Goal: Transaction & Acquisition: Purchase product/service

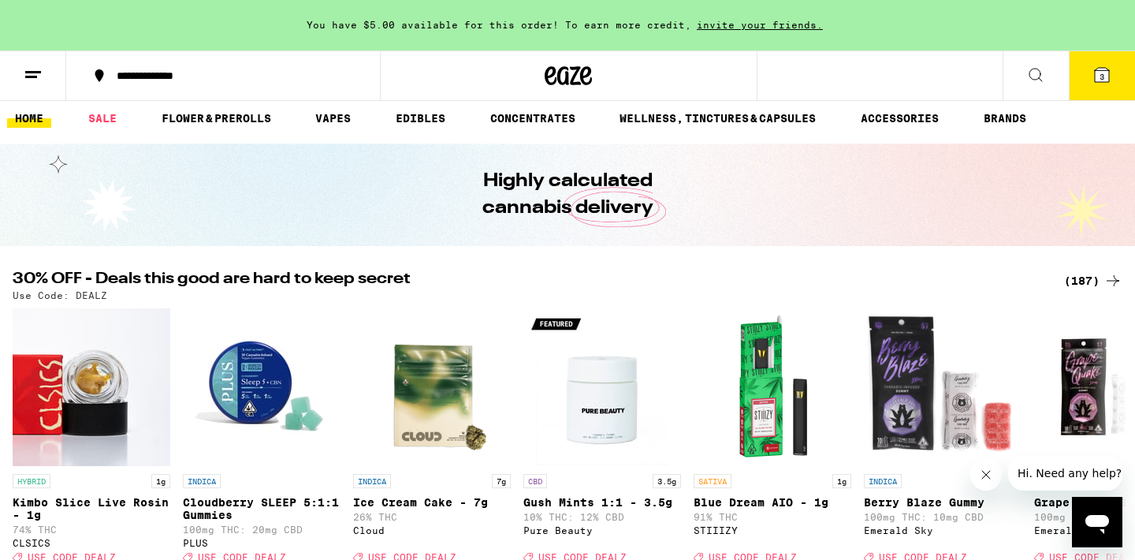
click at [1097, 280] on div "(187)" at bounding box center [1093, 280] width 58 height 19
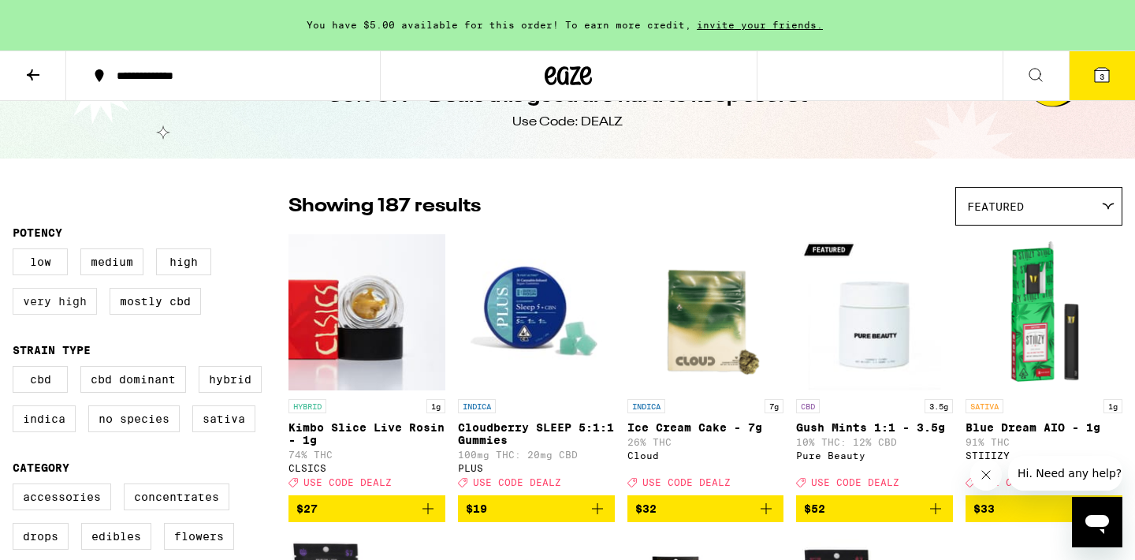
scroll to position [56, 0]
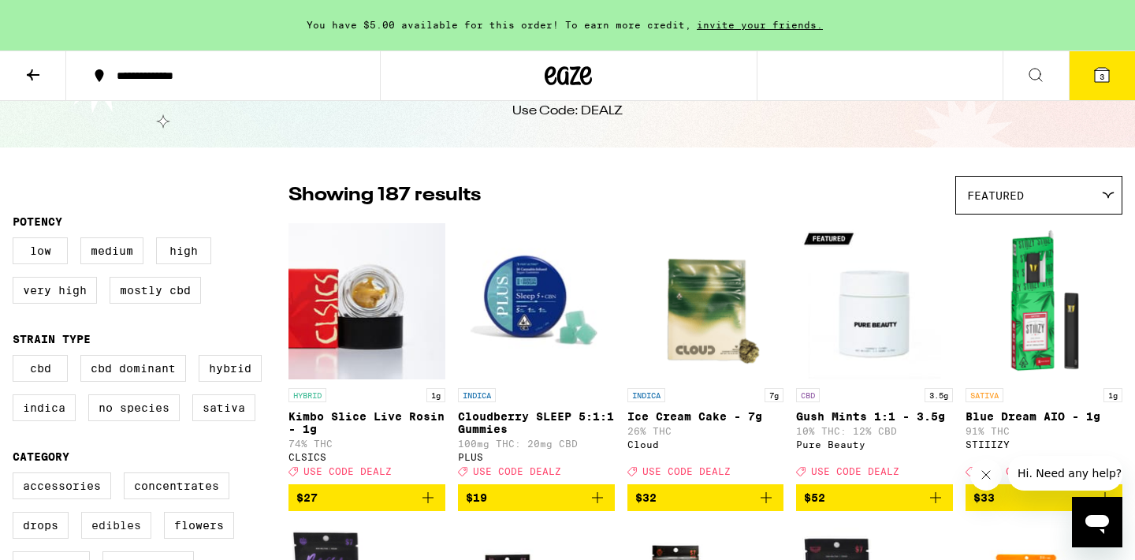
click at [120, 538] on label "Edibles" at bounding box center [116, 525] width 70 height 27
click at [17, 475] on input "Edibles" at bounding box center [16, 475] width 1 height 1
checkbox input "true"
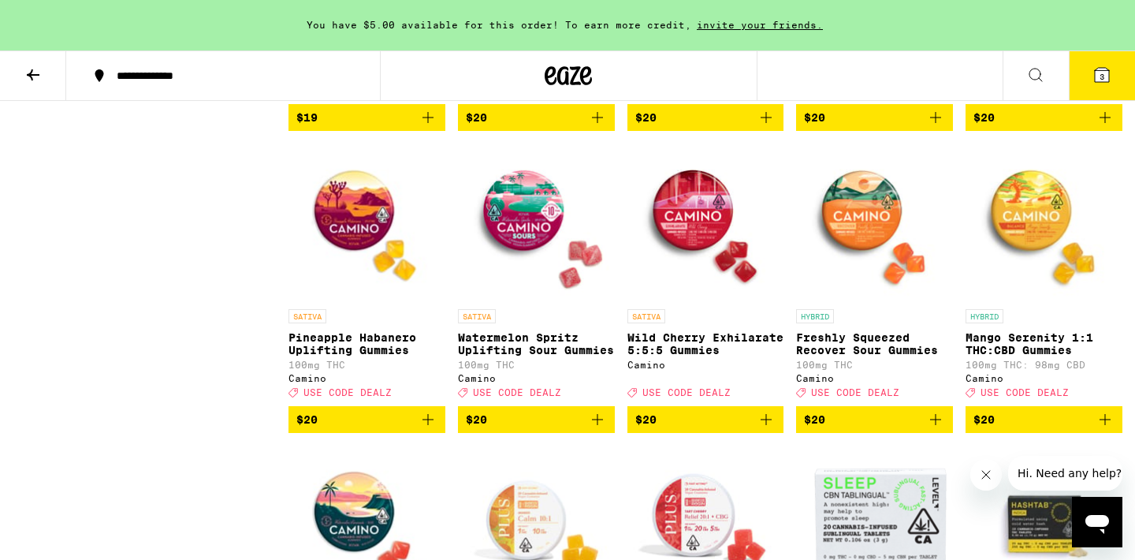
scroll to position [1644, 0]
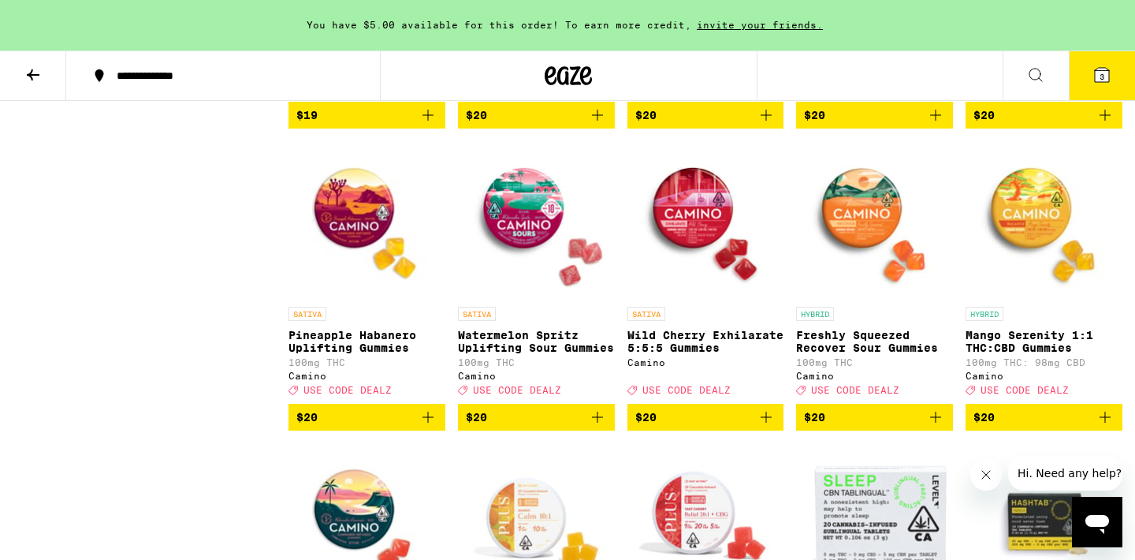
click at [1107, 88] on button "3" at bounding box center [1102, 75] width 66 height 49
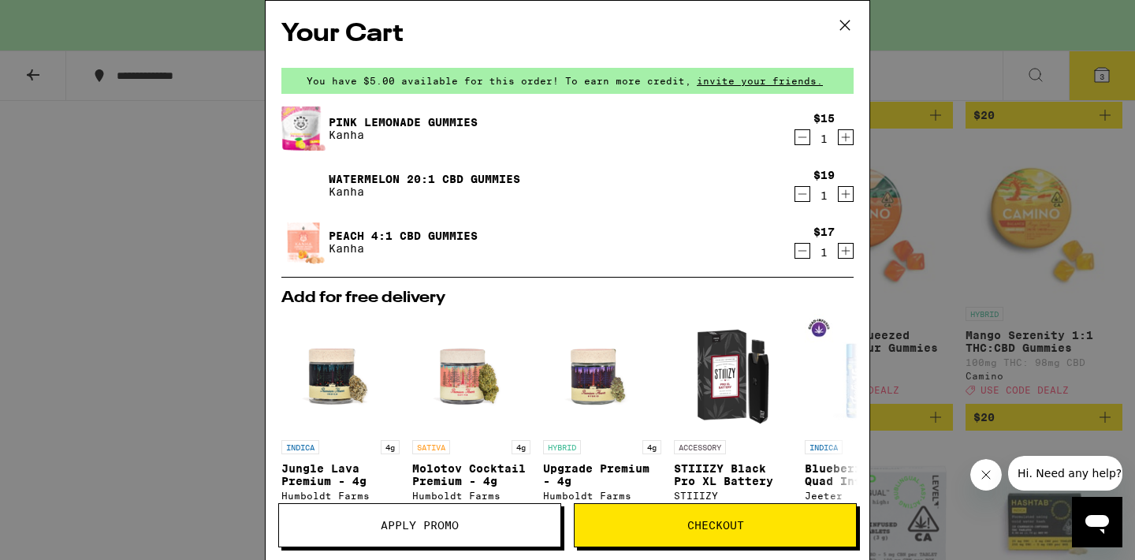
click at [803, 136] on icon "Decrement" at bounding box center [802, 137] width 14 height 19
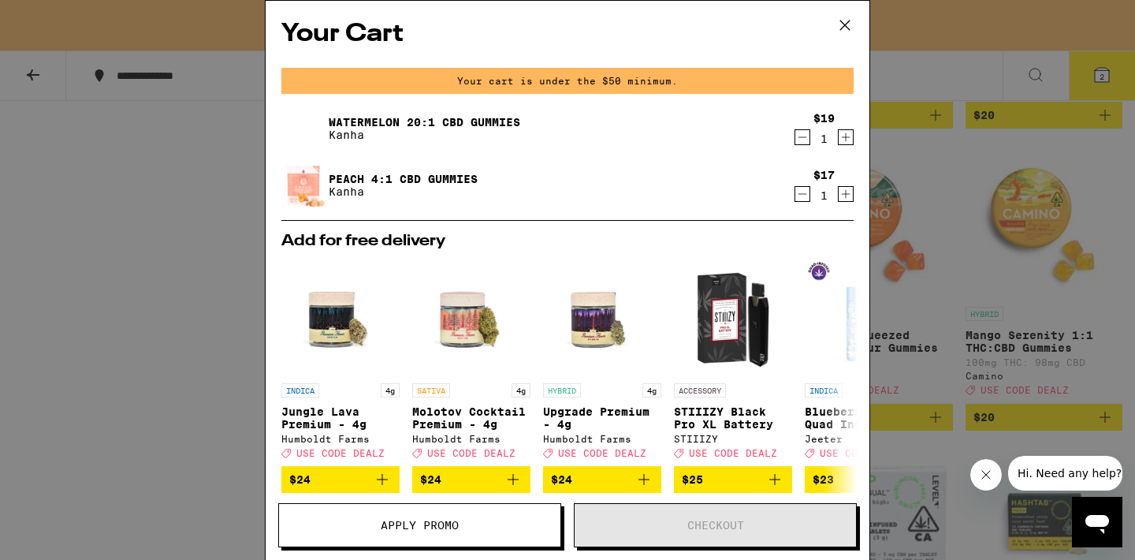
click at [805, 142] on icon "Decrement" at bounding box center [802, 137] width 14 height 19
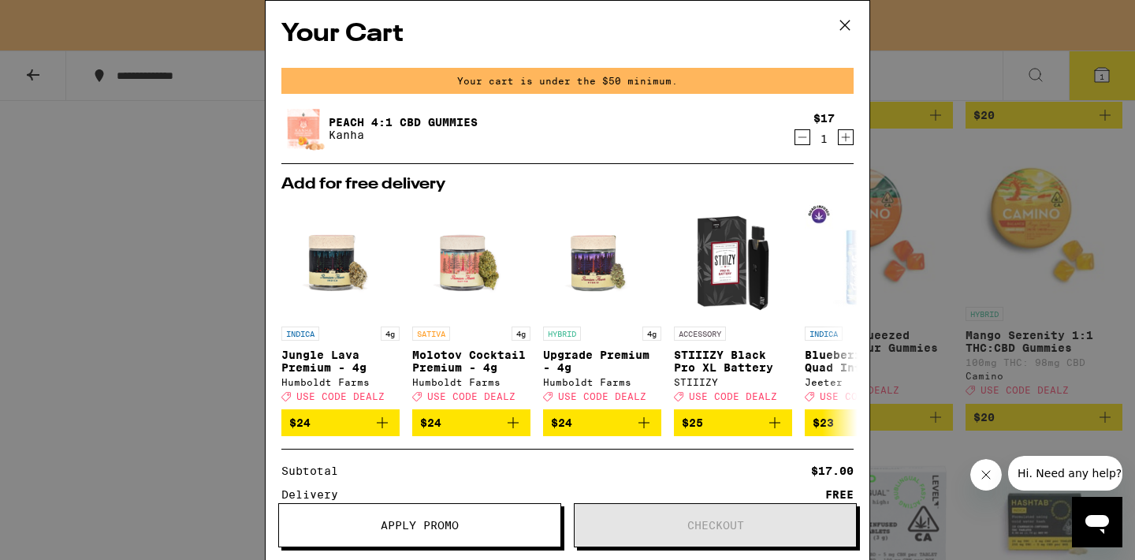
click at [805, 143] on icon "Decrement" at bounding box center [802, 137] width 14 height 19
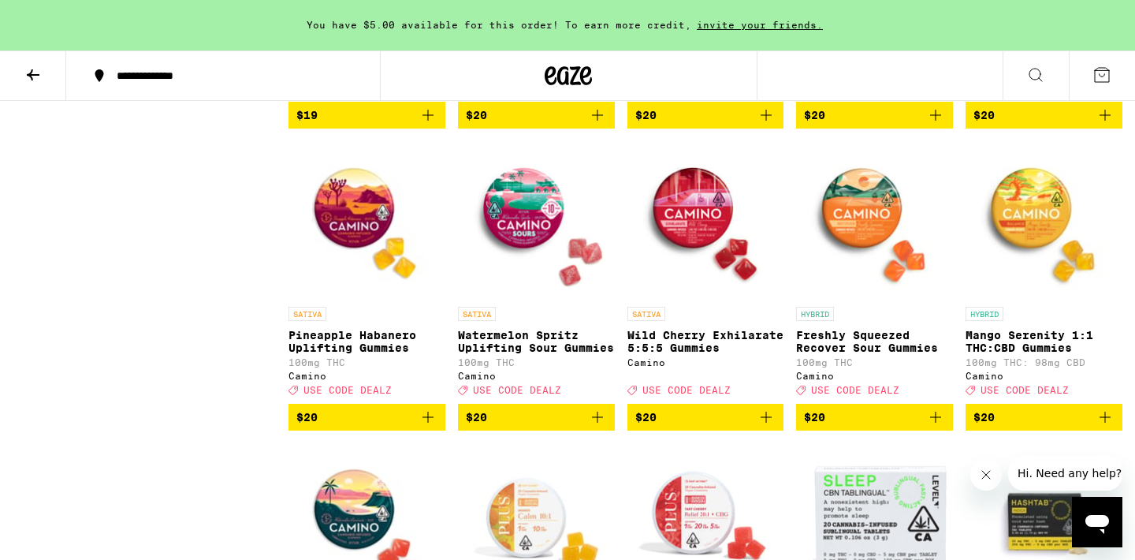
click at [939, 427] on icon "Add to bag" at bounding box center [935, 417] width 19 height 19
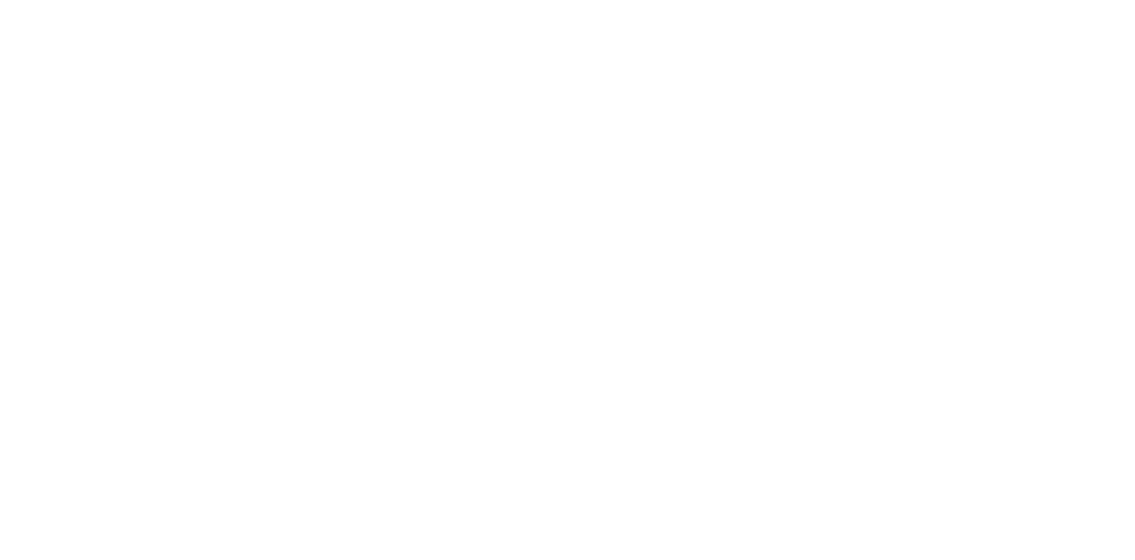
scroll to position [1969, 0]
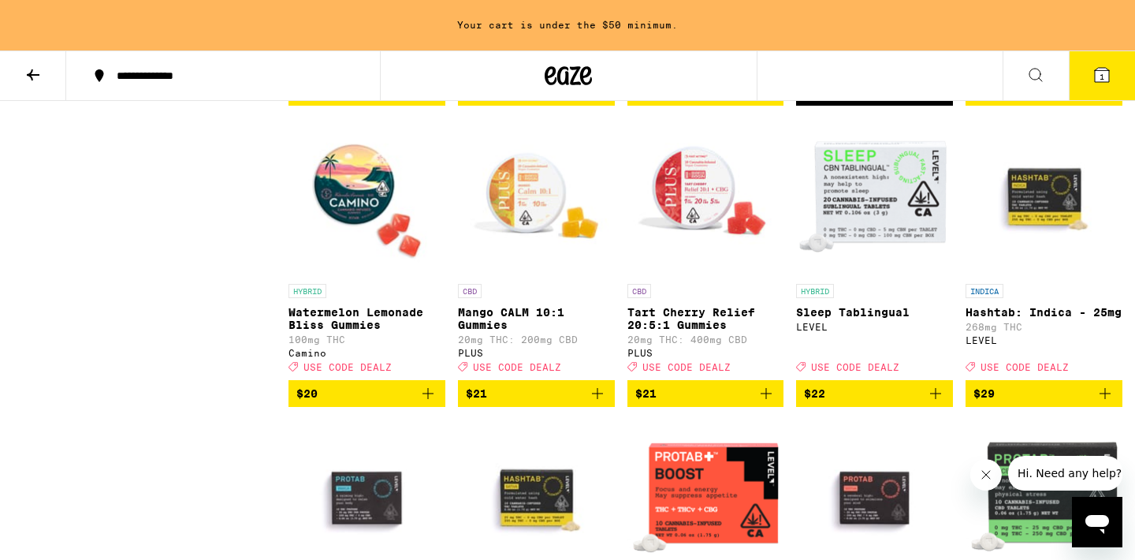
click at [599, 403] on icon "Add to bag" at bounding box center [597, 393] width 19 height 19
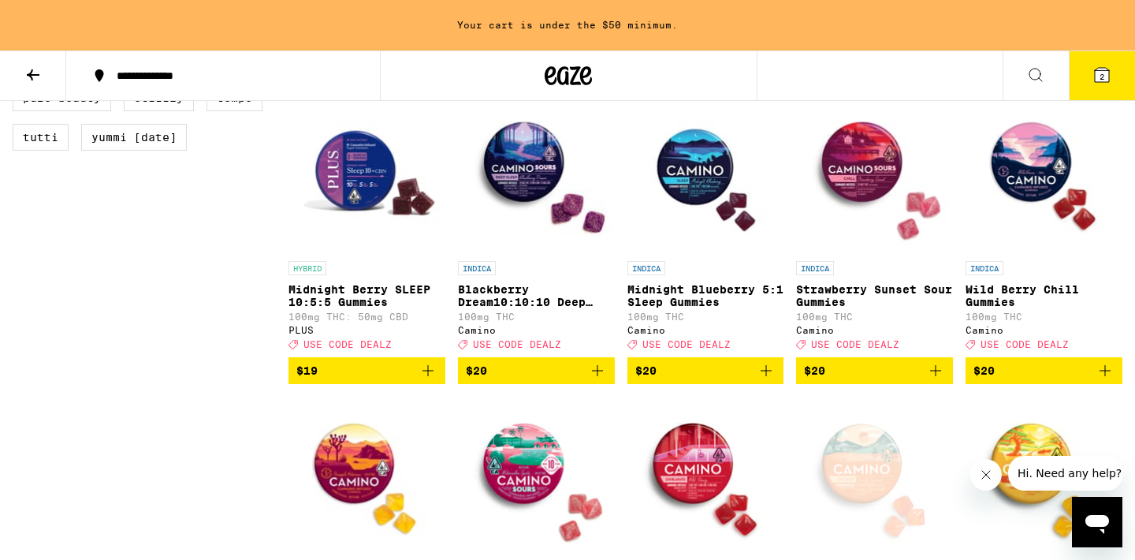
scroll to position [1387, 0]
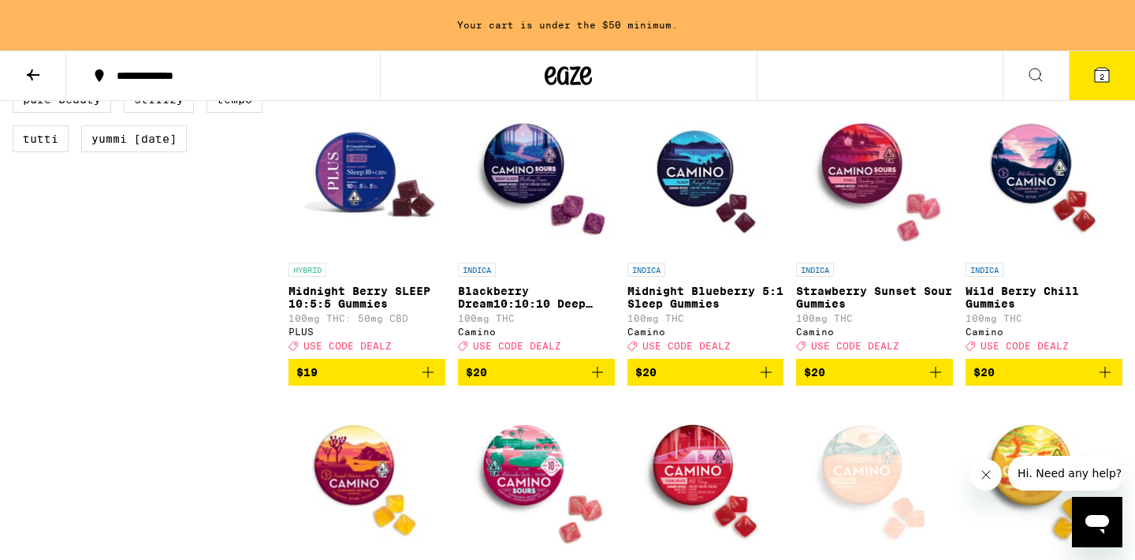
click at [867, 231] on img "Open page for Strawberry Sunset Sour Gummies from Camino" at bounding box center [874, 176] width 157 height 158
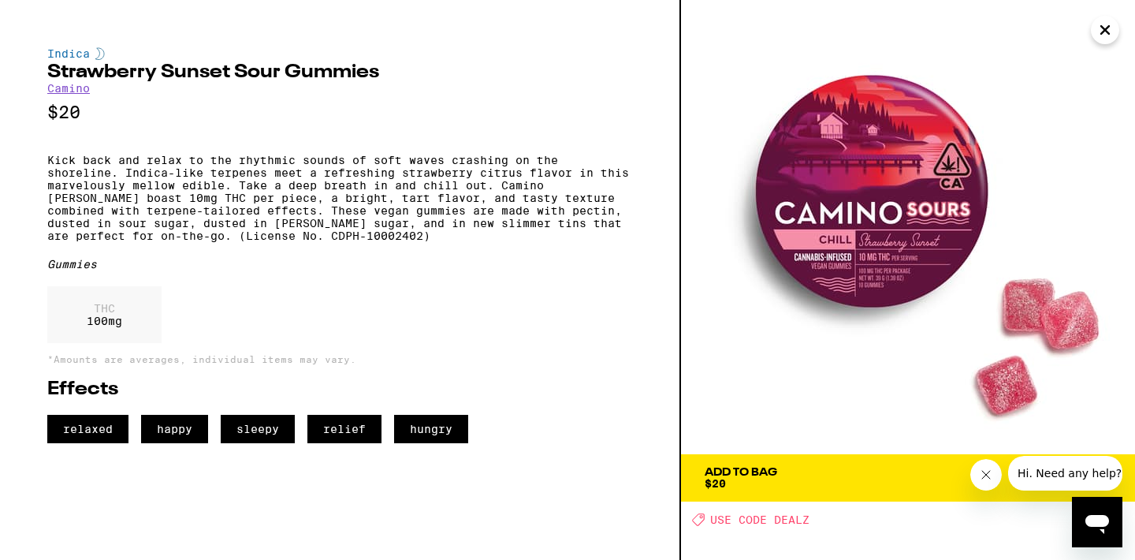
click at [1108, 32] on icon "Close" at bounding box center [1105, 30] width 19 height 24
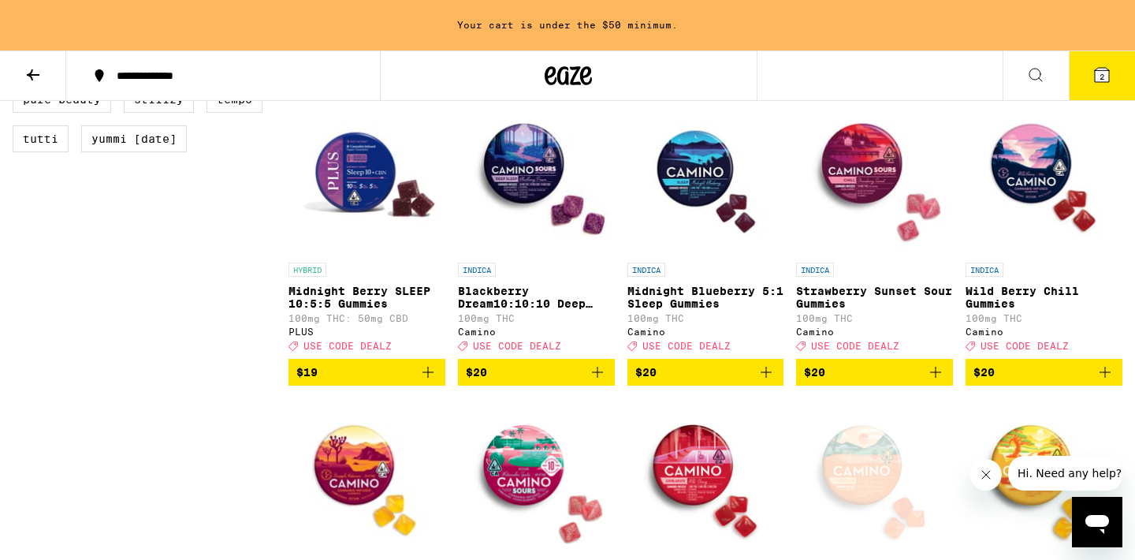
click at [1023, 221] on img "Open page for Wild Berry Chill Gummies from Camino" at bounding box center [1044, 176] width 157 height 158
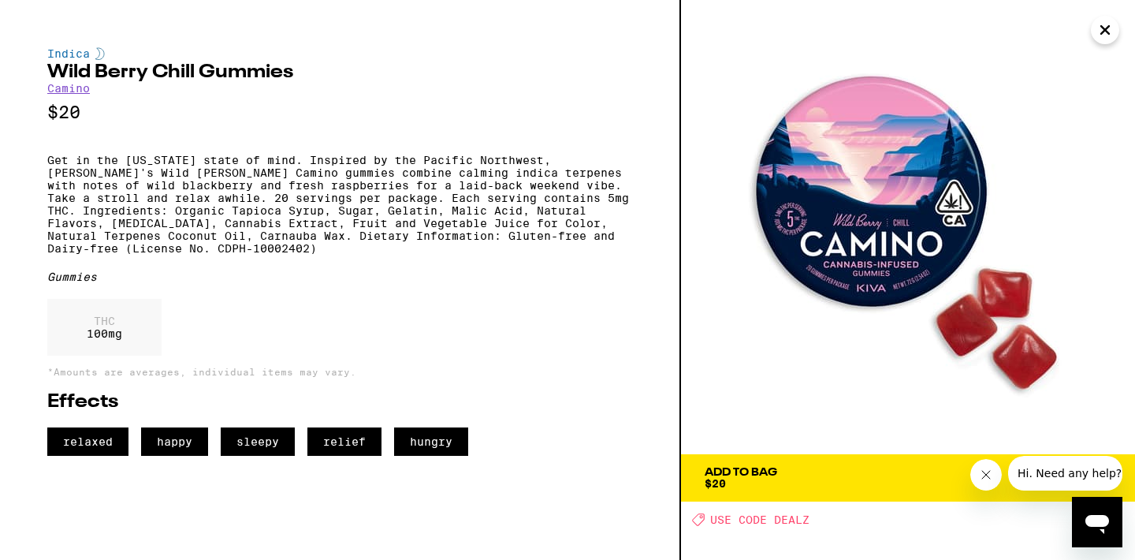
click at [1103, 39] on icon "Close" at bounding box center [1105, 30] width 19 height 24
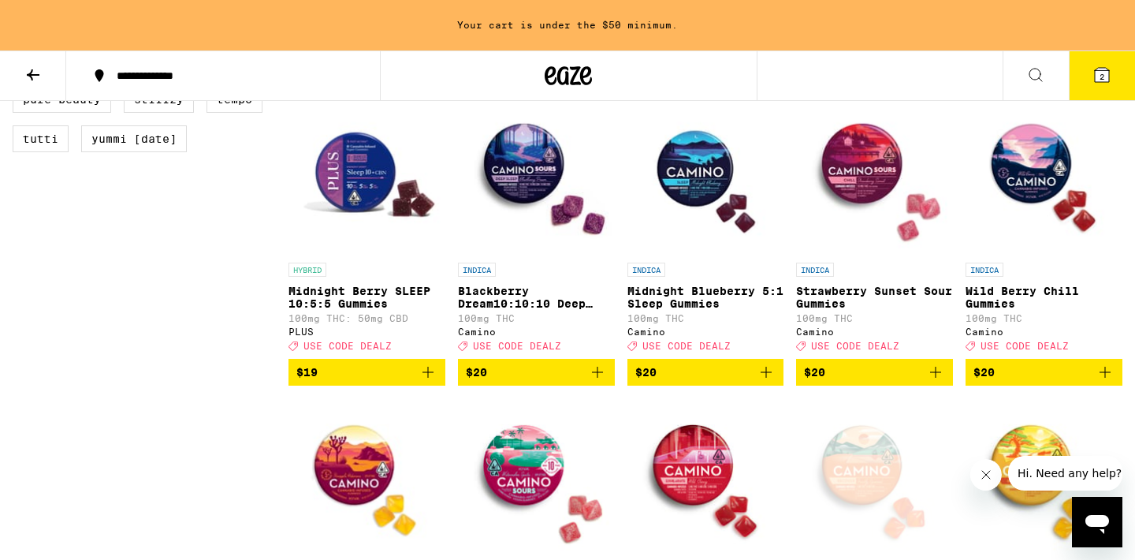
click at [931, 382] on icon "Add to bag" at bounding box center [935, 372] width 19 height 19
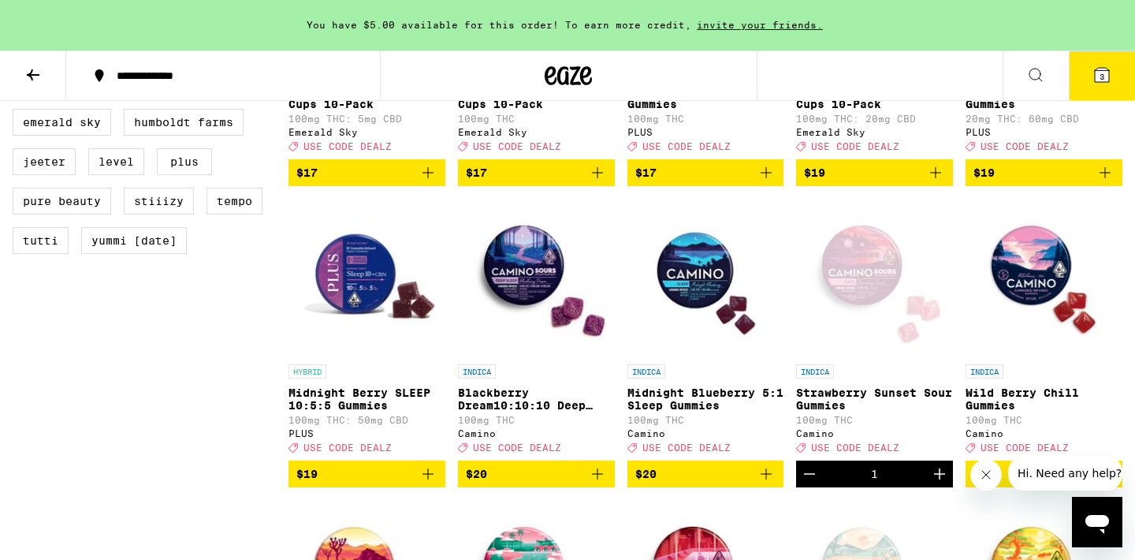
scroll to position [1248, 0]
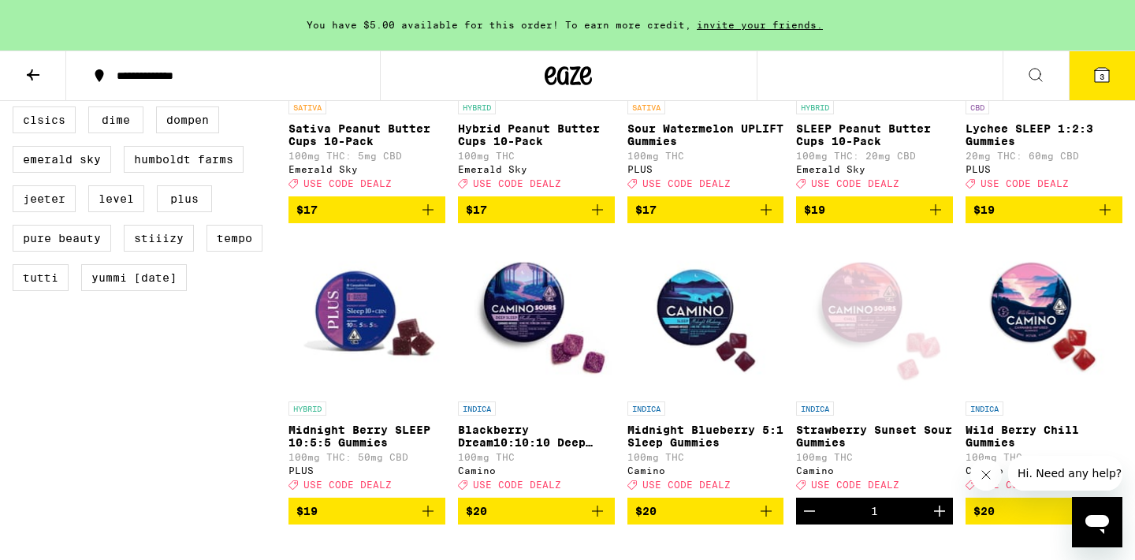
click at [1093, 71] on icon at bounding box center [1102, 74] width 19 height 19
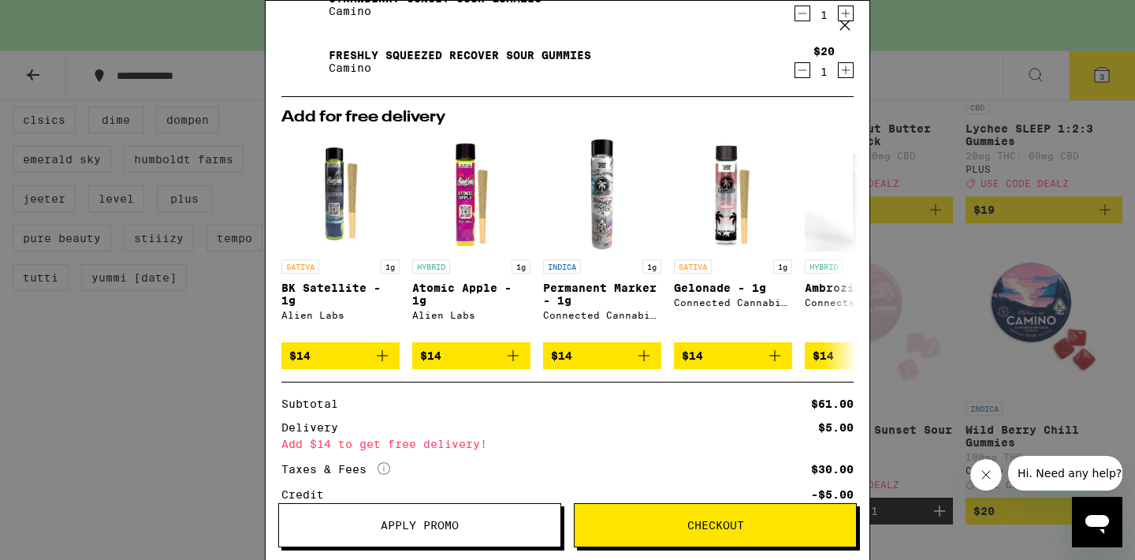
scroll to position [199, 0]
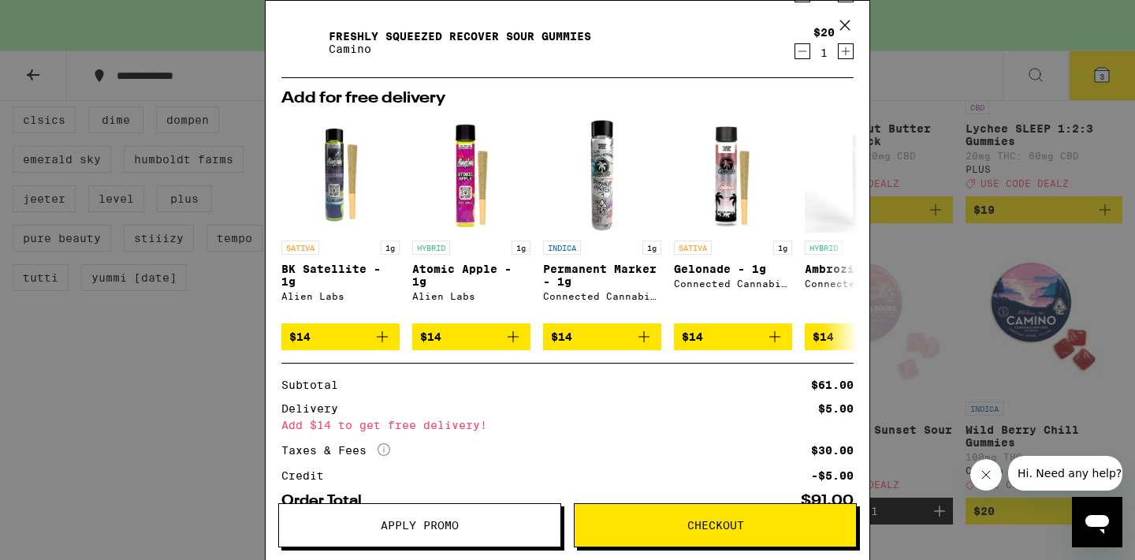
click at [404, 531] on span "Apply Promo" at bounding box center [420, 525] width 78 height 11
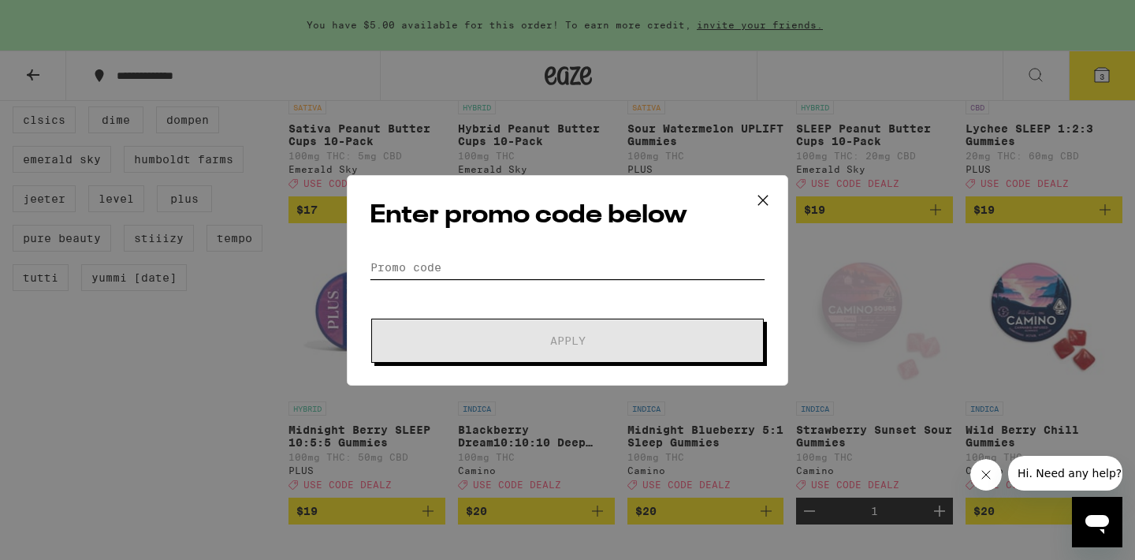
click at [527, 265] on input "Promo Code" at bounding box center [568, 267] width 396 height 24
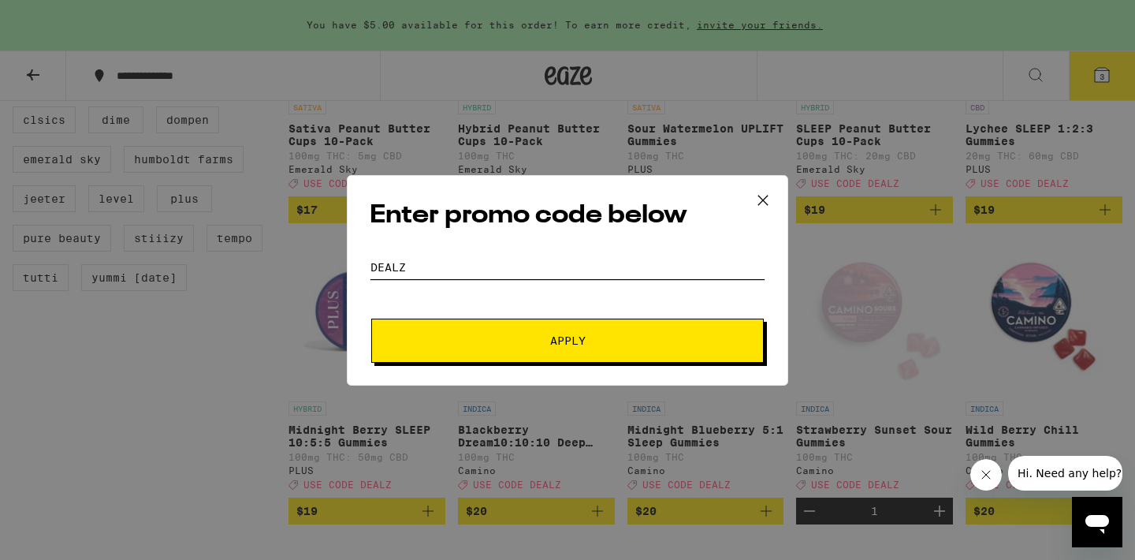
type input "dealz"
click at [620, 341] on span "Apply" at bounding box center [568, 340] width 284 height 11
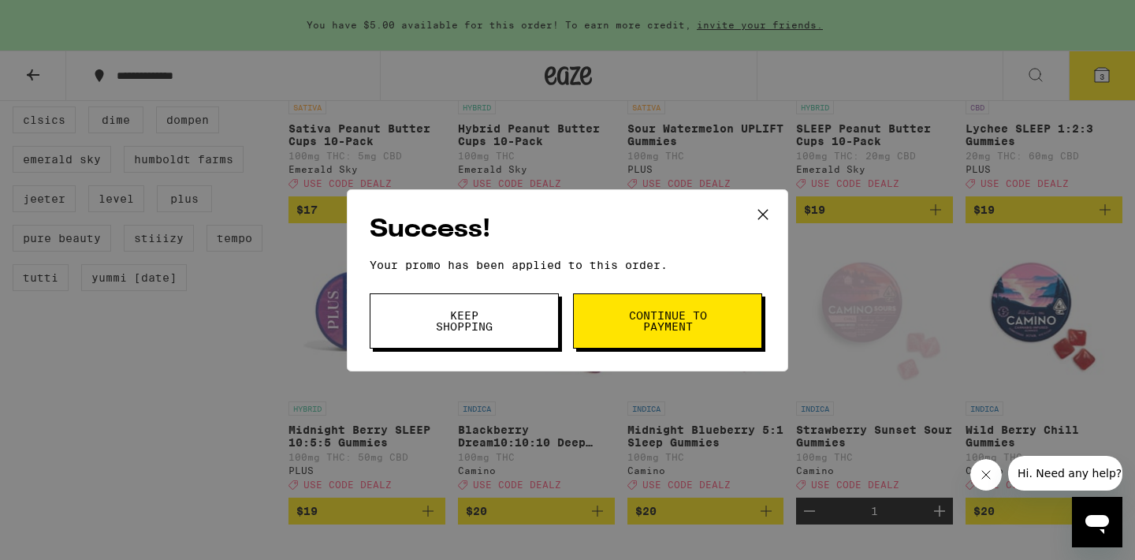
click at [630, 333] on button "Continue to payment" at bounding box center [667, 320] width 189 height 55
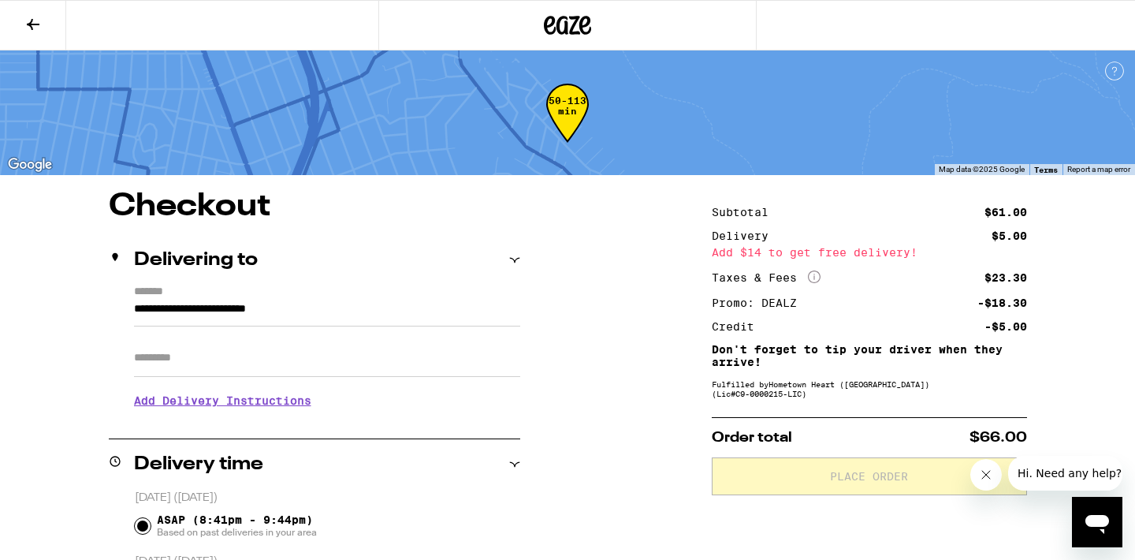
click at [29, 28] on icon at bounding box center [33, 24] width 19 height 19
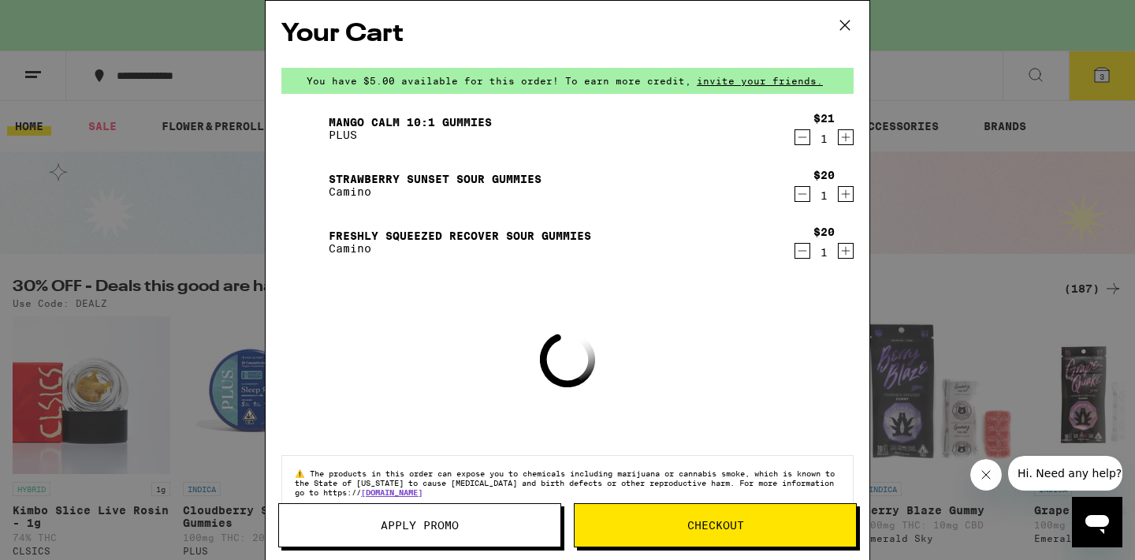
click at [967, 265] on div "Your Cart You have $5.00 available for this order! To earn more credit, invite …" at bounding box center [567, 280] width 1135 height 560
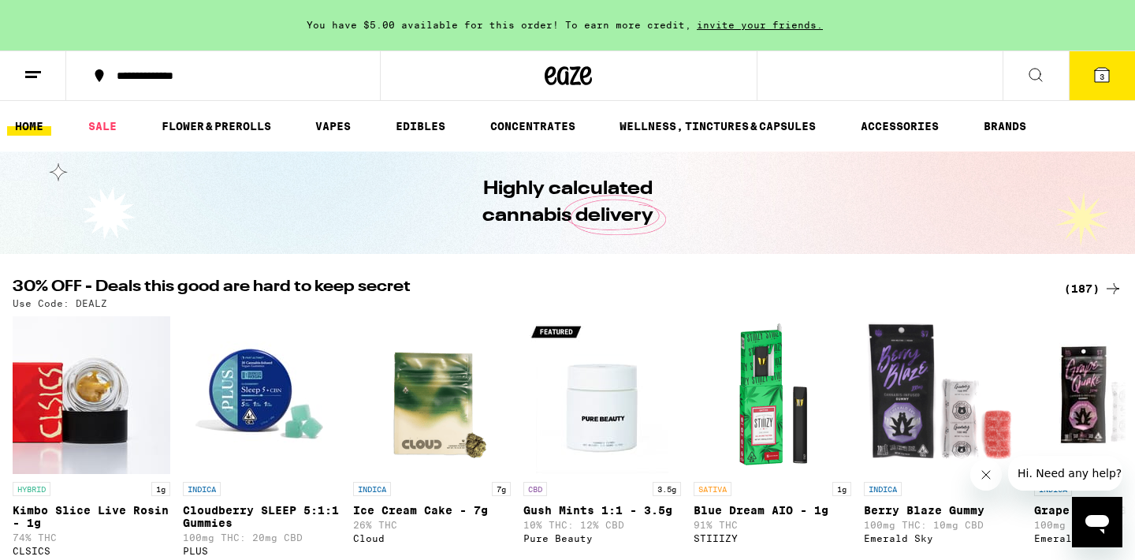
click at [1101, 90] on button "3" at bounding box center [1102, 75] width 66 height 49
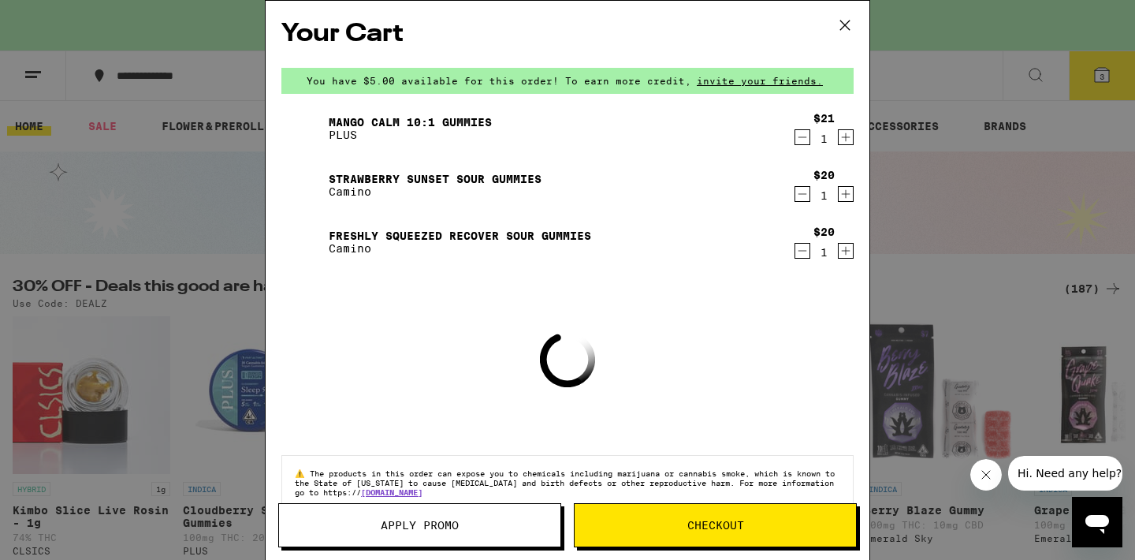
click at [844, 255] on icon "Increment" at bounding box center [846, 250] width 14 height 19
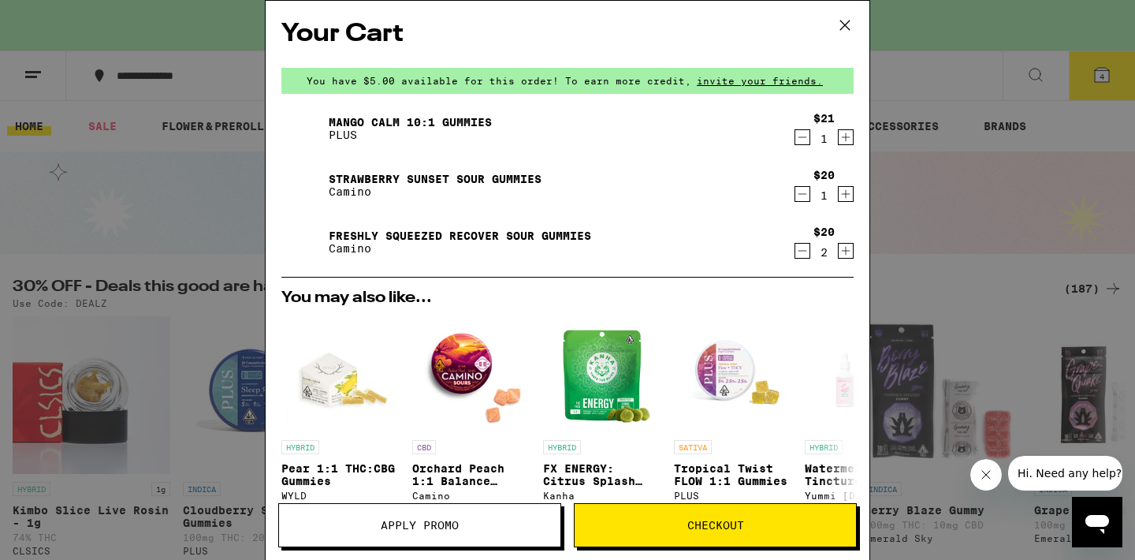
click at [702, 523] on span "Checkout" at bounding box center [715, 525] width 57 height 11
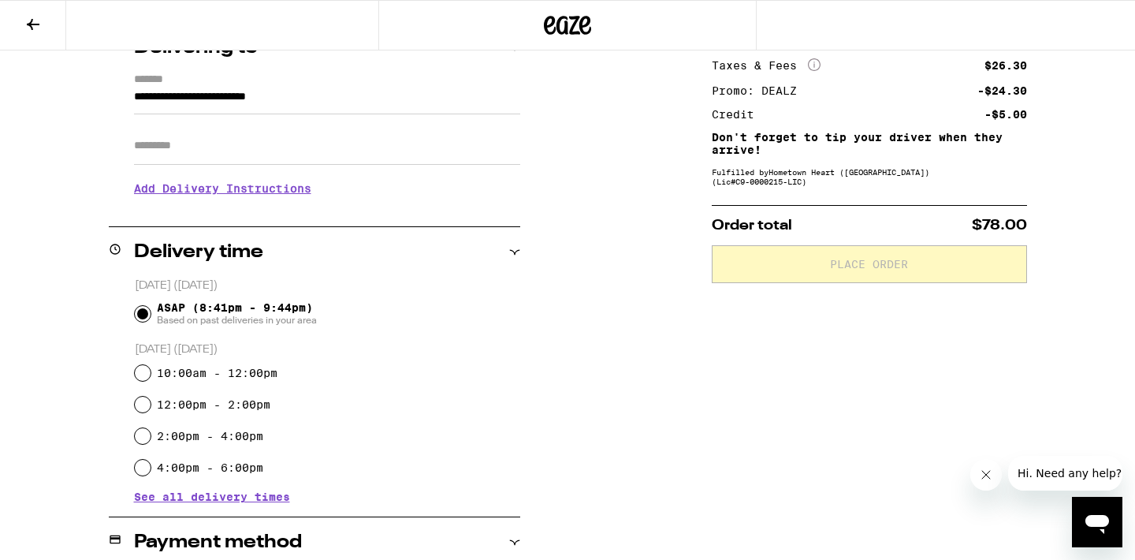
scroll to position [255, 0]
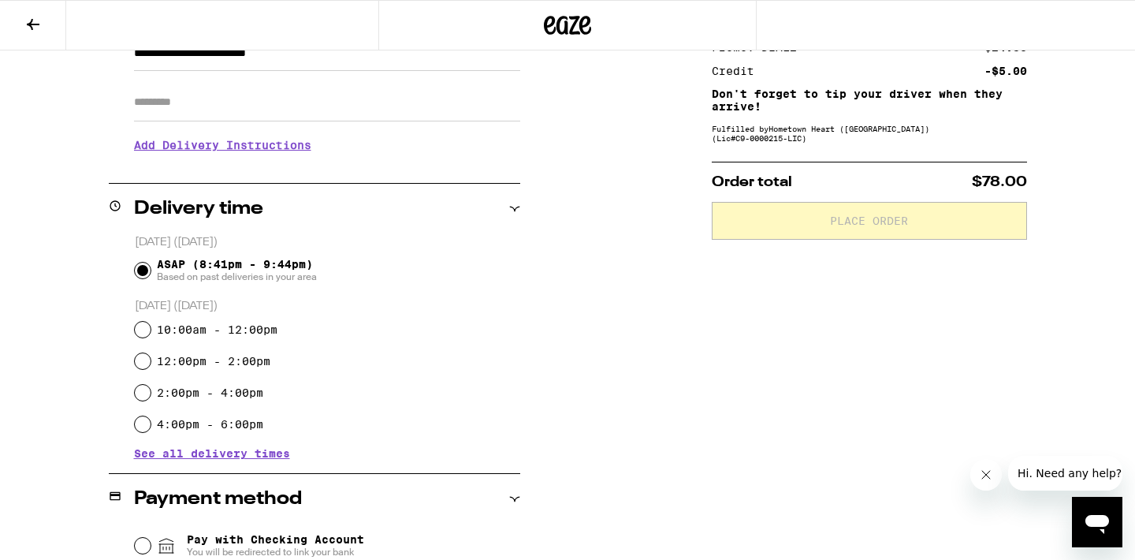
click at [140, 326] on input "10:00am - 12:00pm" at bounding box center [143, 330] width 16 height 16
radio input "true"
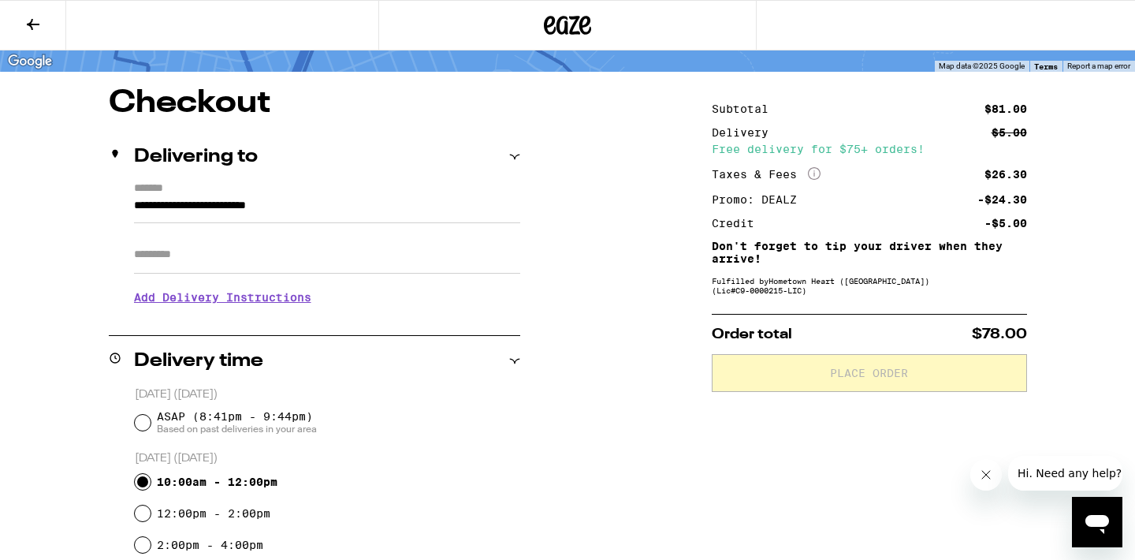
scroll to position [109, 0]
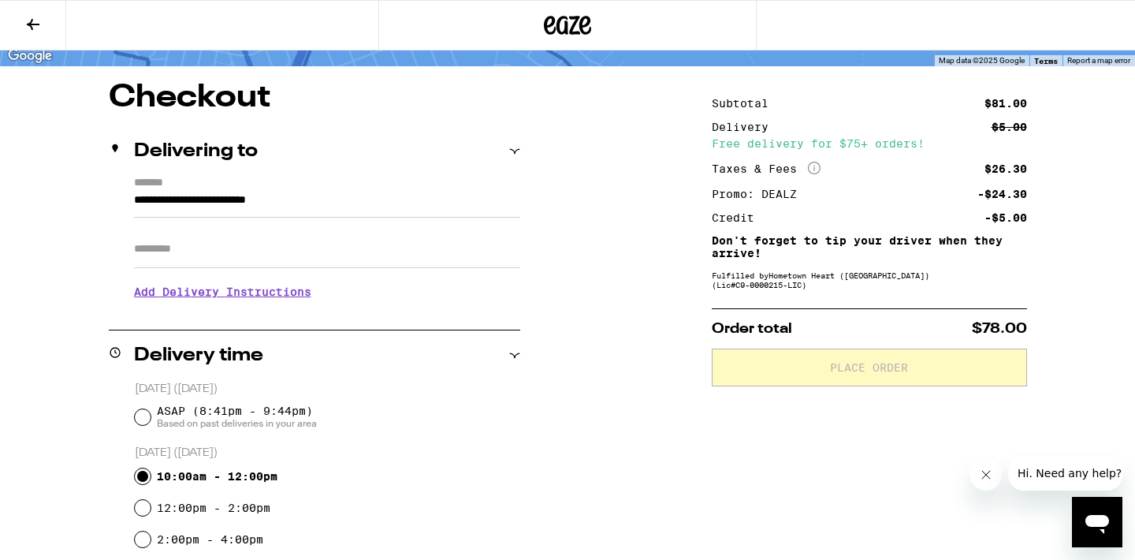
click at [163, 296] on h3 "Add Delivery Instructions" at bounding box center [327, 292] width 386 height 36
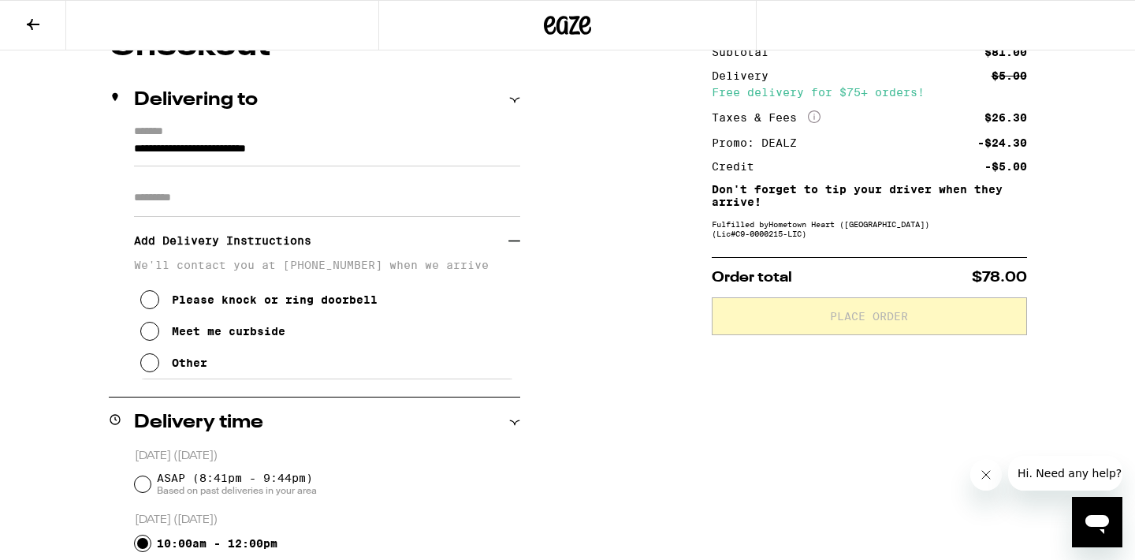
scroll to position [162, 0]
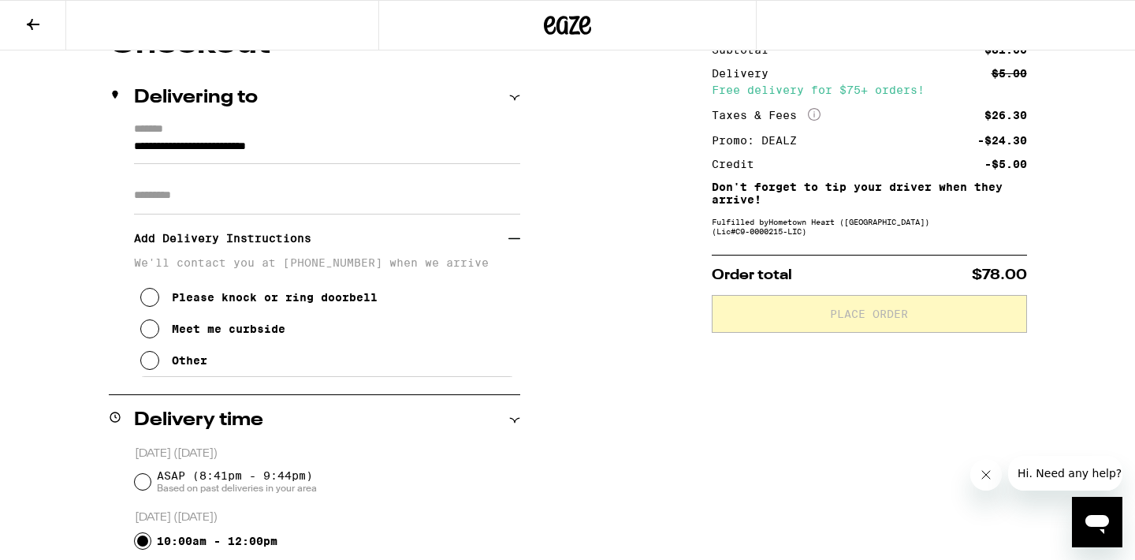
click at [173, 363] on div "Other" at bounding box center [189, 360] width 35 height 13
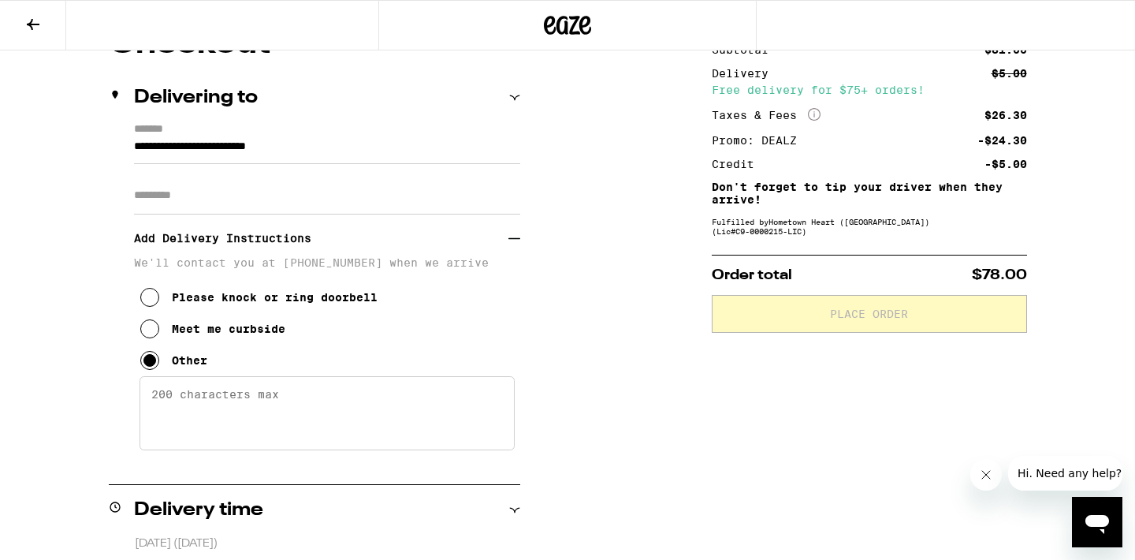
click at [195, 412] on textarea "Enter any other delivery instructions you want driver to know" at bounding box center [327, 413] width 375 height 74
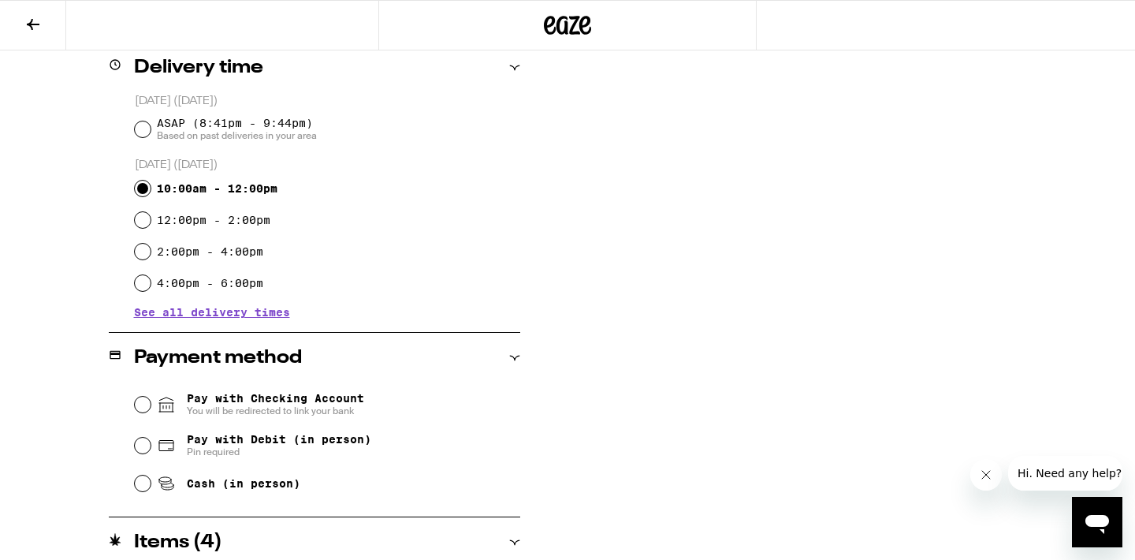
scroll to position [613, 0]
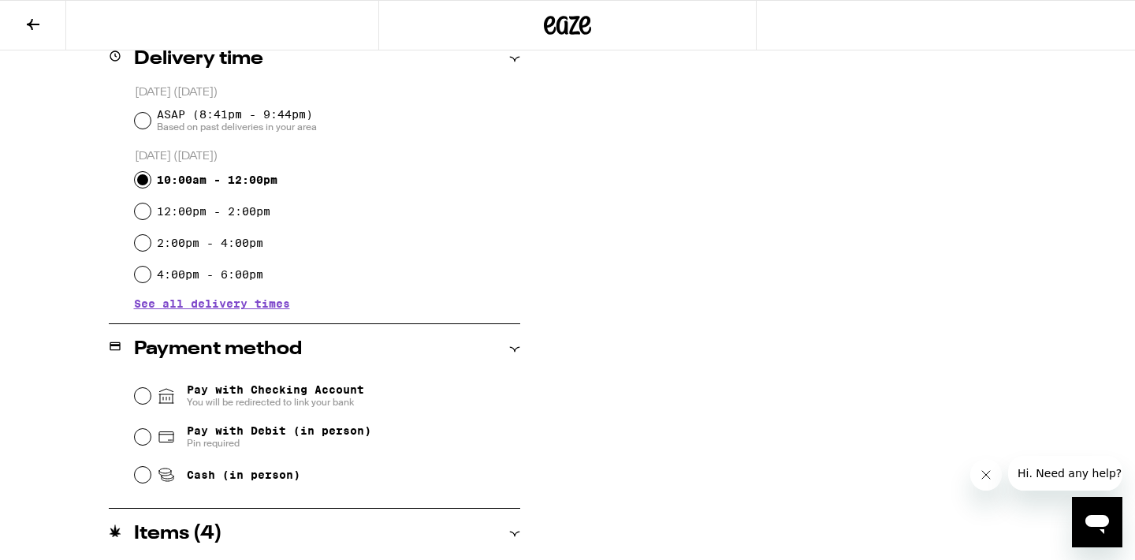
type textarea "I'd like it before 11:30 if possible"
click at [255, 427] on span "Pay with Debit (in person)" at bounding box center [279, 430] width 184 height 13
click at [151, 429] on input "Pay with Debit (in person) Pin required" at bounding box center [143, 437] width 16 height 16
radio input "true"
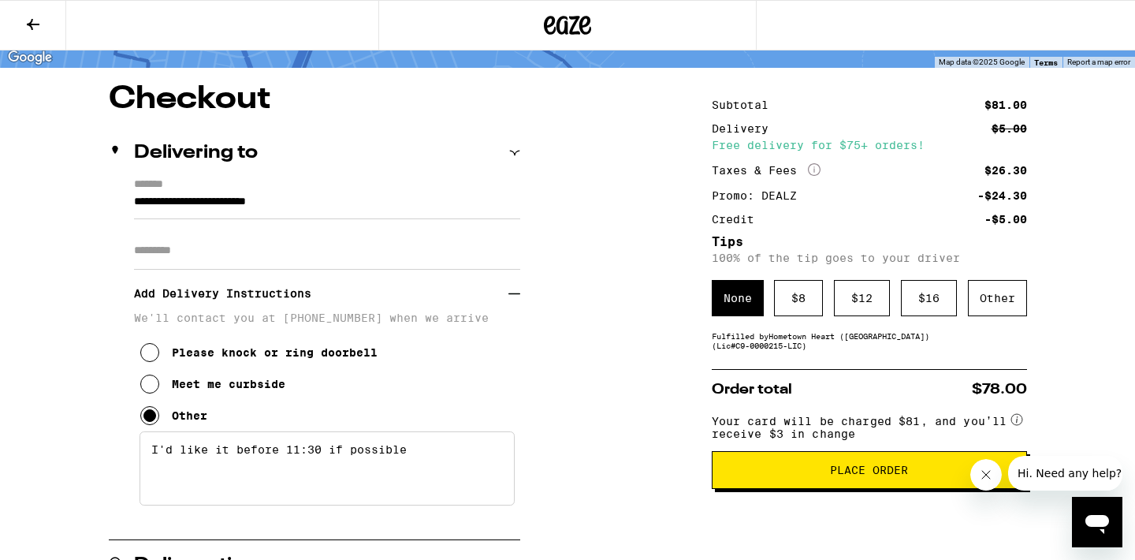
scroll to position [58, 0]
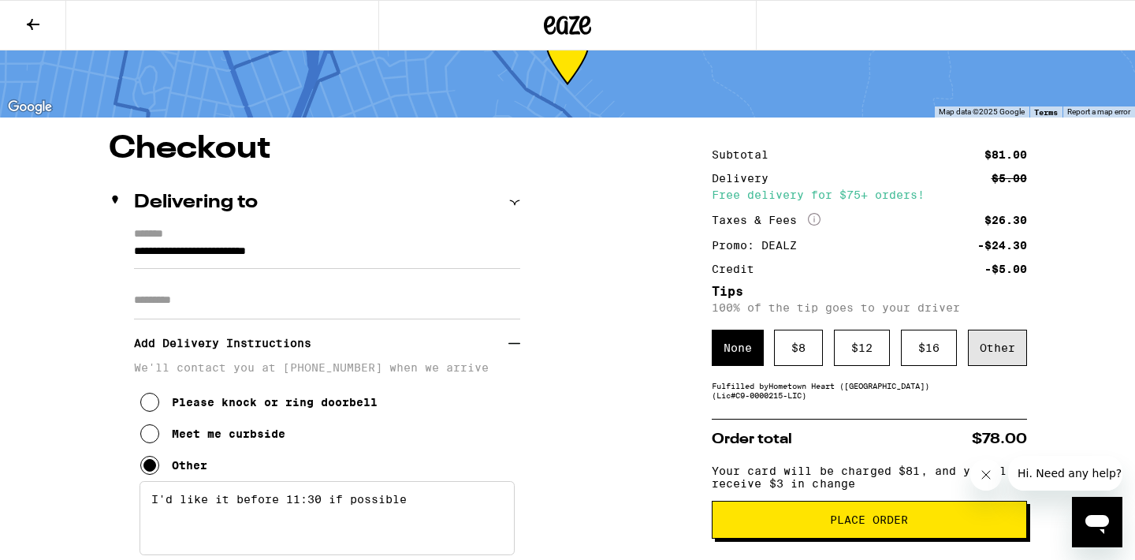
click at [999, 341] on div "Other" at bounding box center [997, 348] width 59 height 36
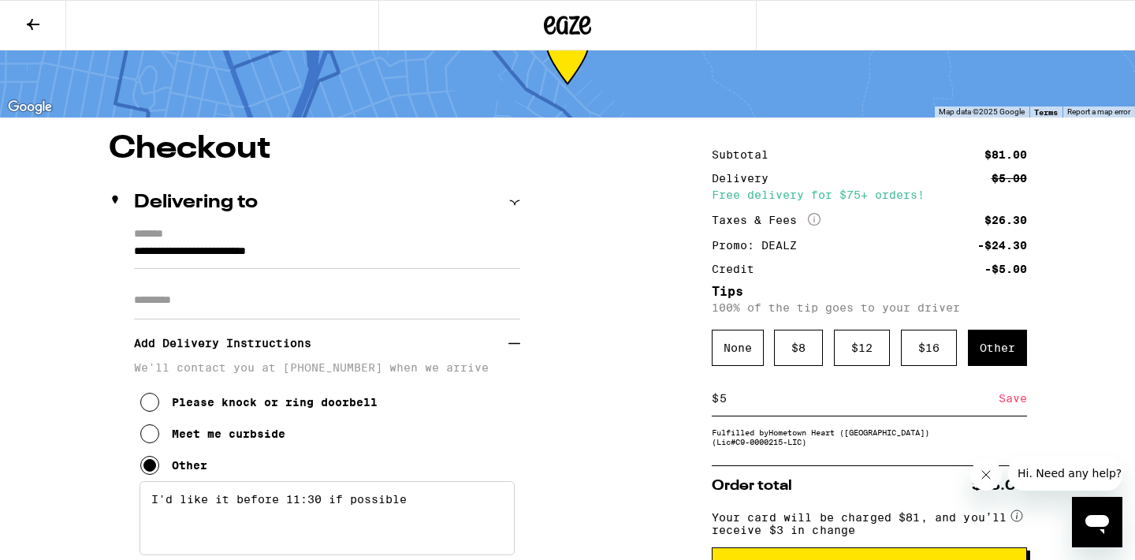
type input "5"
click at [1023, 403] on div "Save" at bounding box center [1013, 398] width 28 height 35
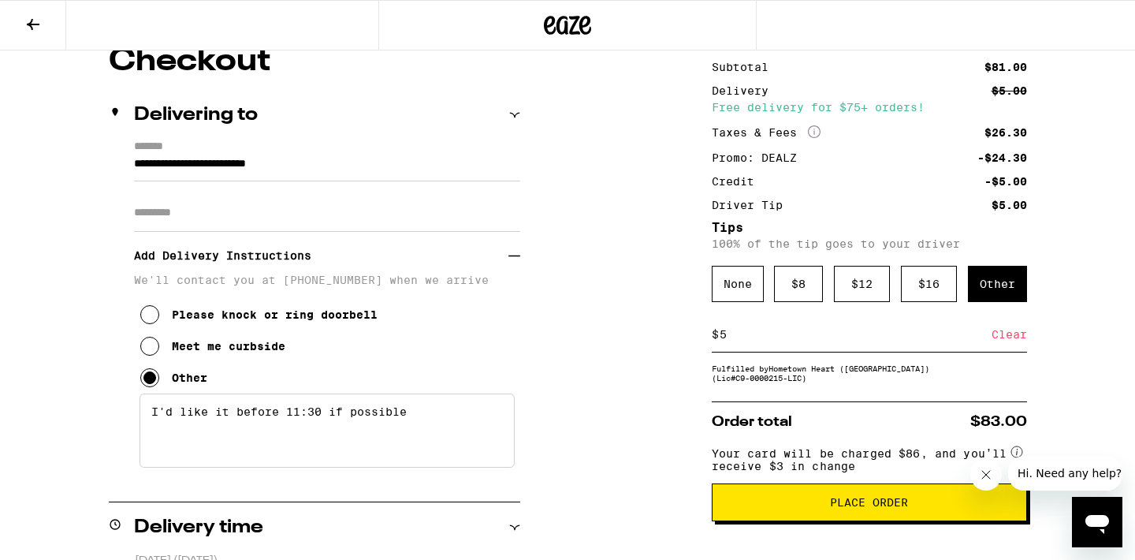
scroll to position [182, 0]
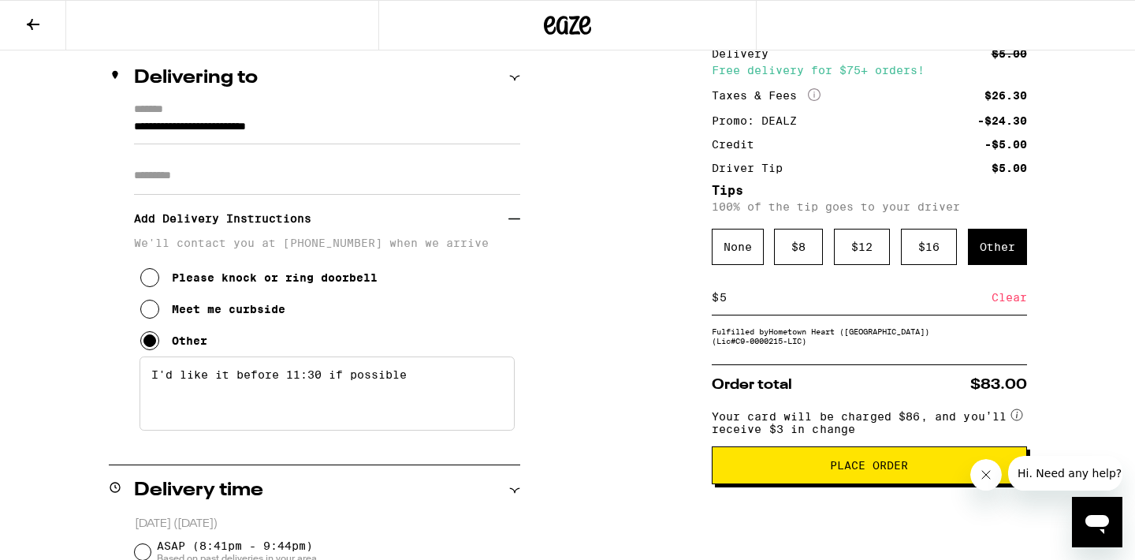
click at [788, 460] on button "Place Order" at bounding box center [869, 465] width 315 height 38
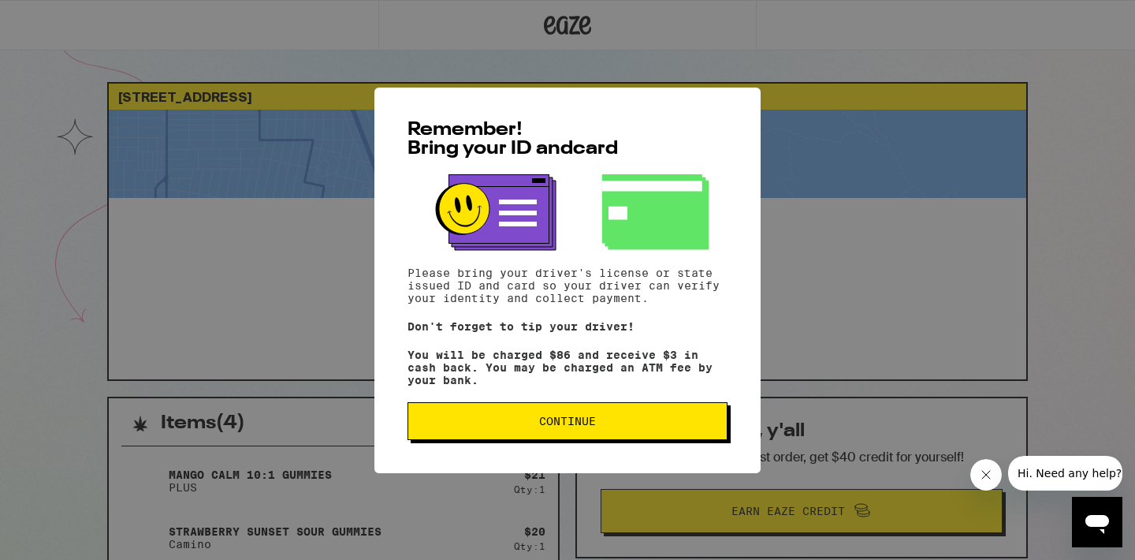
click at [499, 423] on span "Continue" at bounding box center [567, 420] width 293 height 11
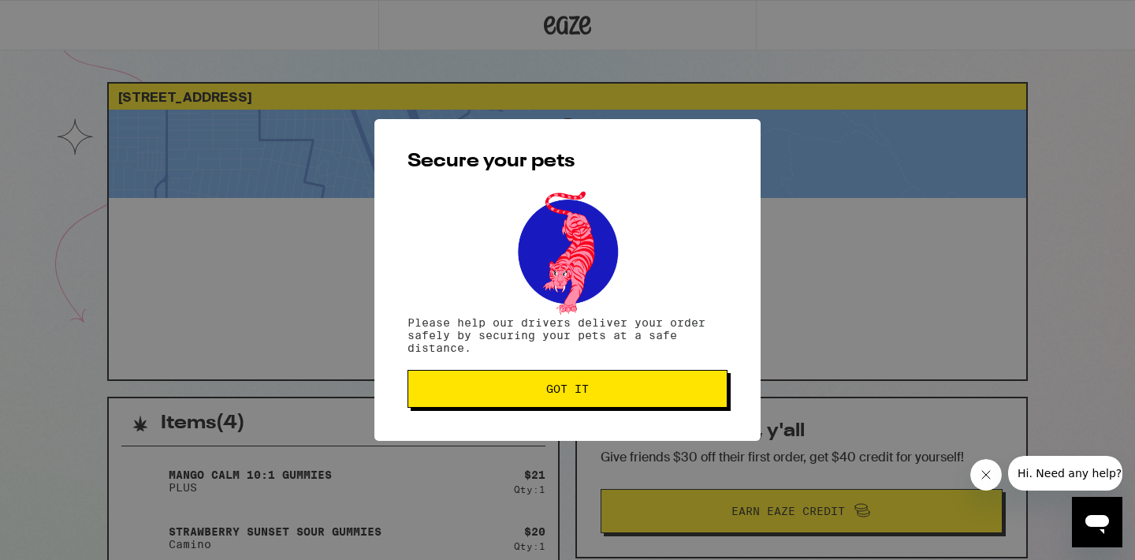
click at [489, 398] on button "Got it" at bounding box center [568, 389] width 320 height 38
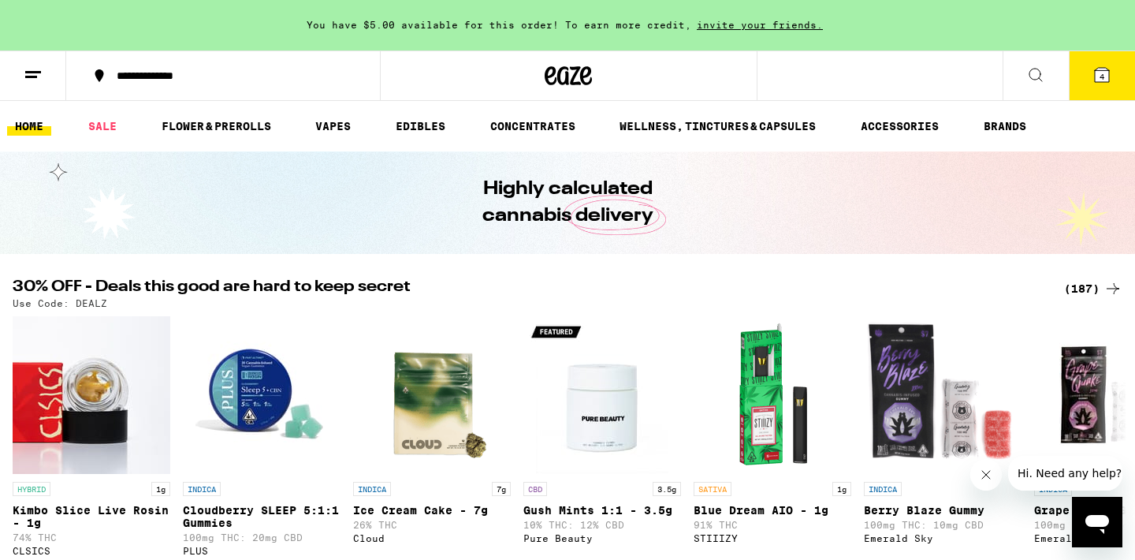
click at [1115, 525] on div "Open messaging window" at bounding box center [1097, 521] width 47 height 47
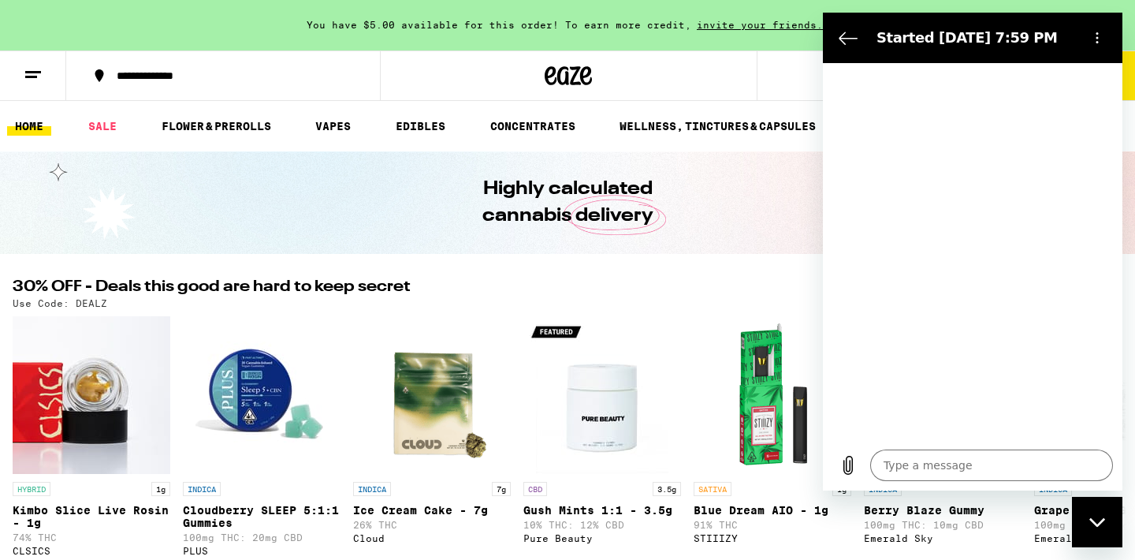
type textarea "x"
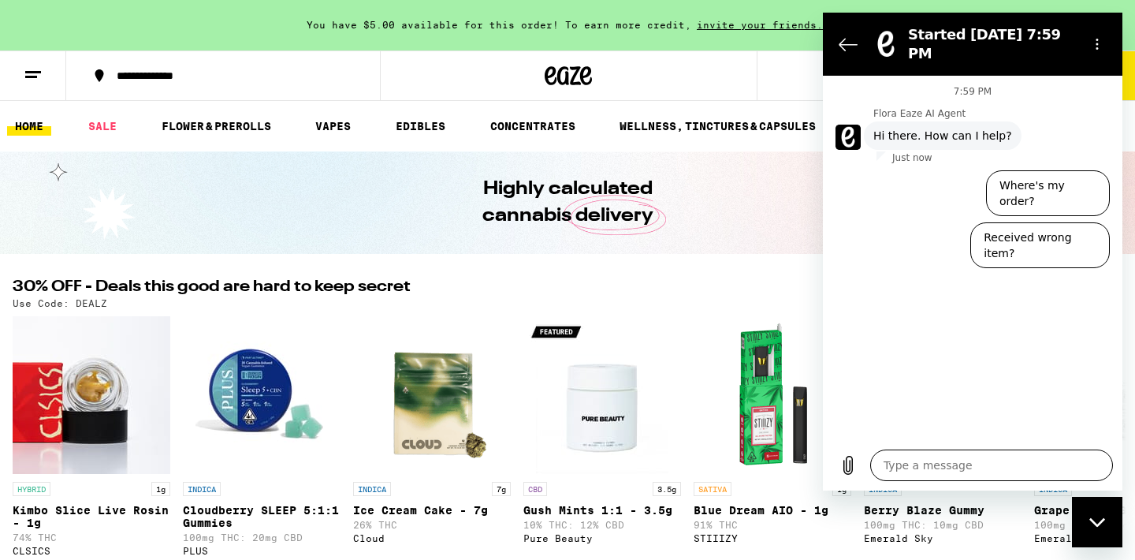
click at [997, 462] on textarea at bounding box center [991, 465] width 243 height 32
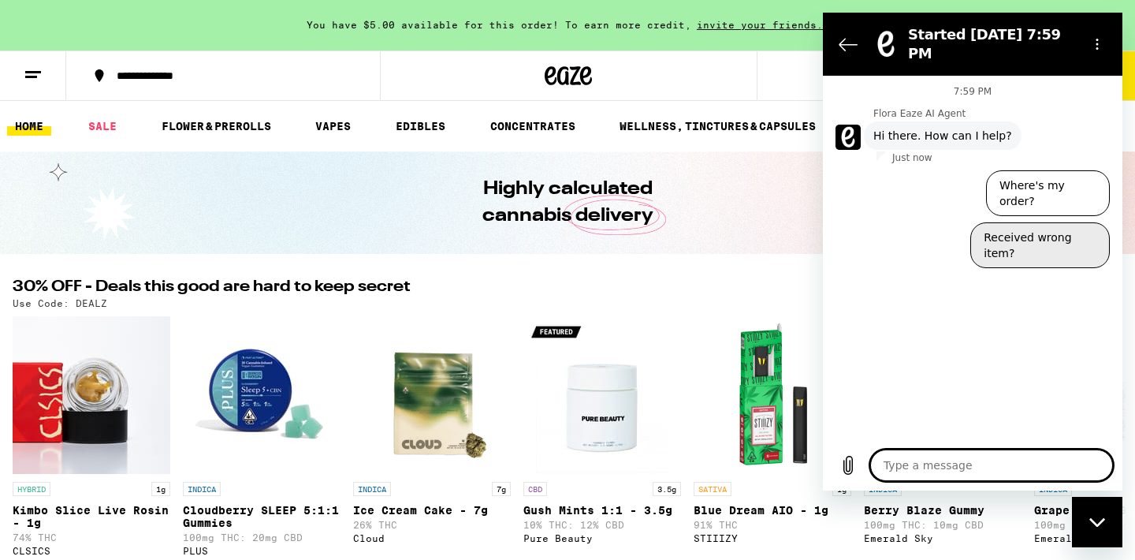
type textarea "o"
type textarea "x"
type textarea "or"
type textarea "x"
type textarea "ord"
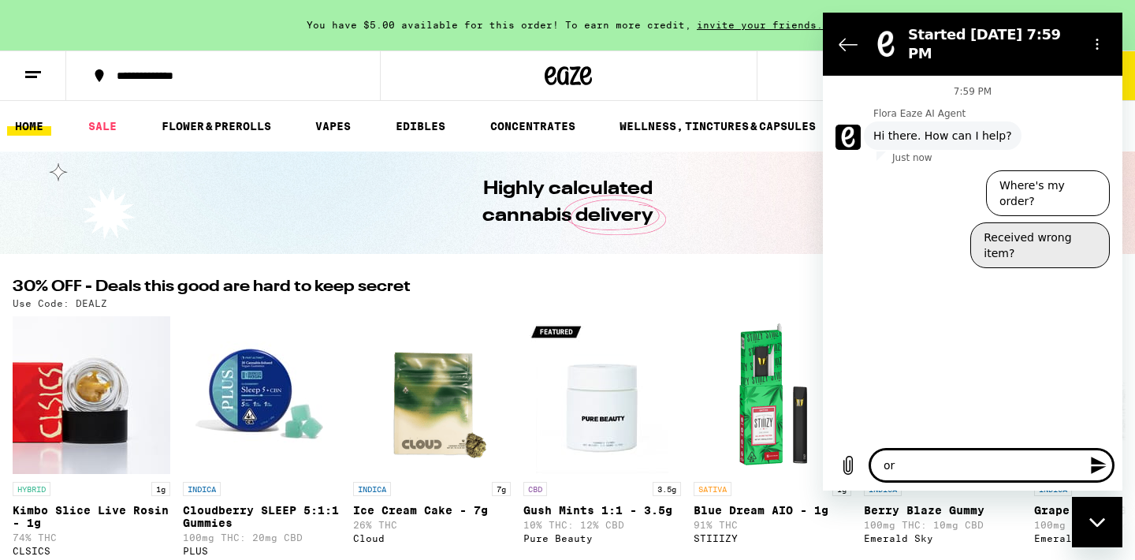
type textarea "x"
type textarea "orde"
type textarea "x"
type textarea "order"
type textarea "x"
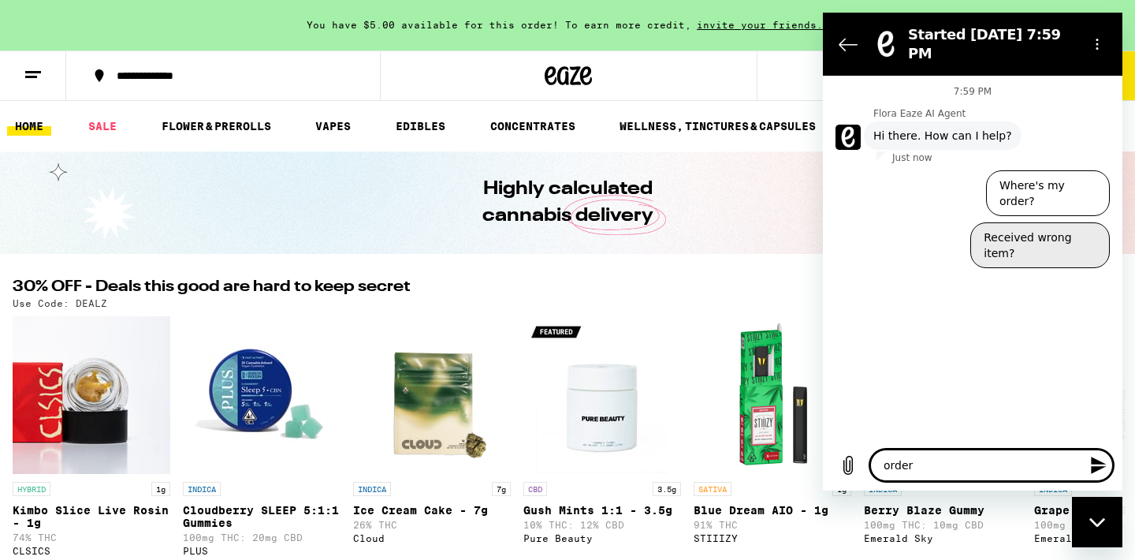
type textarea "order"
type textarea "x"
type textarea "order c"
type textarea "x"
type textarea "order ca"
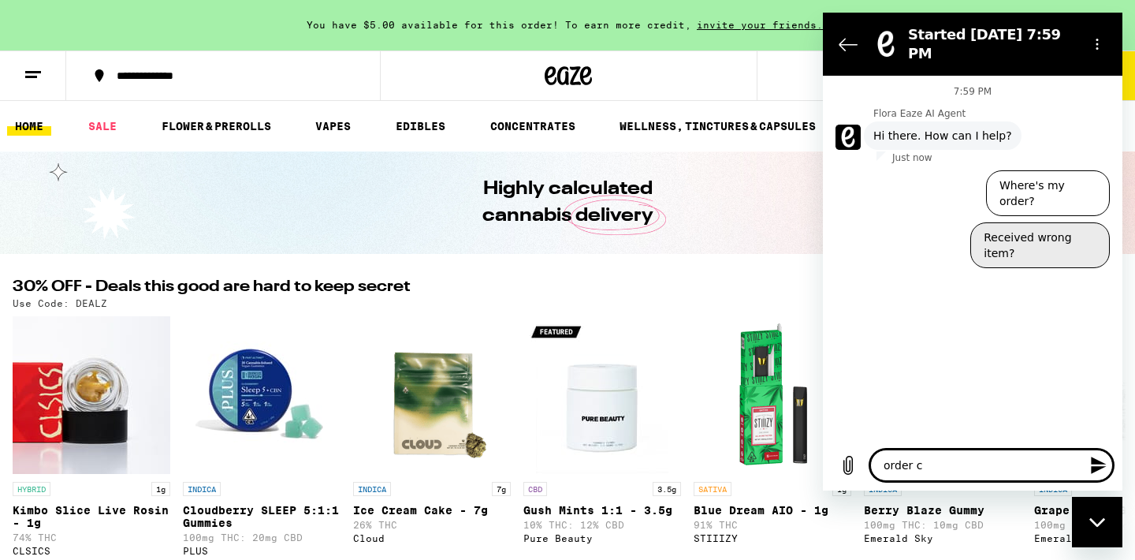
type textarea "x"
type textarea "order can"
type textarea "x"
type textarea "order canc"
type textarea "x"
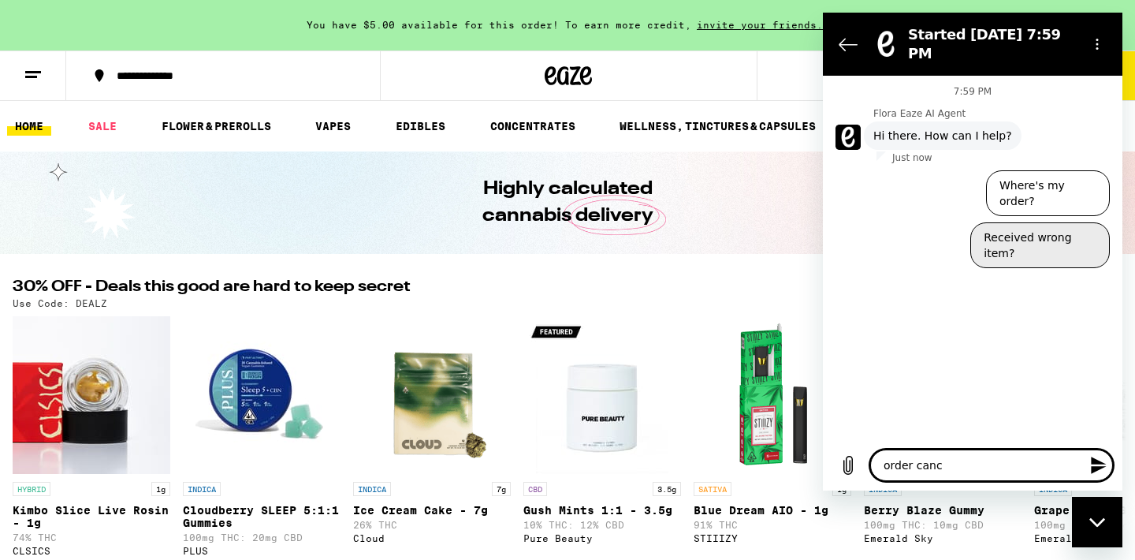
type textarea "order cance"
type textarea "x"
type textarea "order cancel"
type textarea "x"
type textarea "order cancell"
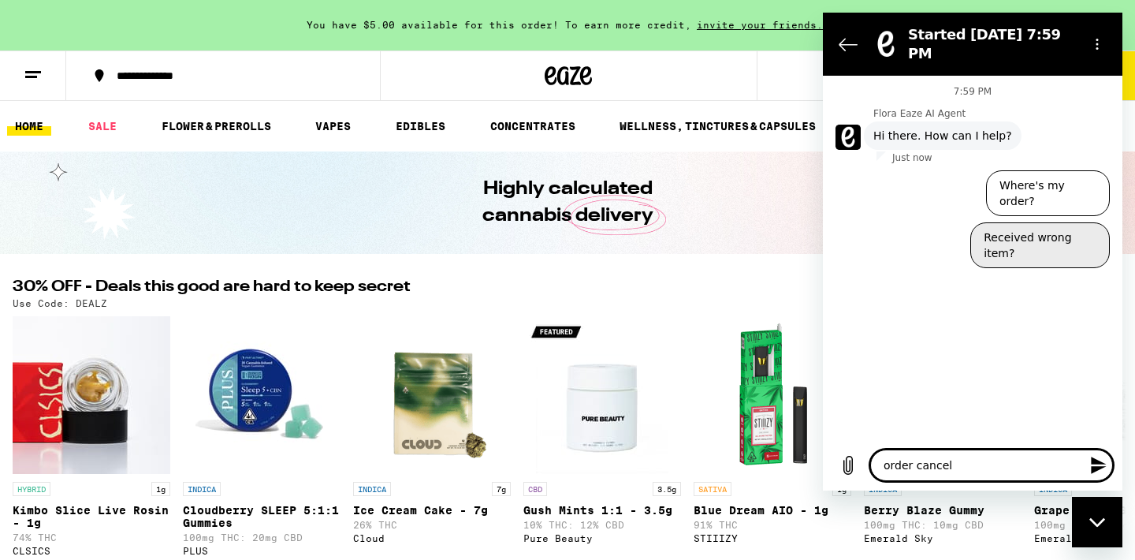
type textarea "x"
type textarea "order cancelle"
type textarea "x"
type textarea "order cancelled"
type textarea "x"
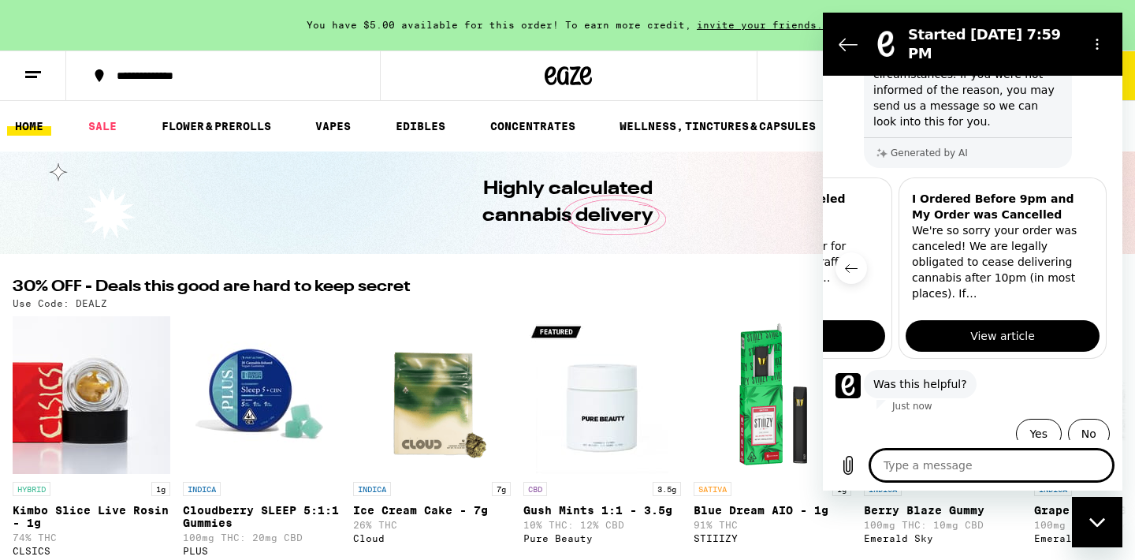
scroll to position [0, 396]
click at [969, 326] on span "View article" at bounding box center [1001, 335] width 65 height 19
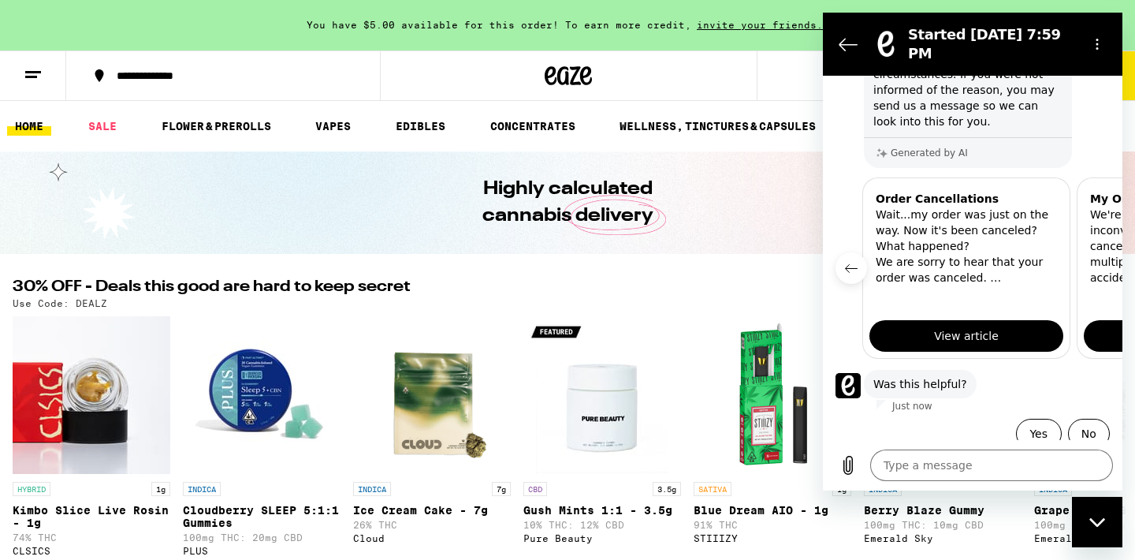
scroll to position [0, 0]
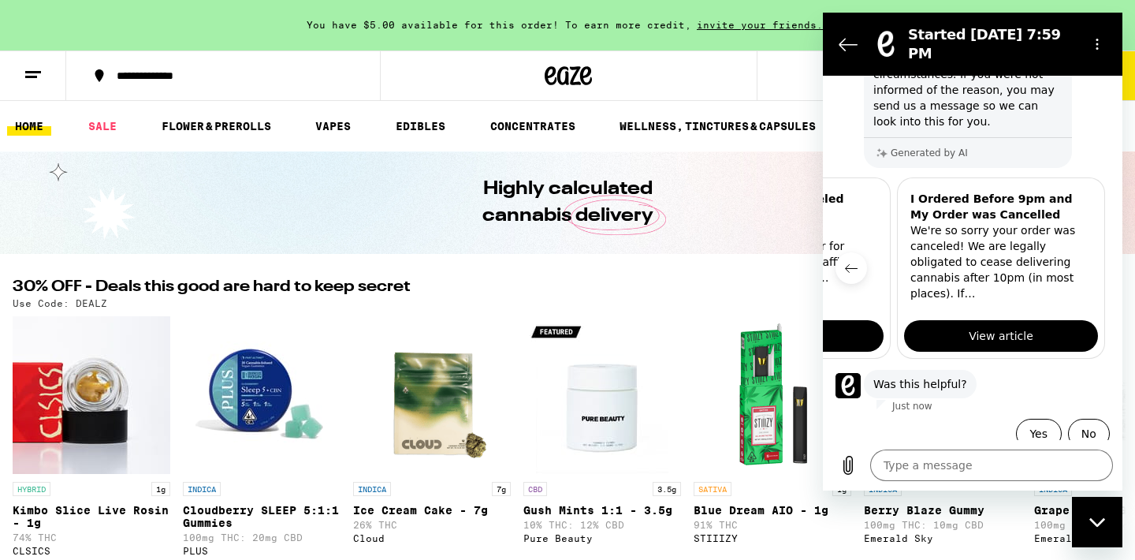
click at [853, 262] on button "Previous item" at bounding box center [852, 268] width 32 height 32
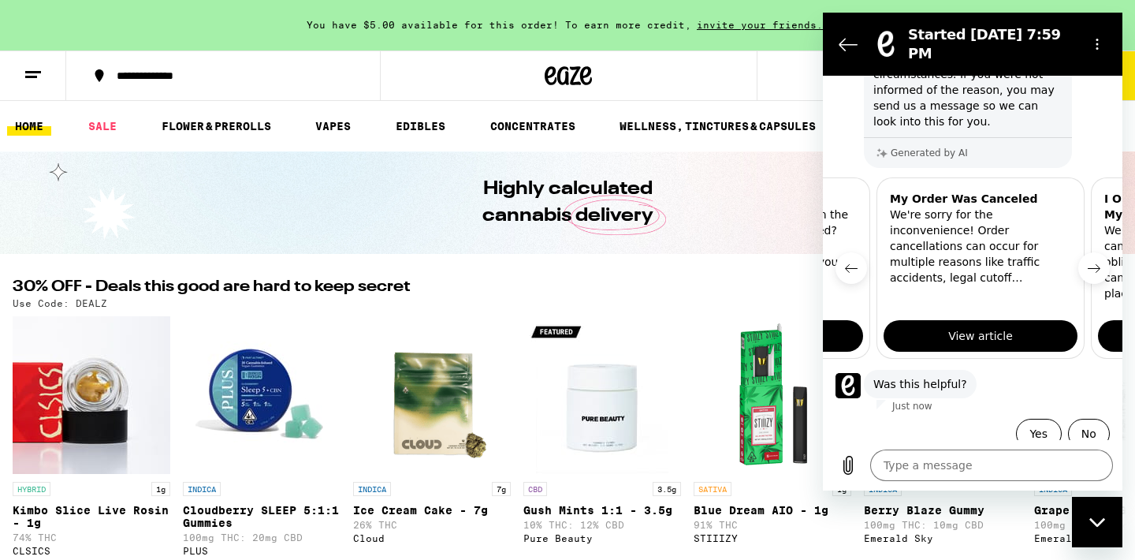
click at [852, 262] on icon "Previous item" at bounding box center [851, 268] width 13 height 13
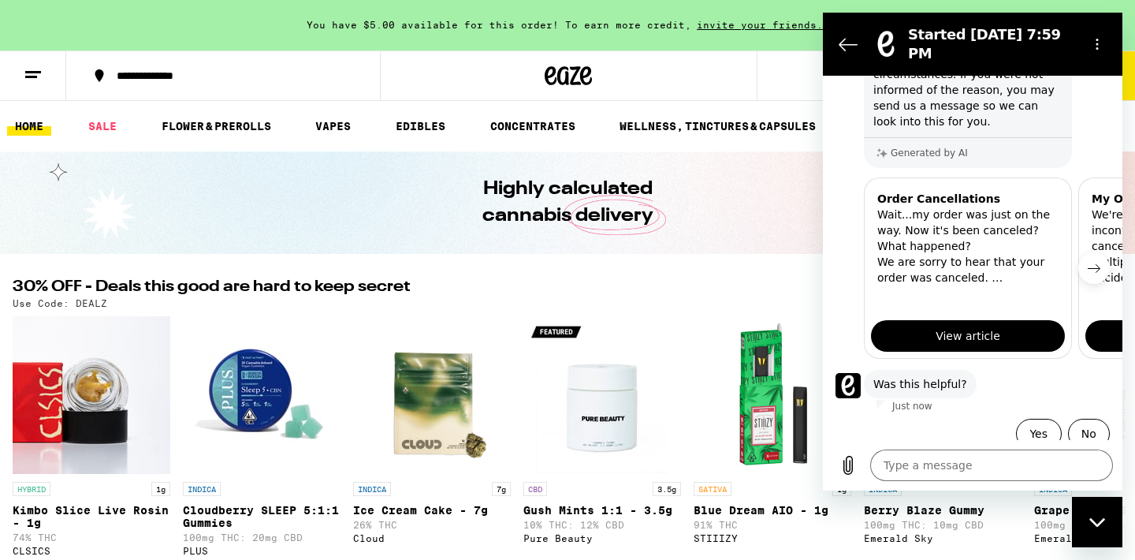
click at [940, 326] on span "View article" at bounding box center [968, 335] width 65 height 19
click at [1083, 423] on button "No" at bounding box center [1089, 434] width 42 height 30
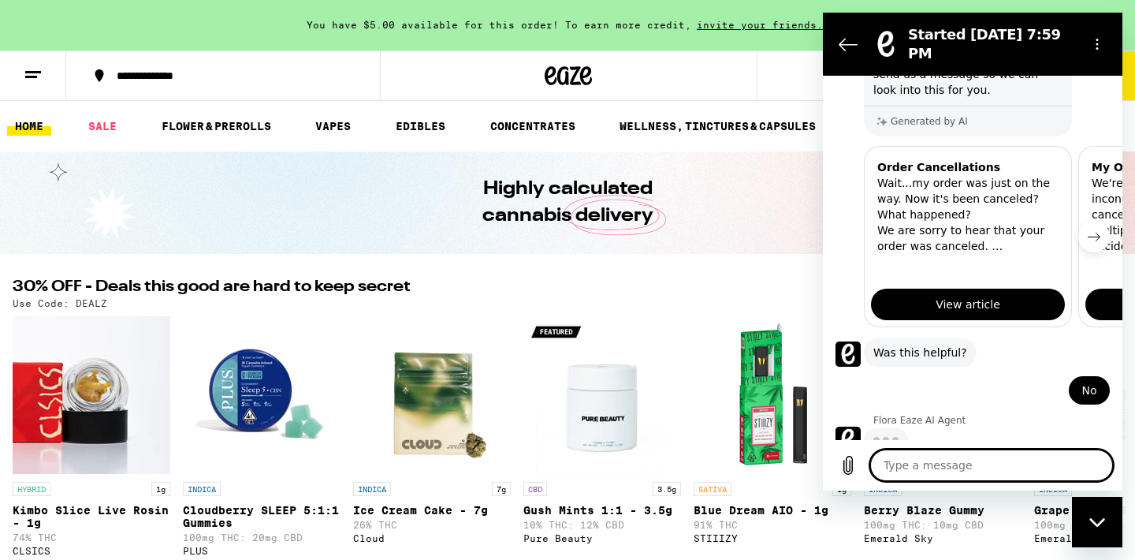
type textarea "x"
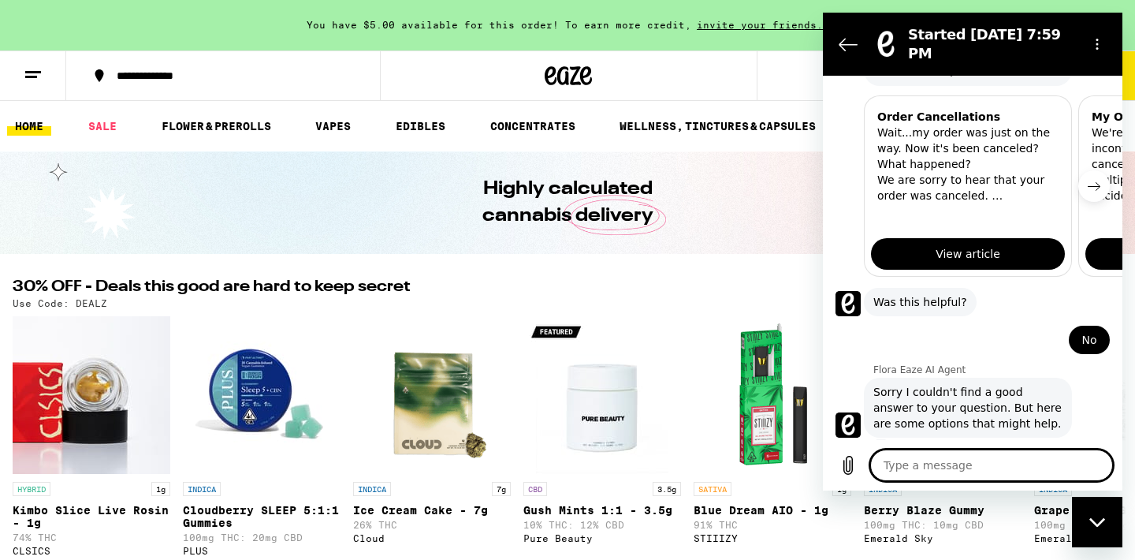
scroll to position [315, 0]
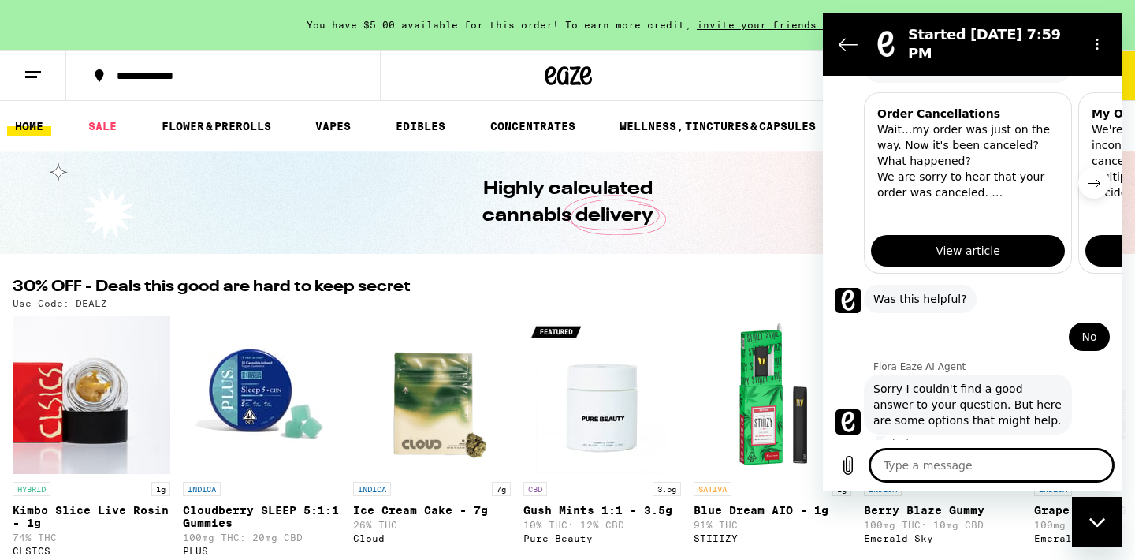
click at [961, 460] on textarea at bounding box center [991, 465] width 243 height 32
type textarea "x"
type textarea "I"
type textarea "x"
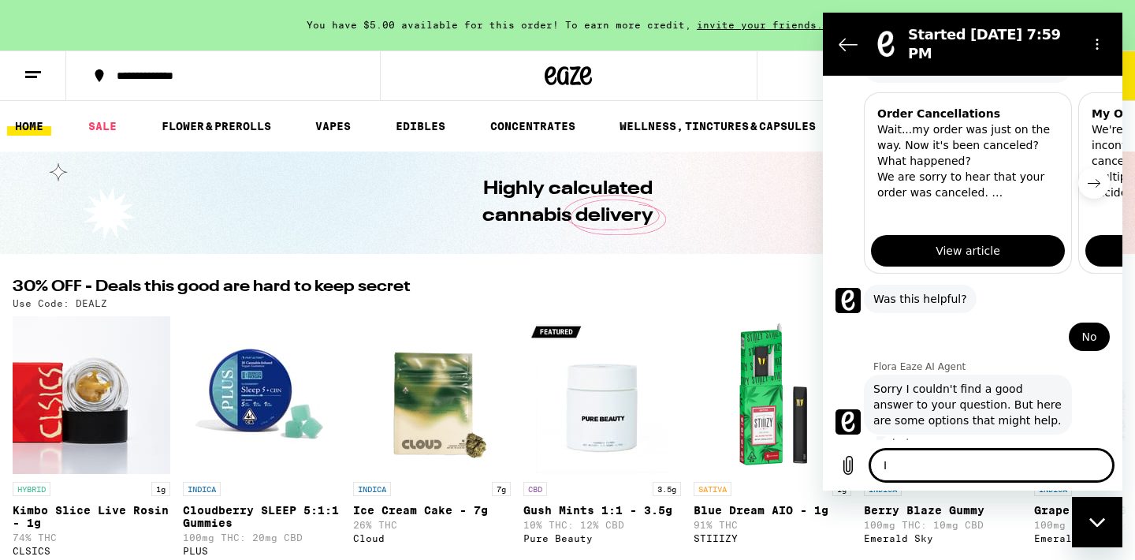
type textarea "I"
type textarea "x"
type textarea "I w"
type textarea "x"
type textarea "I wa"
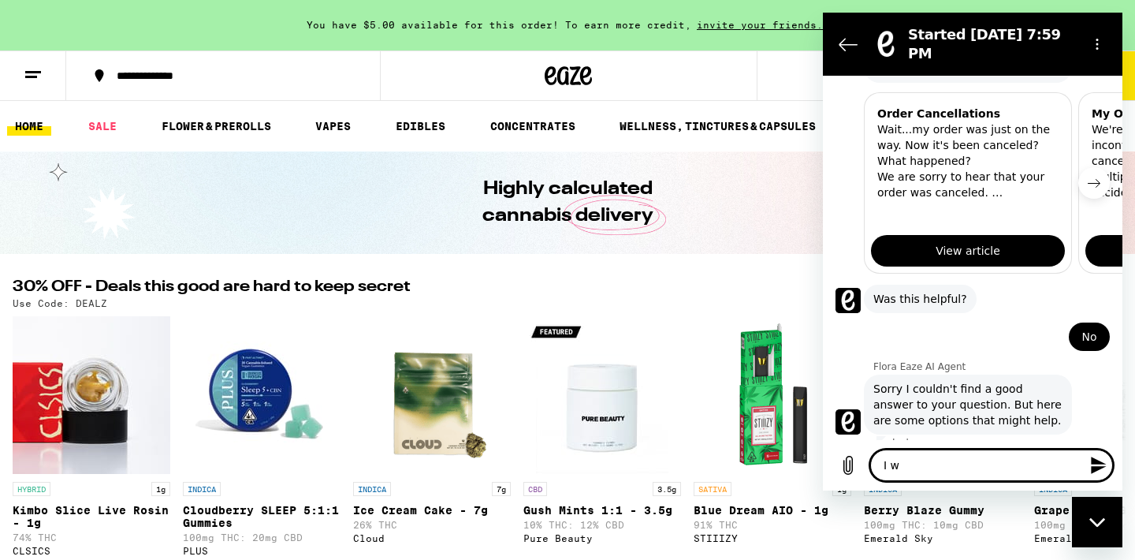
type textarea "x"
type textarea "I wan"
type textarea "x"
type textarea "I want"
type textarea "x"
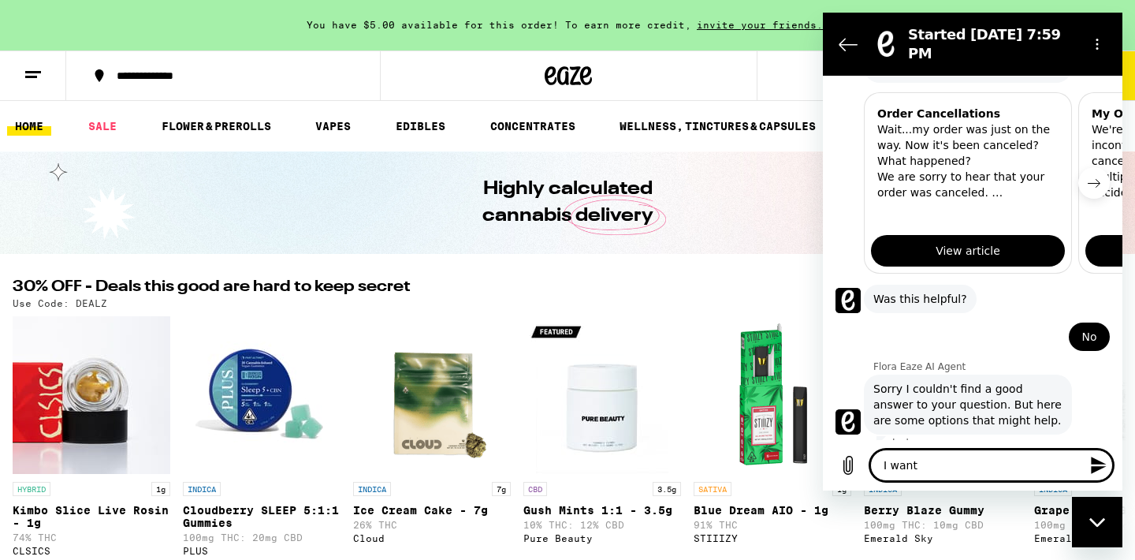
type textarea "I want"
type textarea "x"
type textarea "I want t"
type textarea "x"
type textarea "I want to"
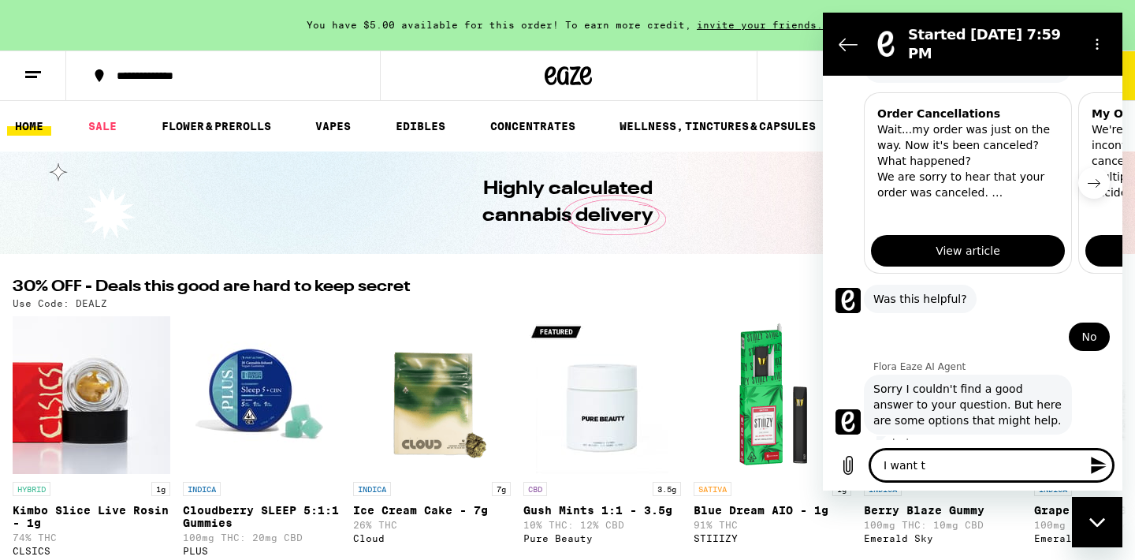
type textarea "x"
type textarea "I want to"
type textarea "x"
type textarea "I want to s"
type textarea "x"
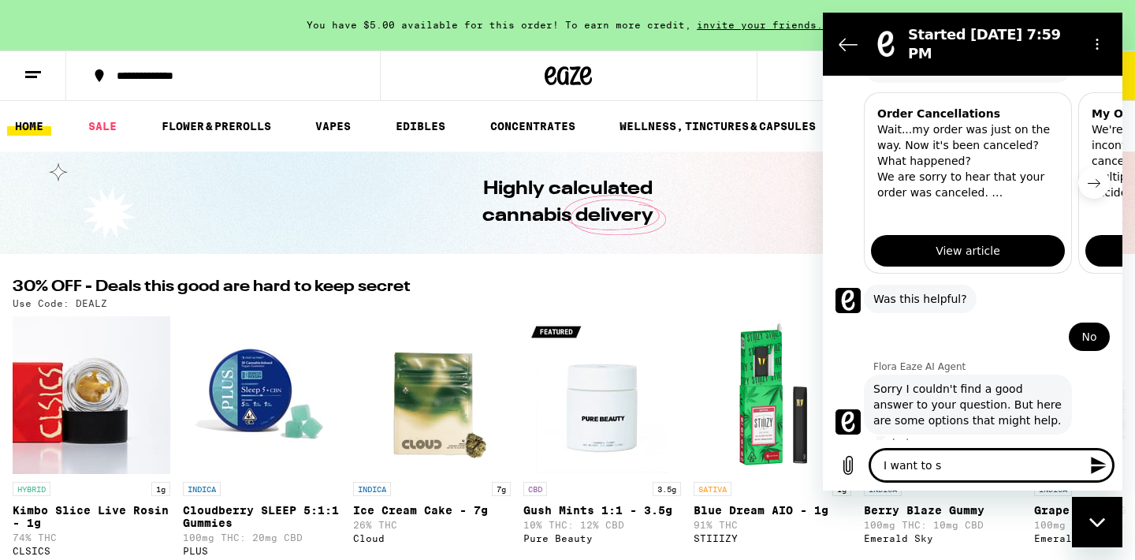
type textarea "I want to sp"
type textarea "x"
type textarea "I want to spe"
type textarea "x"
type textarea "I want to spea"
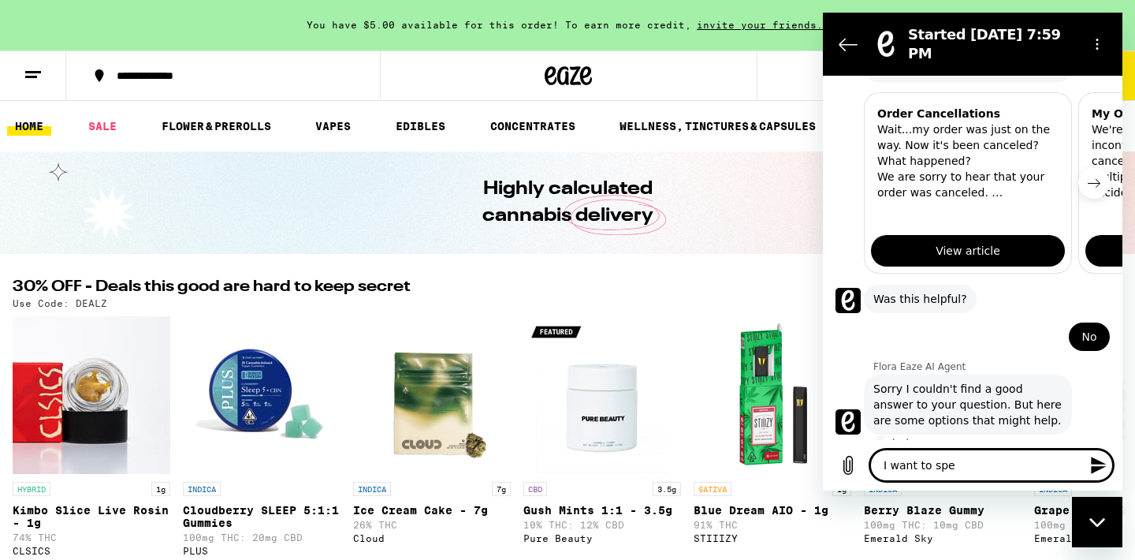
type textarea "x"
type textarea "I want to speak"
type textarea "x"
type textarea "I want to speak"
type textarea "x"
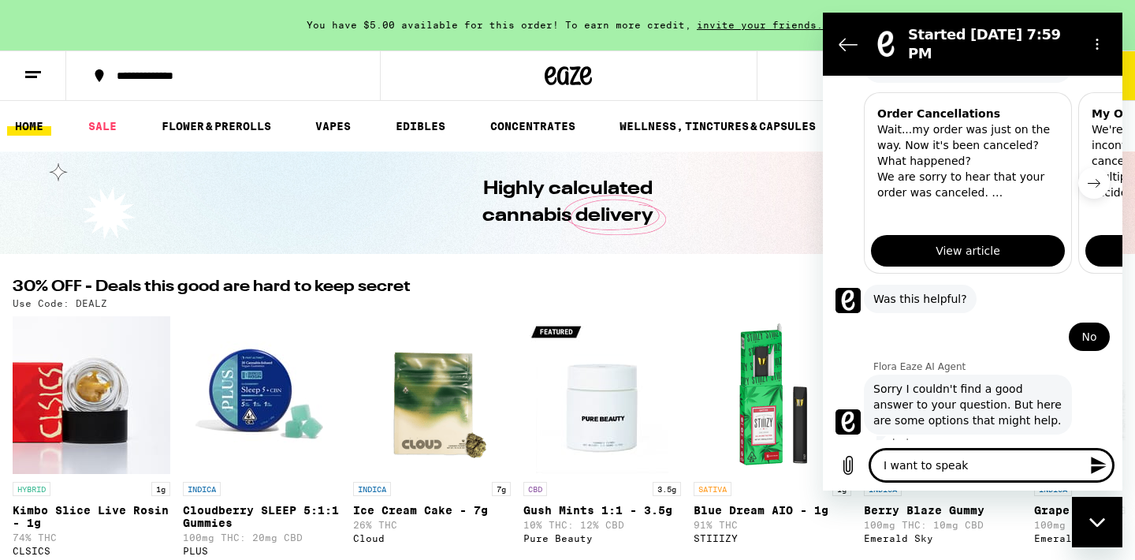
type textarea "I want to speak t"
type textarea "x"
type textarea "I want to speak to"
type textarea "x"
type textarea "I want to speak to"
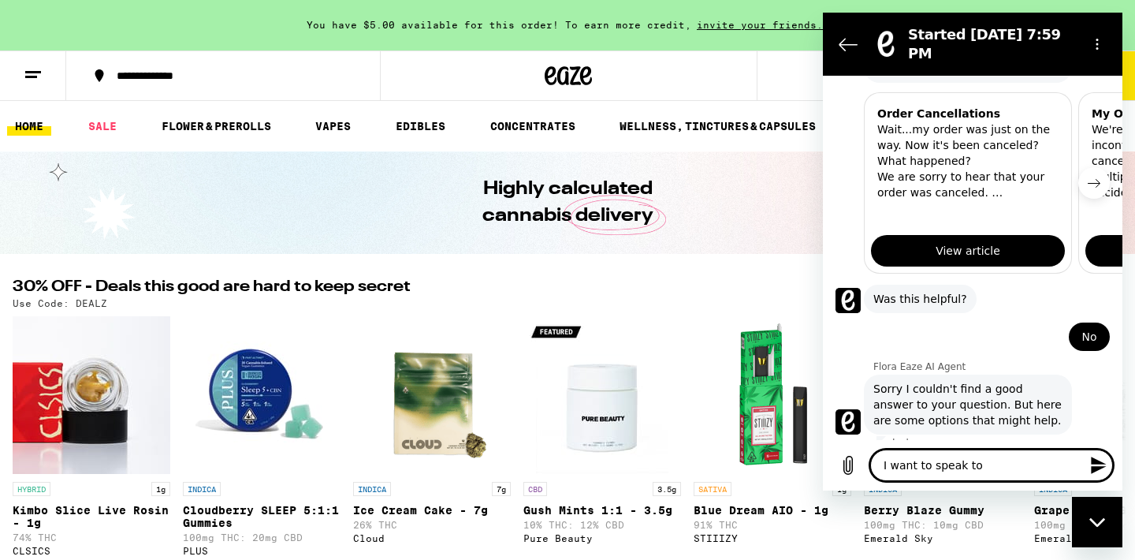
type textarea "x"
type textarea "I want to speak to a"
type textarea "x"
type textarea "I want to speak to a"
type textarea "x"
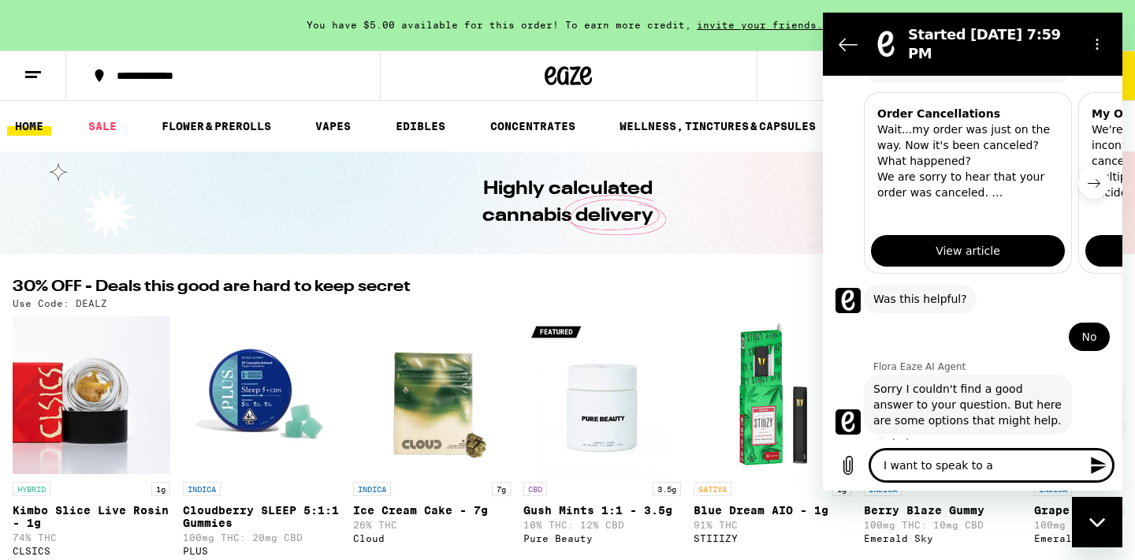
type textarea "I want to speak to a p"
type textarea "x"
type textarea "I want to speak to a pe"
type textarea "x"
type textarea "I want to speak to a per"
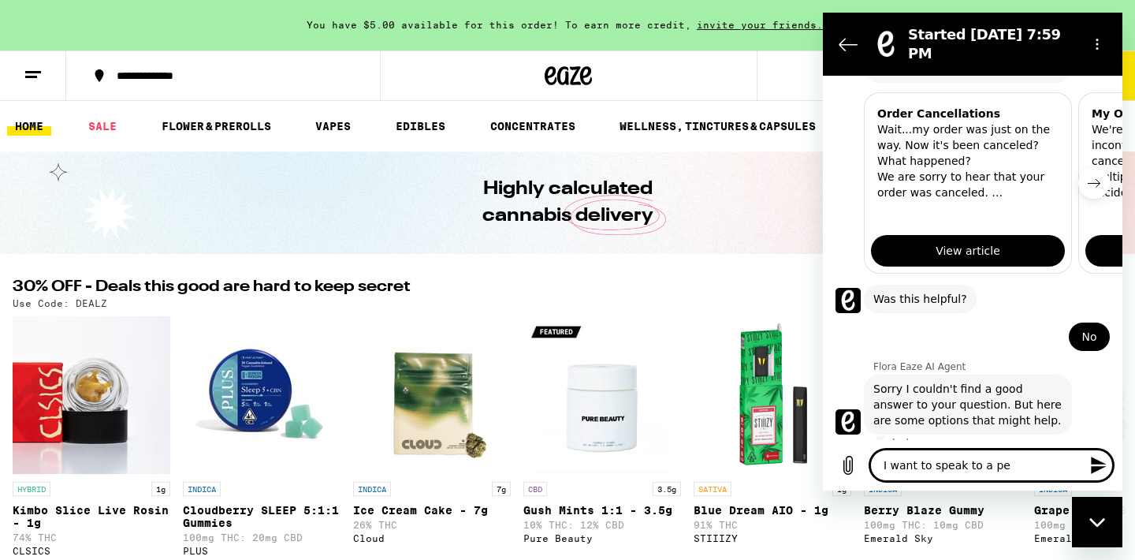
type textarea "x"
type textarea "I want to speak to a pers"
type textarea "x"
type textarea "I want to speak to a perso"
type textarea "x"
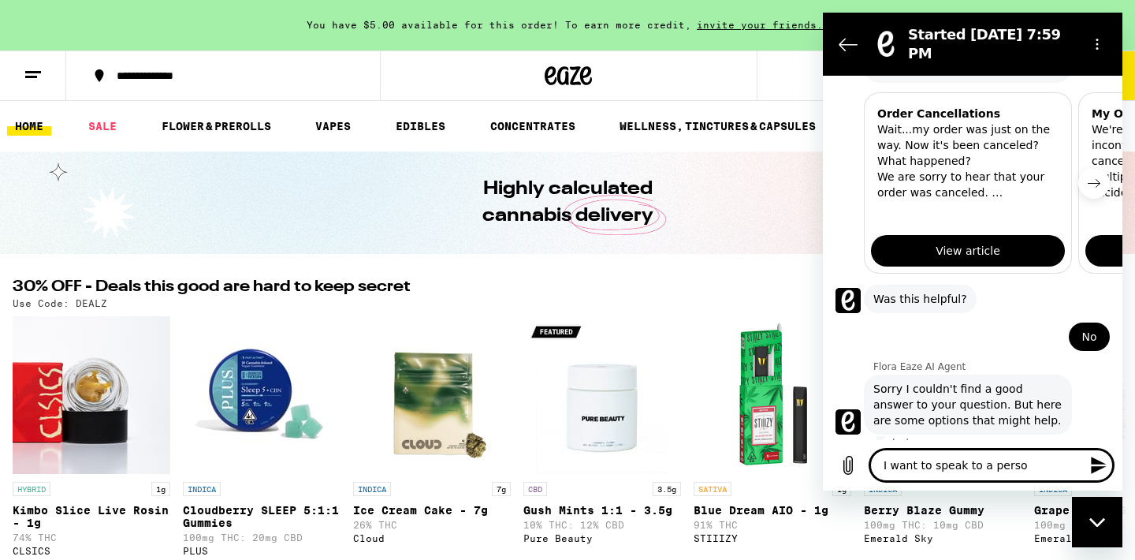
type textarea "I want to speak to a person"
type textarea "x"
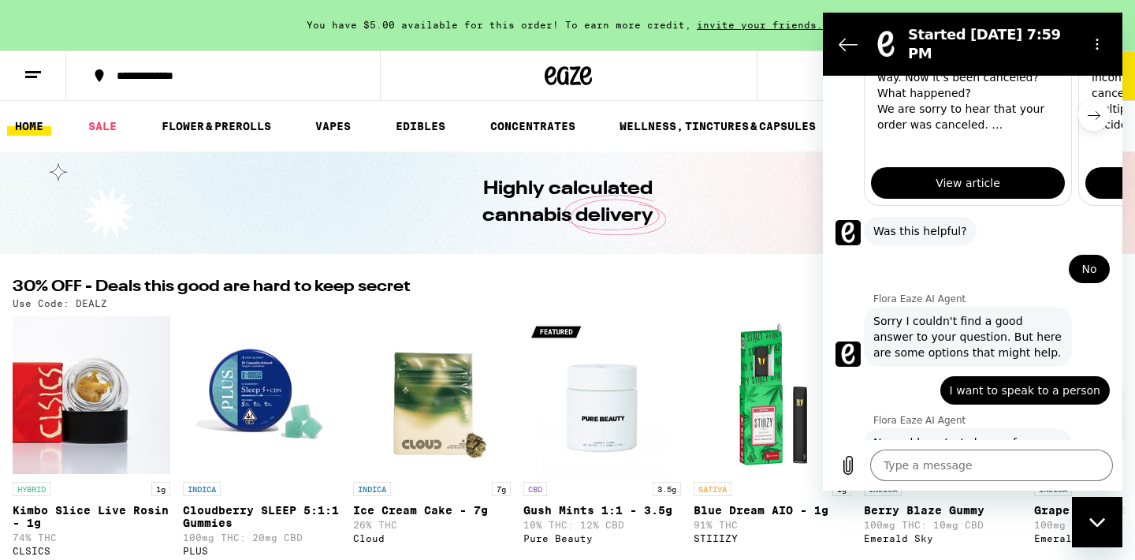
scroll to position [558, 0]
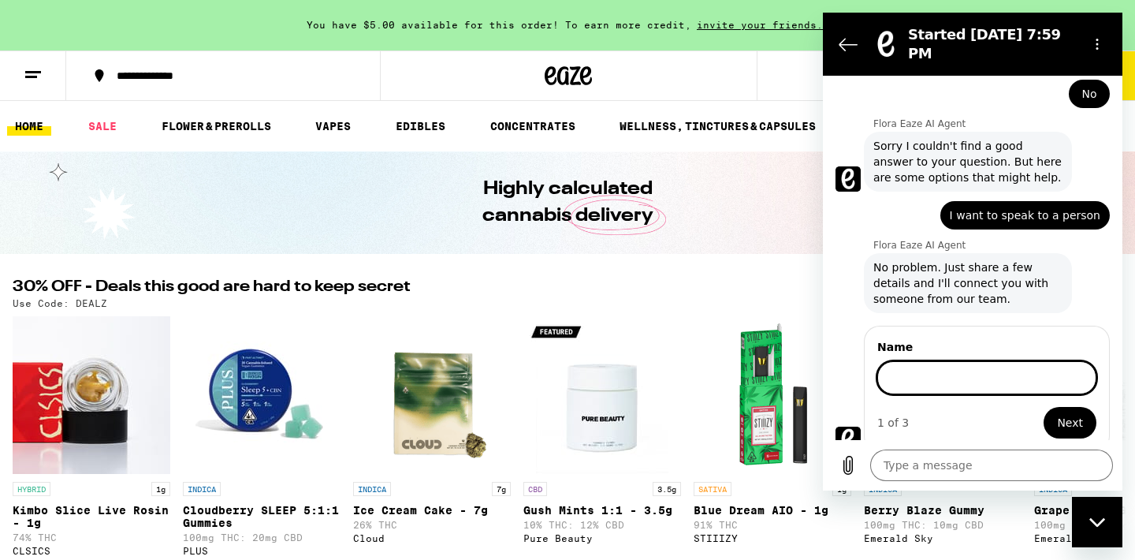
type textarea "x"
type input "My order was cancelled saying it's too close to 10pm even though I scheduled th…"
click at [1059, 410] on button "Next" at bounding box center [1070, 423] width 53 height 32
type textarea "x"
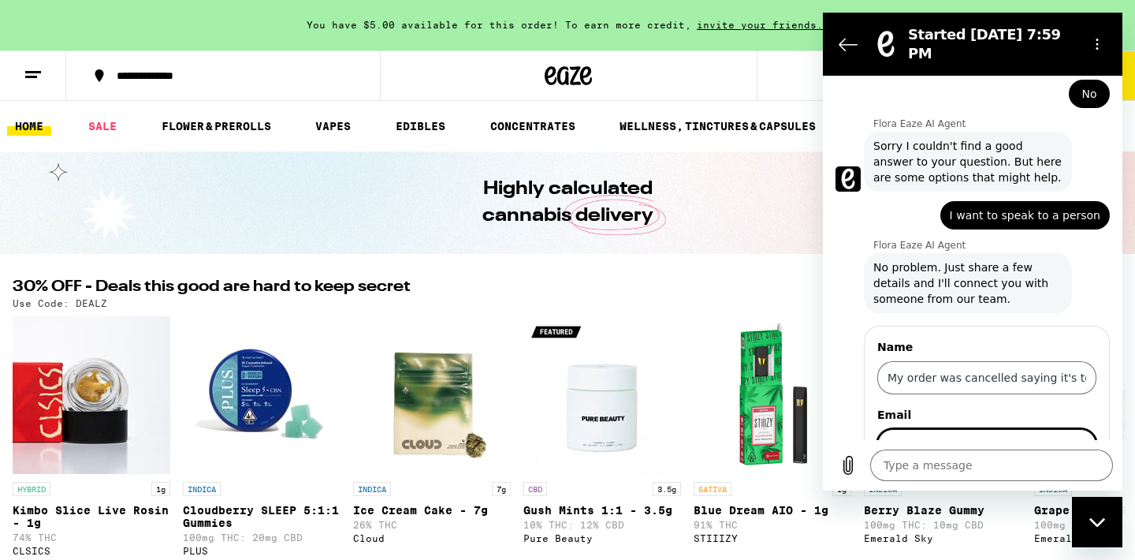
scroll to position [626, 0]
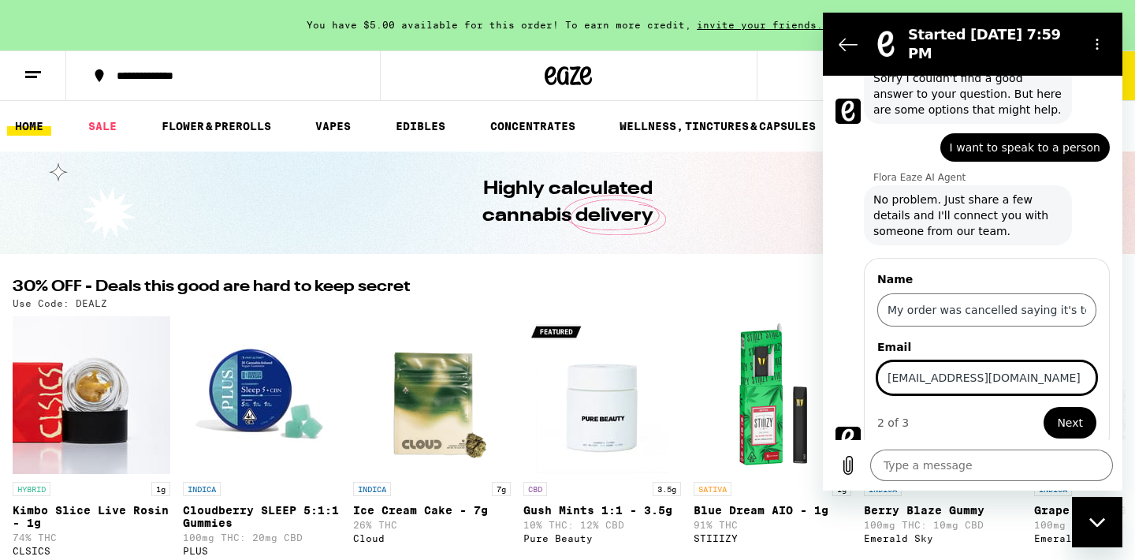
click at [1057, 419] on span "Next" at bounding box center [1070, 422] width 26 height 19
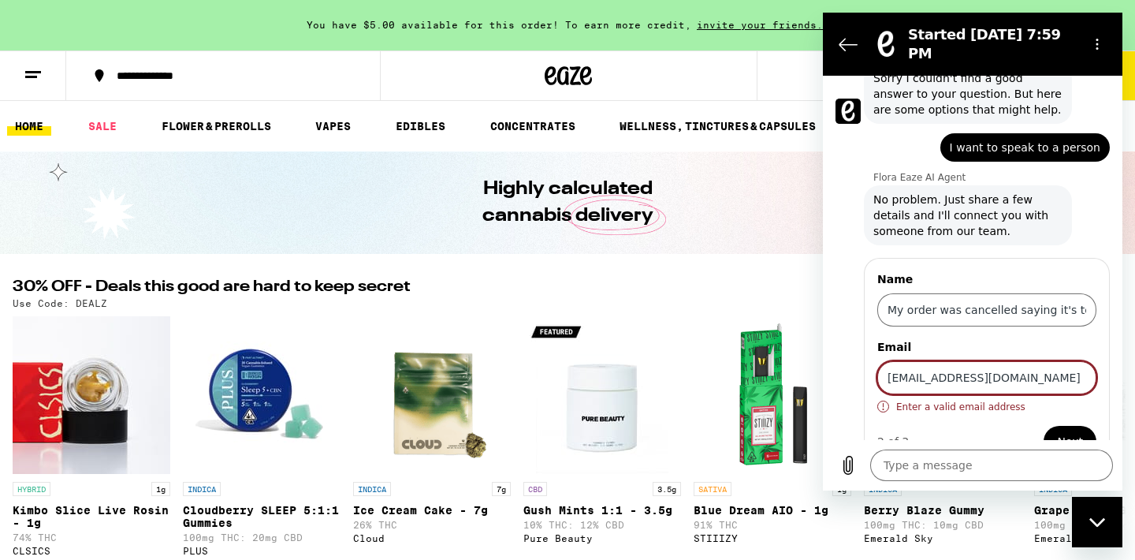
scroll to position [645, 0]
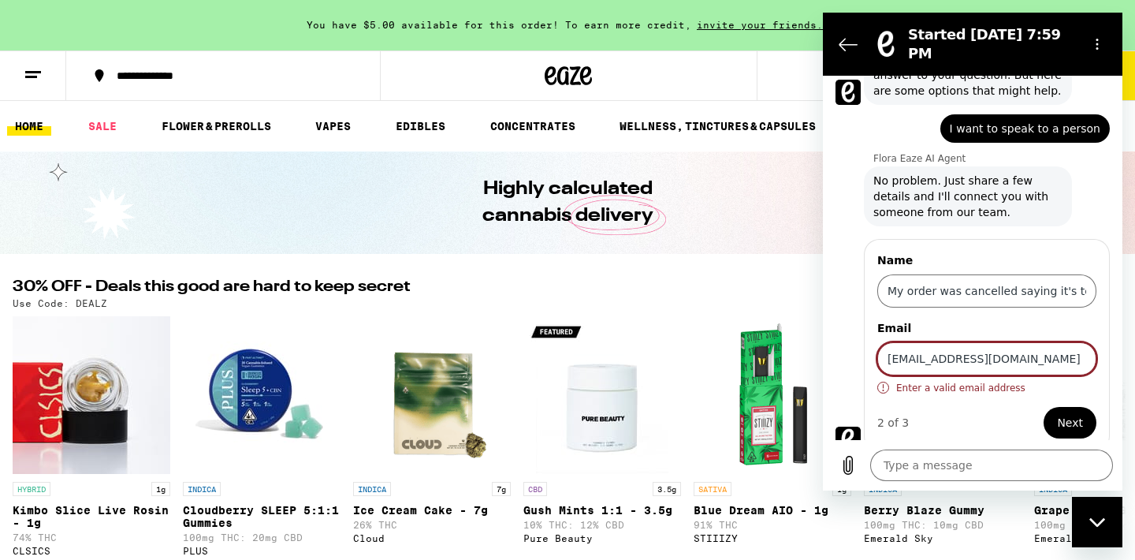
click at [1053, 353] on input "nlovejoy3@gmail.com" at bounding box center [986, 358] width 219 height 33
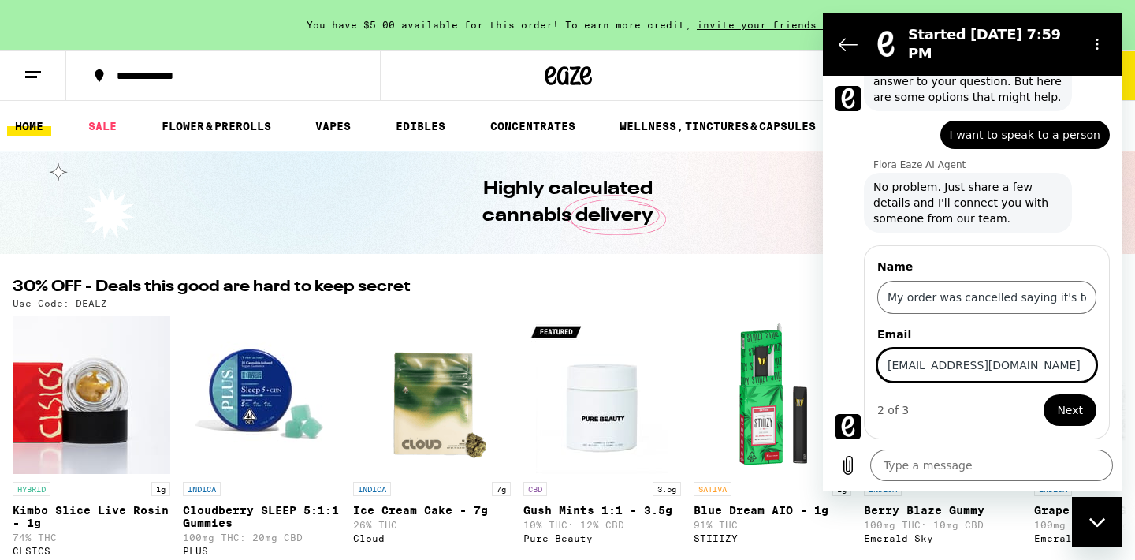
scroll to position [626, 0]
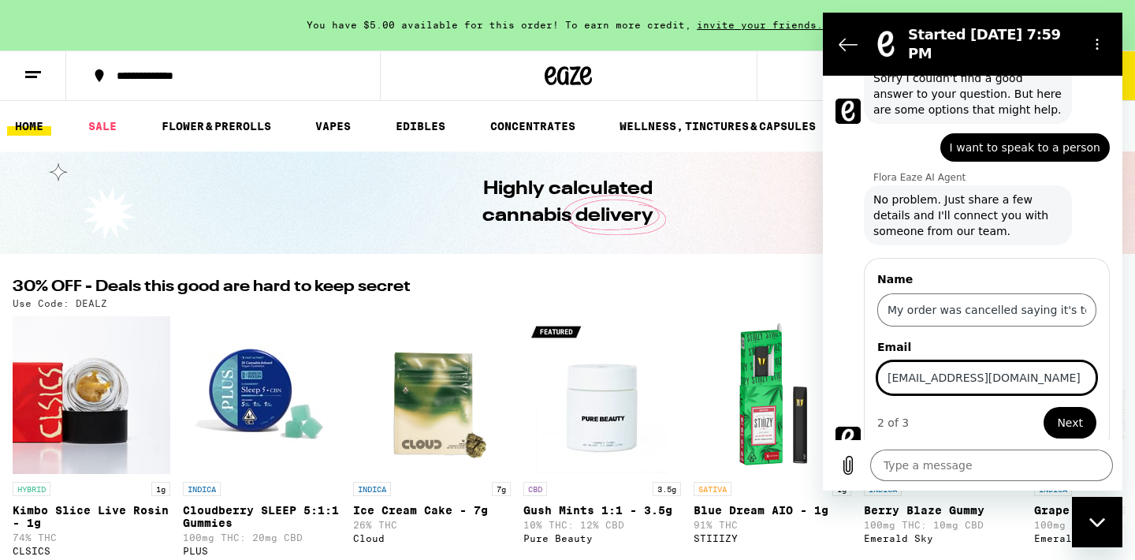
type input "nlovejoy3@gmail.com"
click at [1059, 410] on button "Next" at bounding box center [1070, 423] width 53 height 32
type textarea "x"
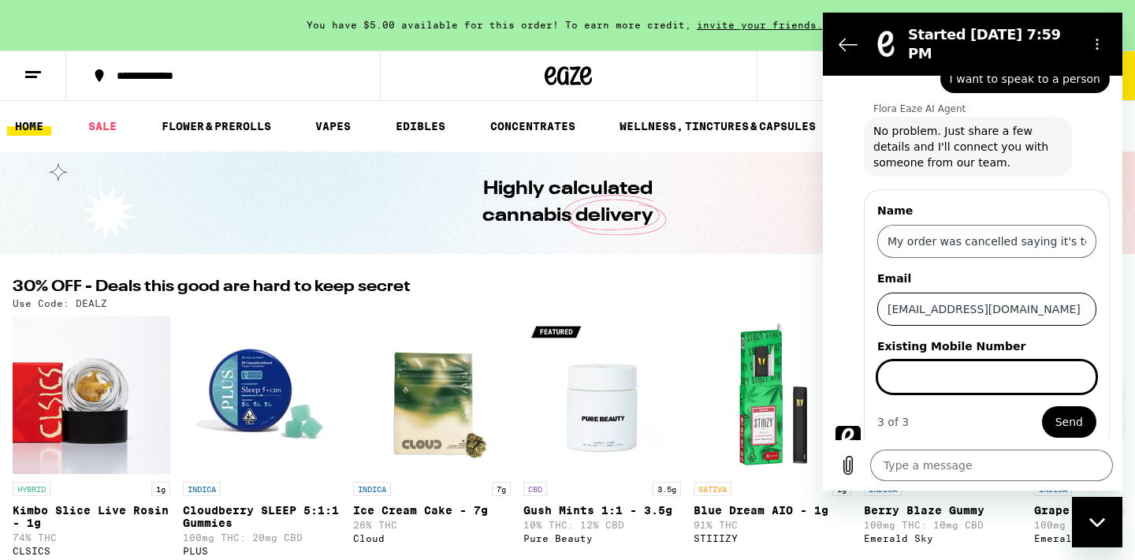
scroll to position [694, 0]
type input "5104171919"
click at [1057, 410] on button "Send" at bounding box center [1069, 423] width 54 height 32
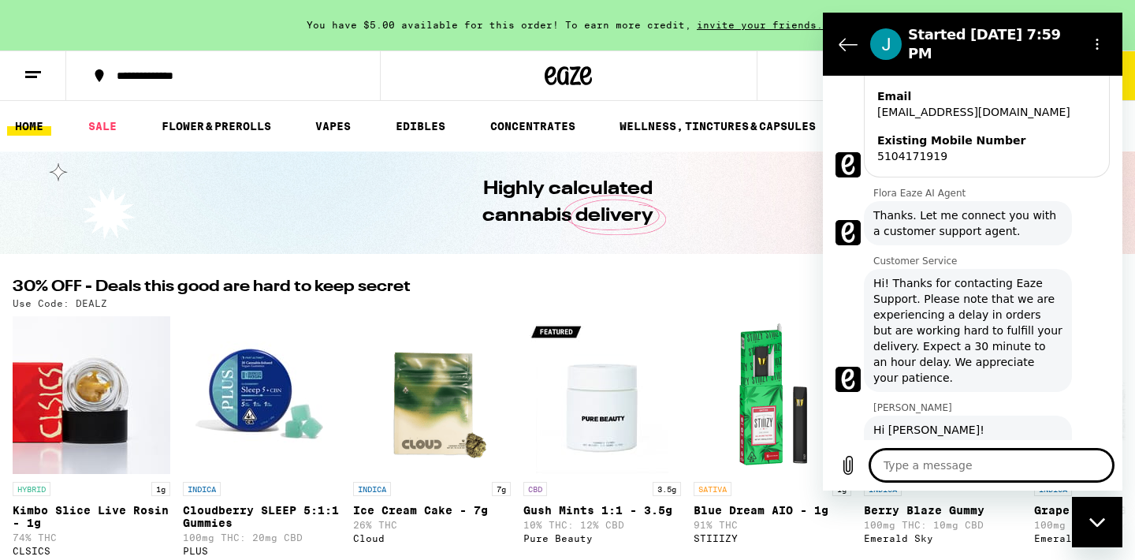
scroll to position [1001, 0]
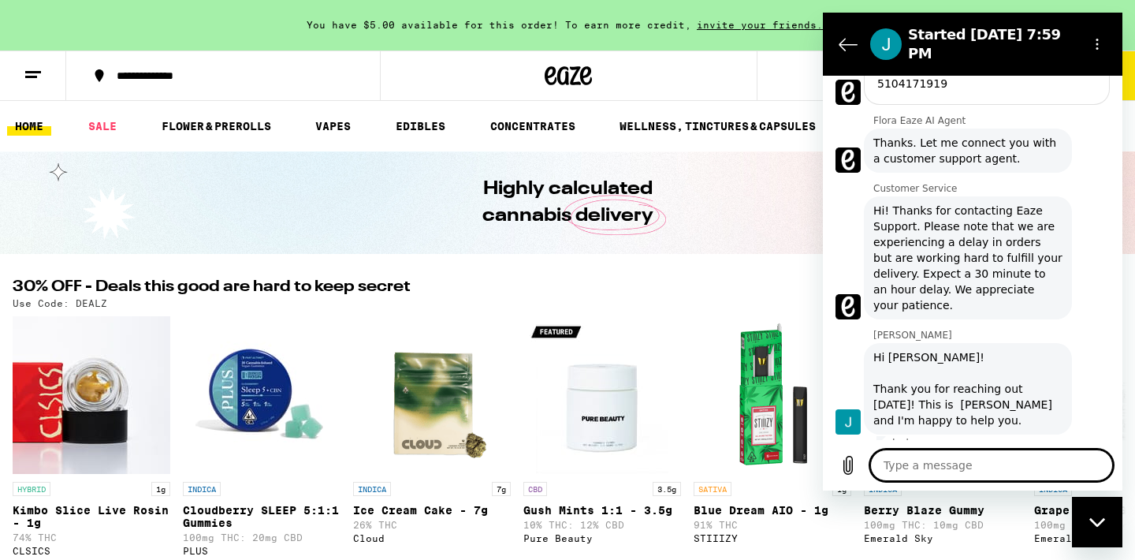
type textarea "x"
click at [1018, 464] on textarea at bounding box center [991, 465] width 243 height 32
type textarea "H"
type textarea "x"
type textarea "Hi"
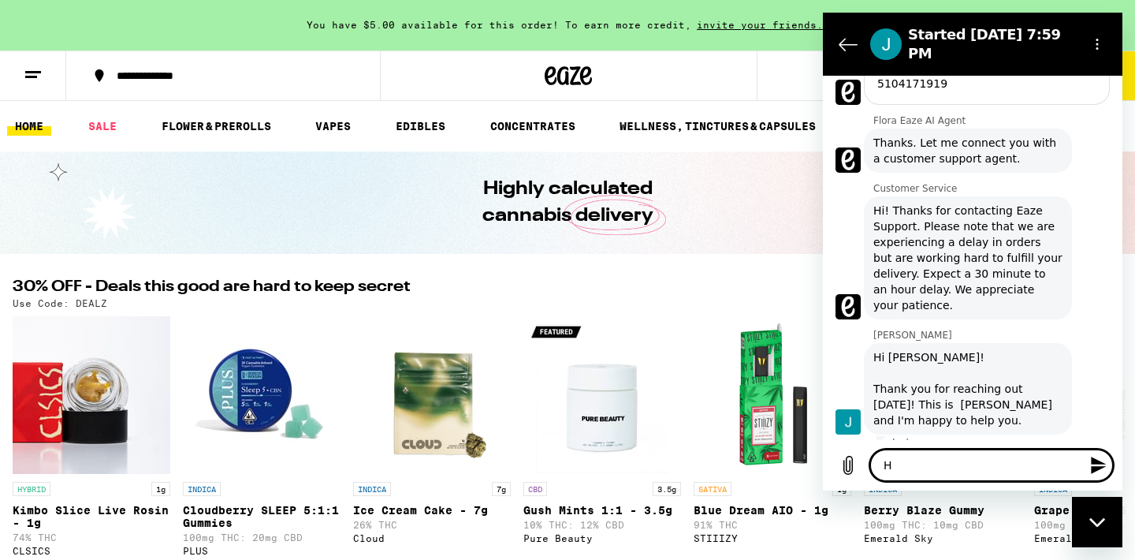
type textarea "x"
type textarea "Hi"
type textarea "x"
type textarea "Hi J"
type textarea "x"
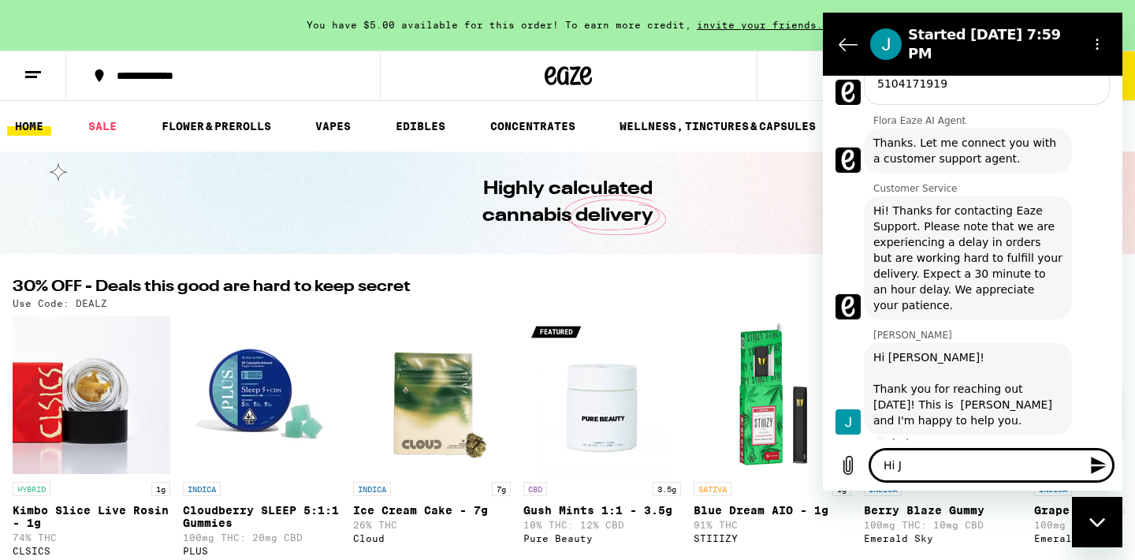
type textarea "Hi Je"
type textarea "x"
type textarea "Hi Jes"
type textarea "x"
type textarea "Hi Jess"
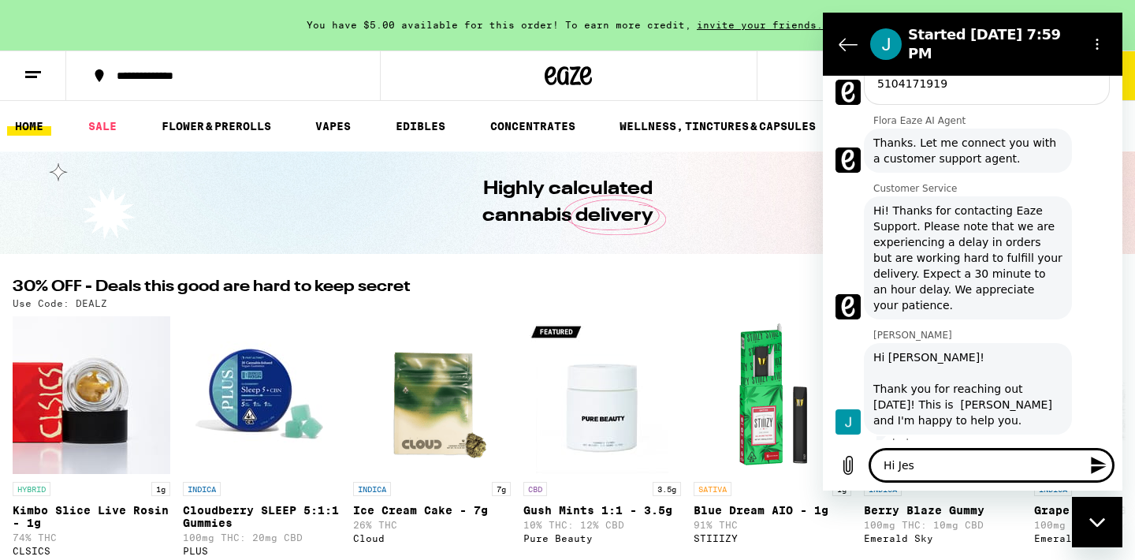
type textarea "x"
type textarea "Hi Jessi"
type textarea "x"
type textarea "Hi Jessic"
type textarea "x"
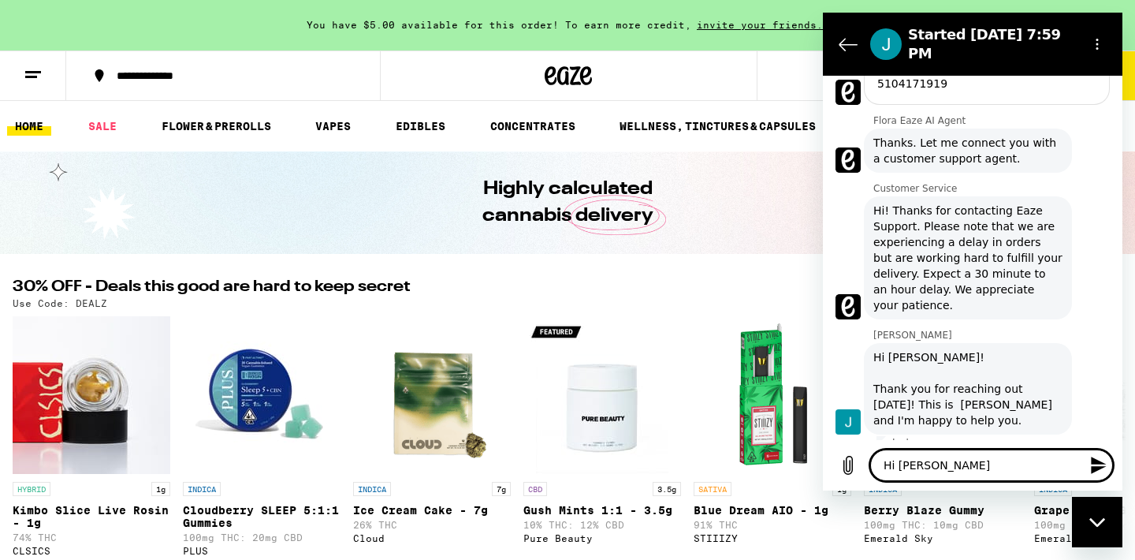
type textarea "Hi Jessica"
type textarea "x"
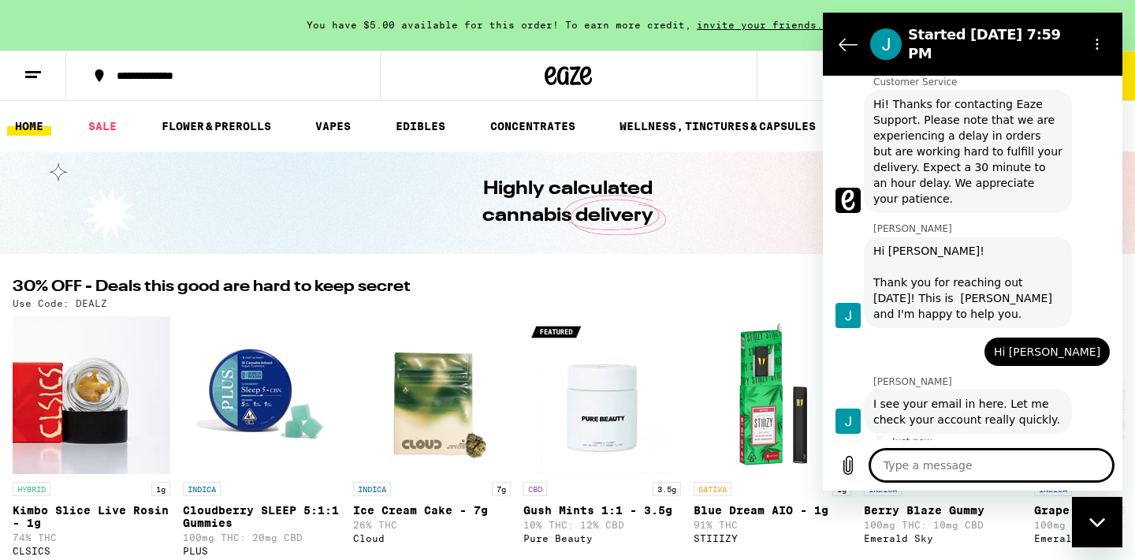
scroll to position [1107, 0]
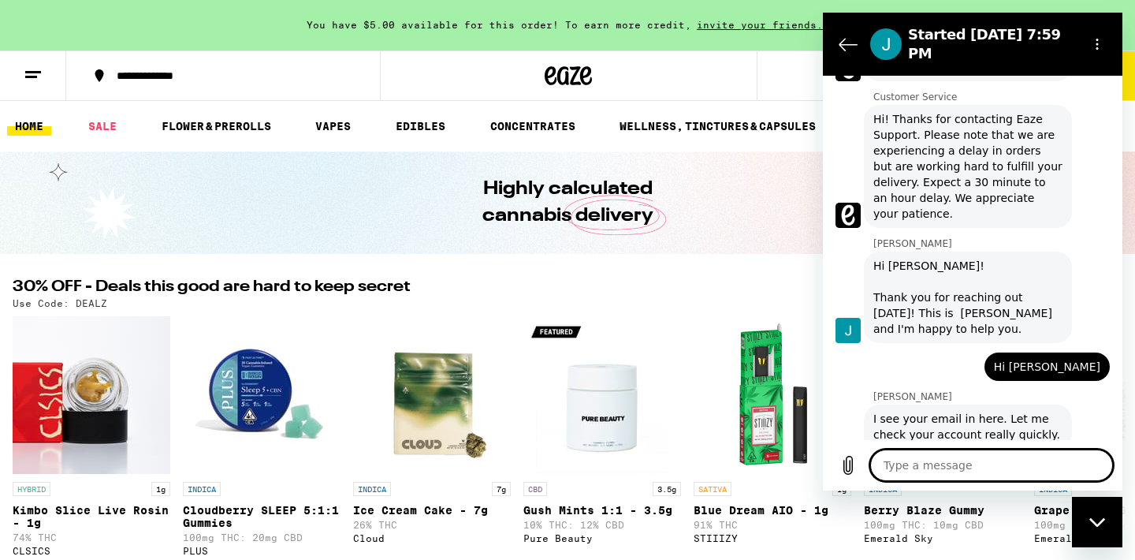
type textarea "x"
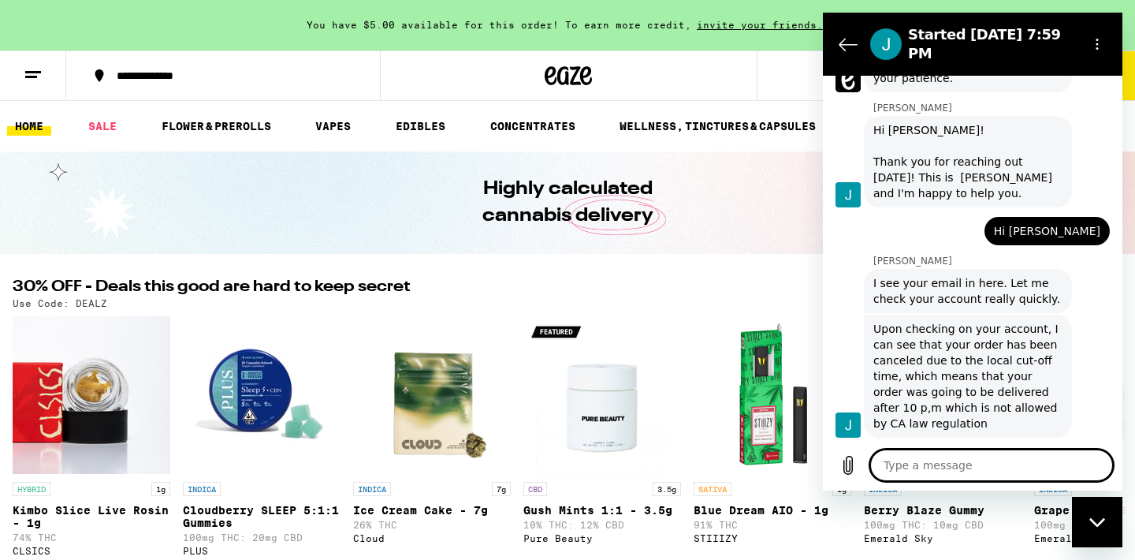
scroll to position [1231, 0]
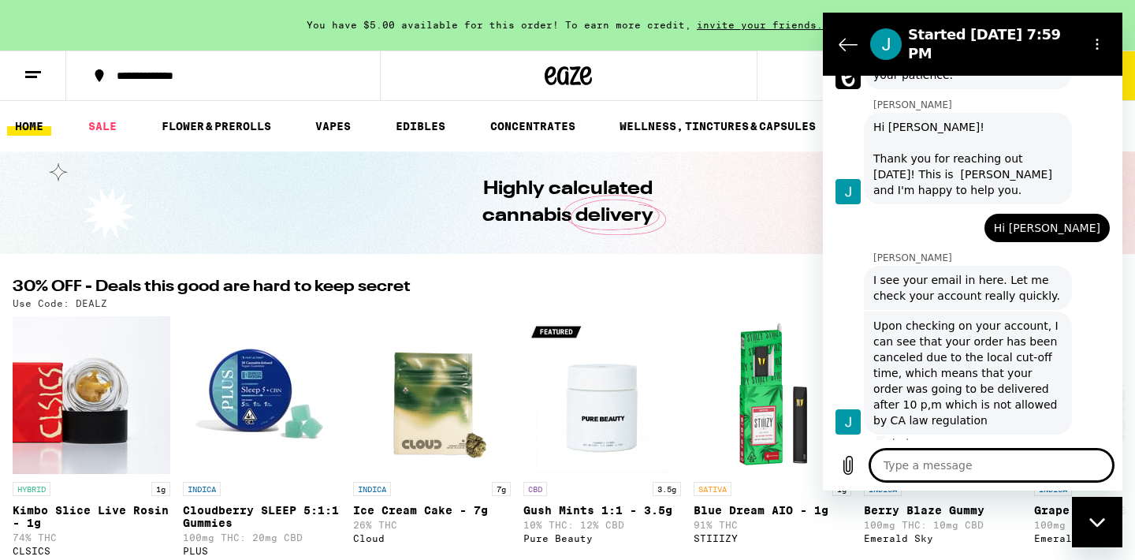
type textarea "I"
type textarea "x"
type textarea "I"
type textarea "x"
type textarea "I k"
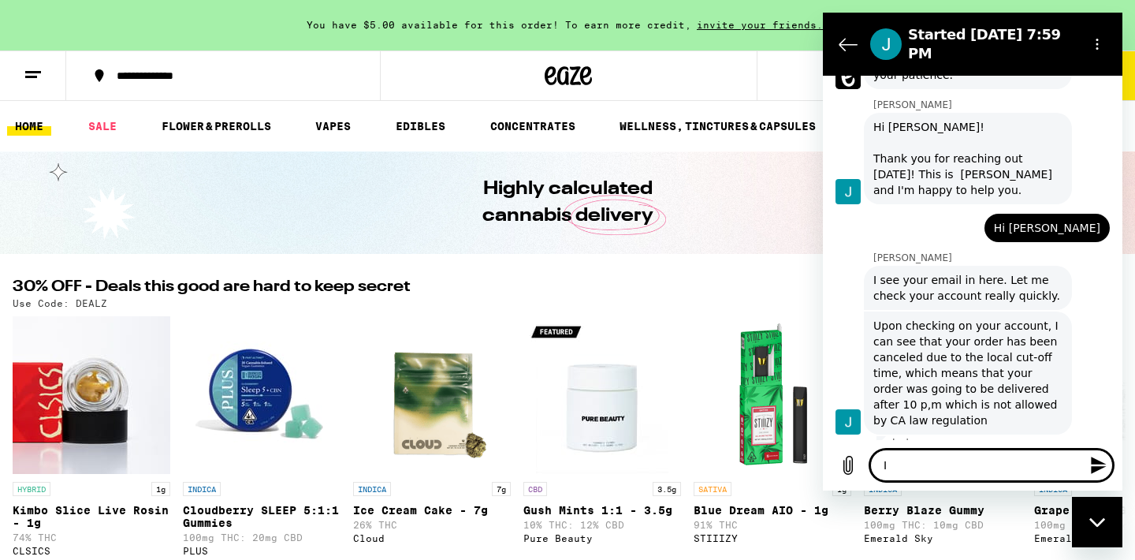
type textarea "x"
type textarea "I kn"
type textarea "x"
type textarea "I kno"
type textarea "x"
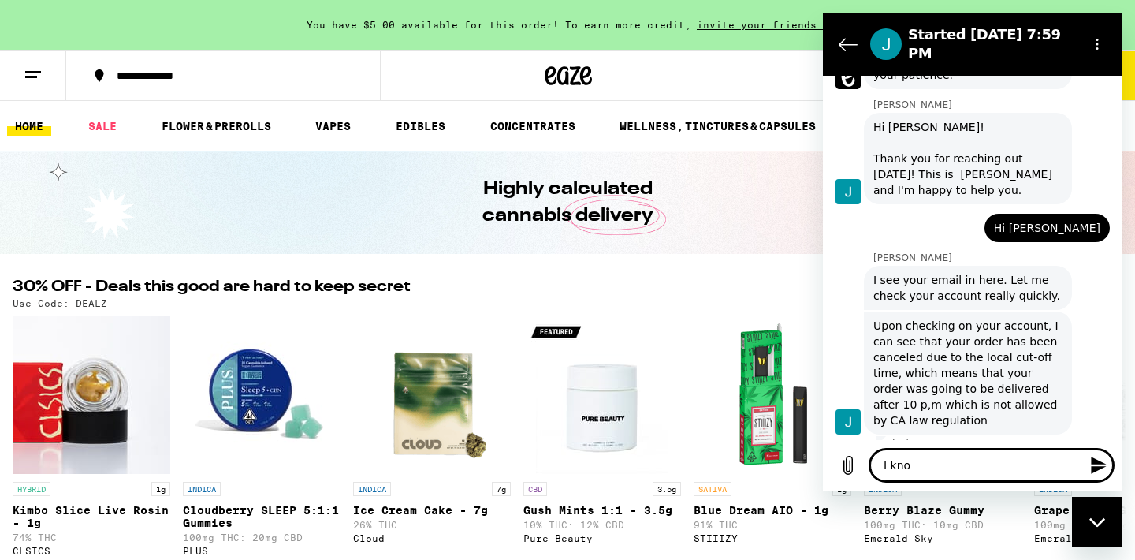
type textarea "I know"
type textarea "x"
type textarea "I know"
type textarea "x"
type textarea "I know t"
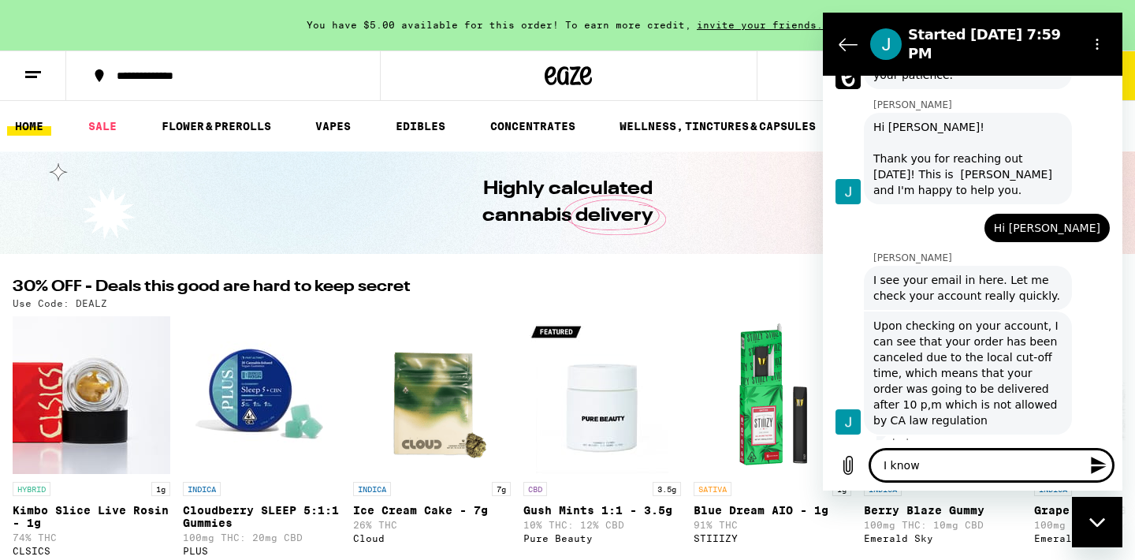
type textarea "x"
type textarea "I know th"
type textarea "x"
type textarea "I know tha"
type textarea "x"
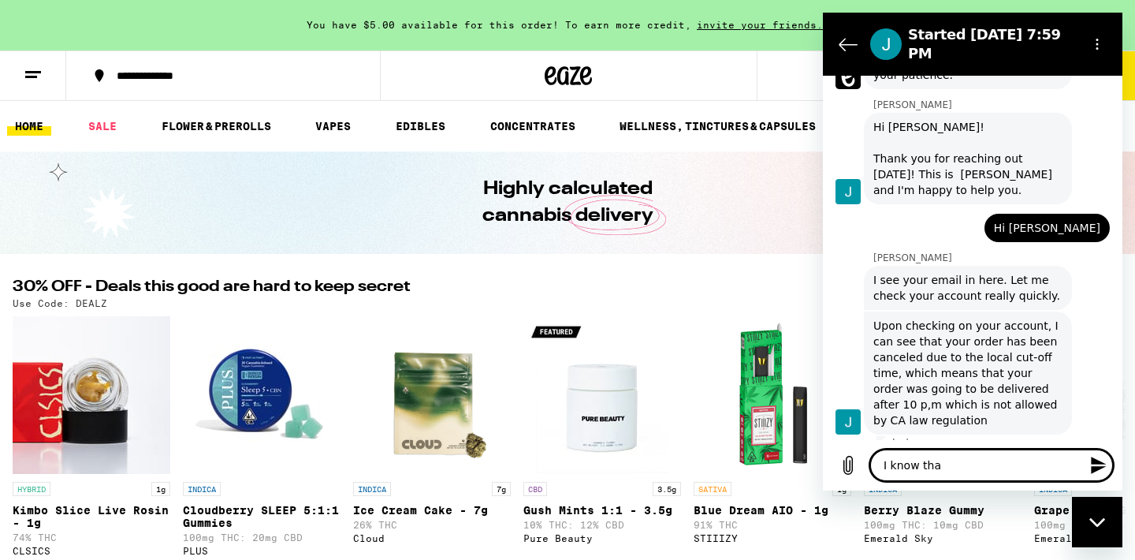
type textarea "I know that"
type textarea "x"
type textarea "I know that,"
type textarea "x"
type textarea "I know that,"
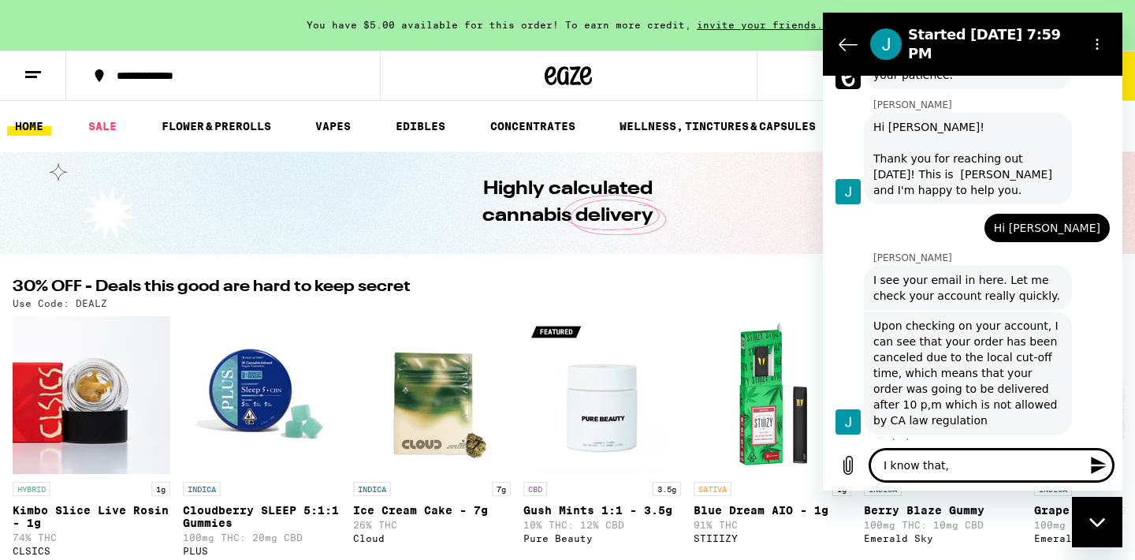
type textarea "x"
type textarea "I know that, b"
type textarea "x"
type textarea "I know that, bu"
type textarea "x"
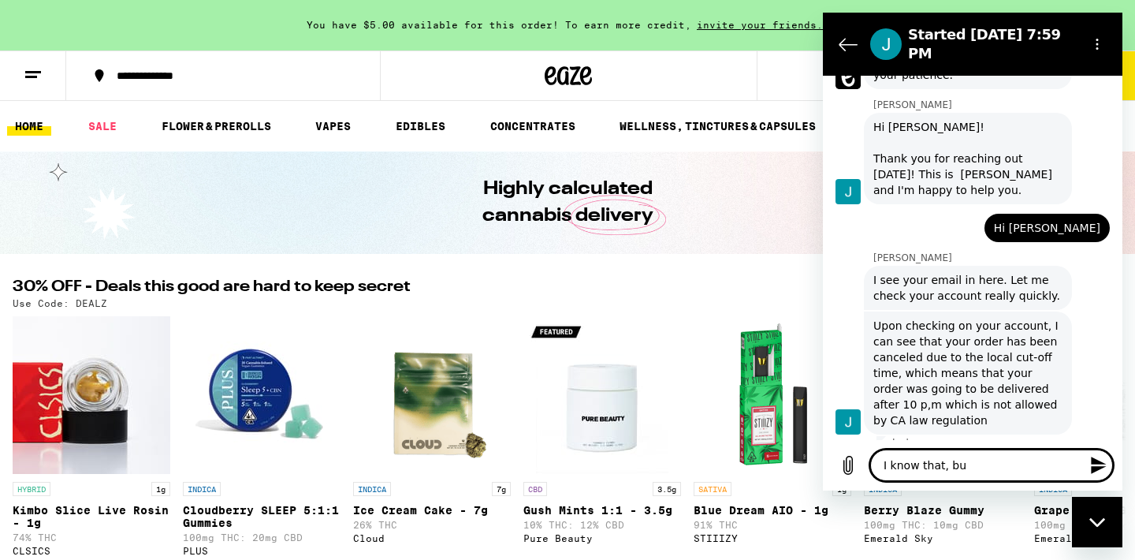
type textarea "I know that, but"
type textarea "x"
type textarea "I know that, but"
type textarea "x"
type textarea "I know that, but I"
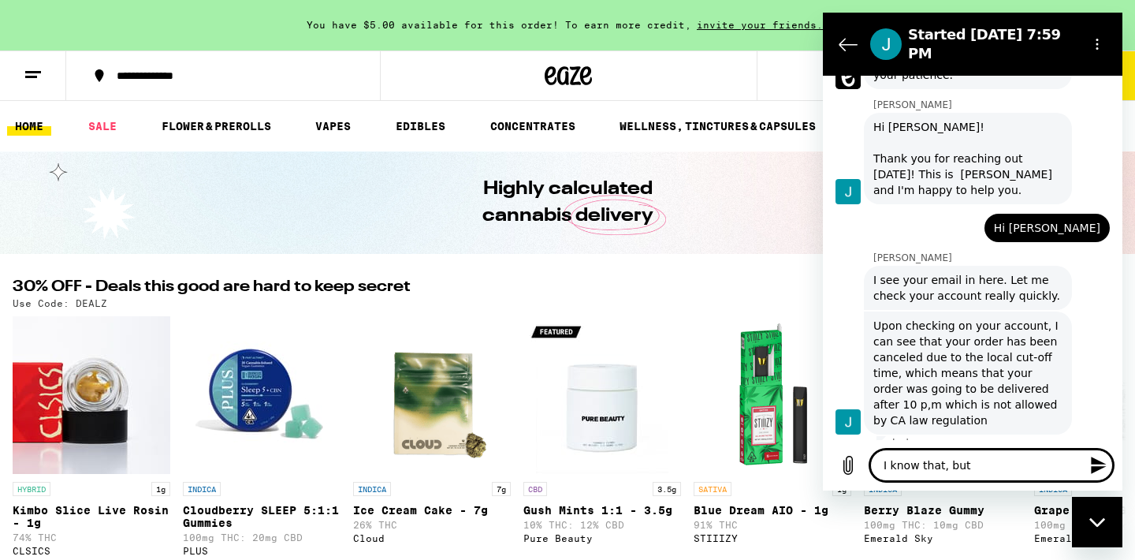
type textarea "x"
type textarea "I know that, but I"
type textarea "x"
type textarea "I know that, but I s"
type textarea "x"
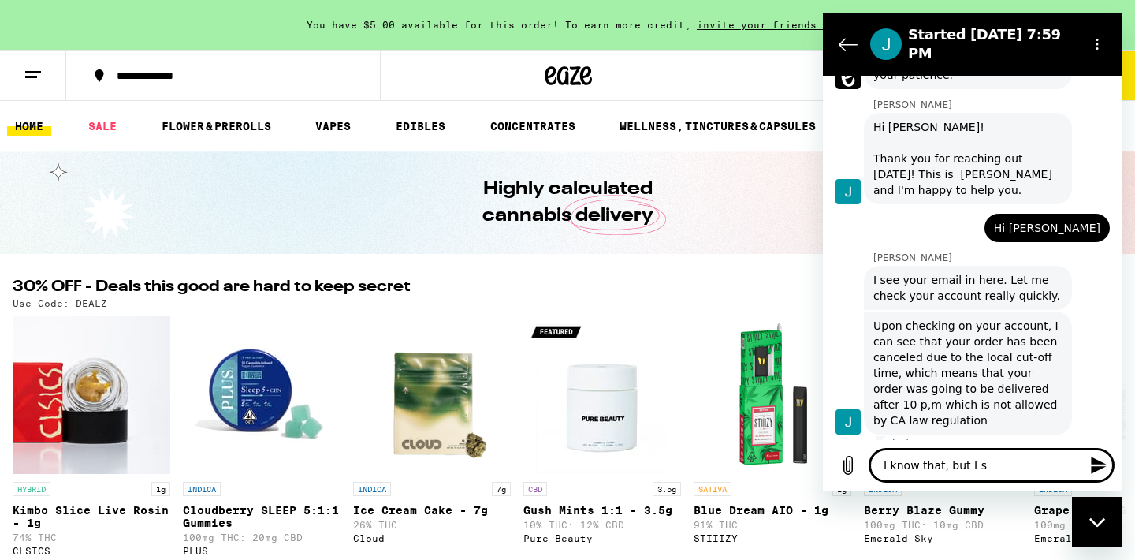
type textarea "I know that, but I se"
type textarea "x"
type textarea "I know that, but I set"
type textarea "x"
type textarea "I know that, but I set"
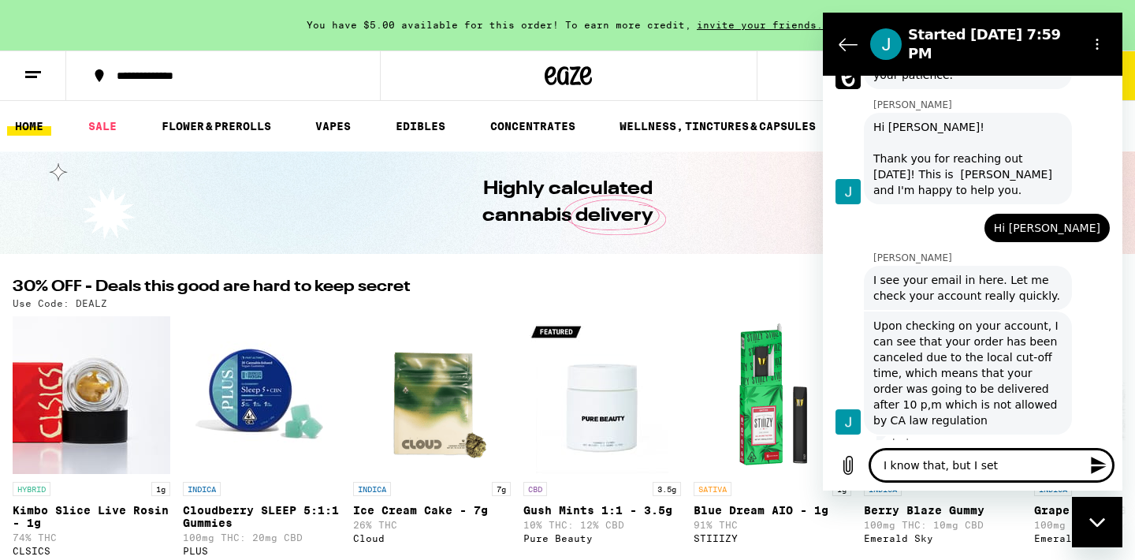
type textarea "x"
type textarea "I know that, but I set t"
type textarea "x"
type textarea "I know that, but I set th"
type textarea "x"
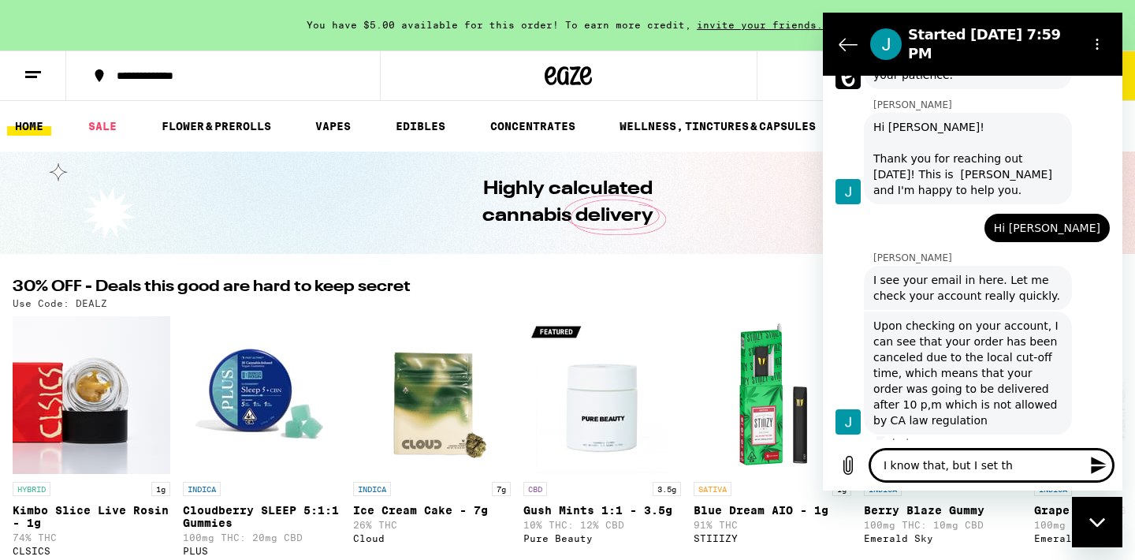
type textarea "I know that, but I set the"
type textarea "x"
type textarea "I know that, but I set the"
type textarea "x"
type textarea "I know that, but I set the d"
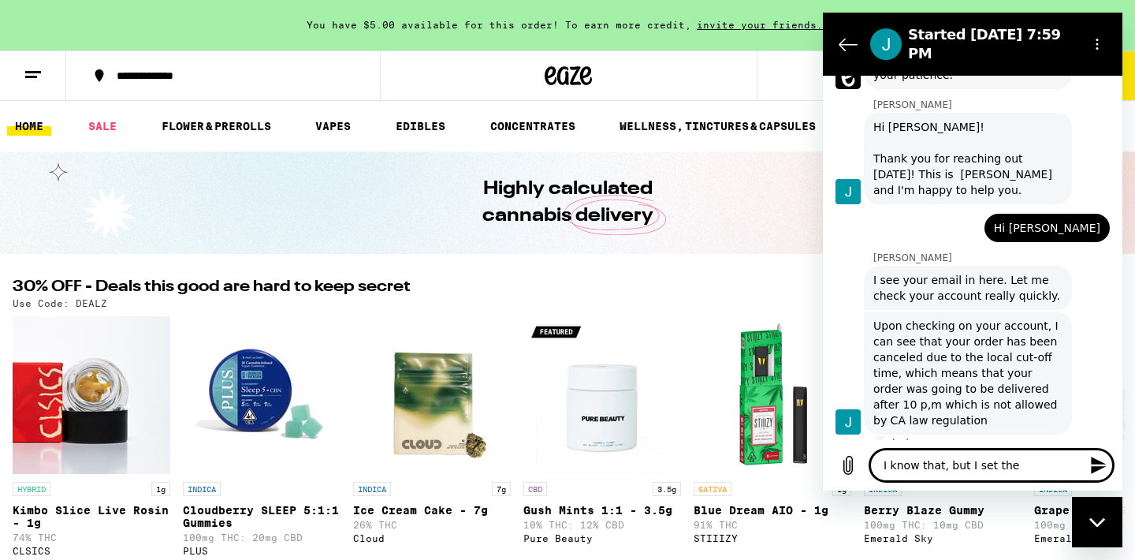
type textarea "x"
type textarea "I know that, but I set the de"
type textarea "x"
type textarea "I know that, but I set the del"
type textarea "x"
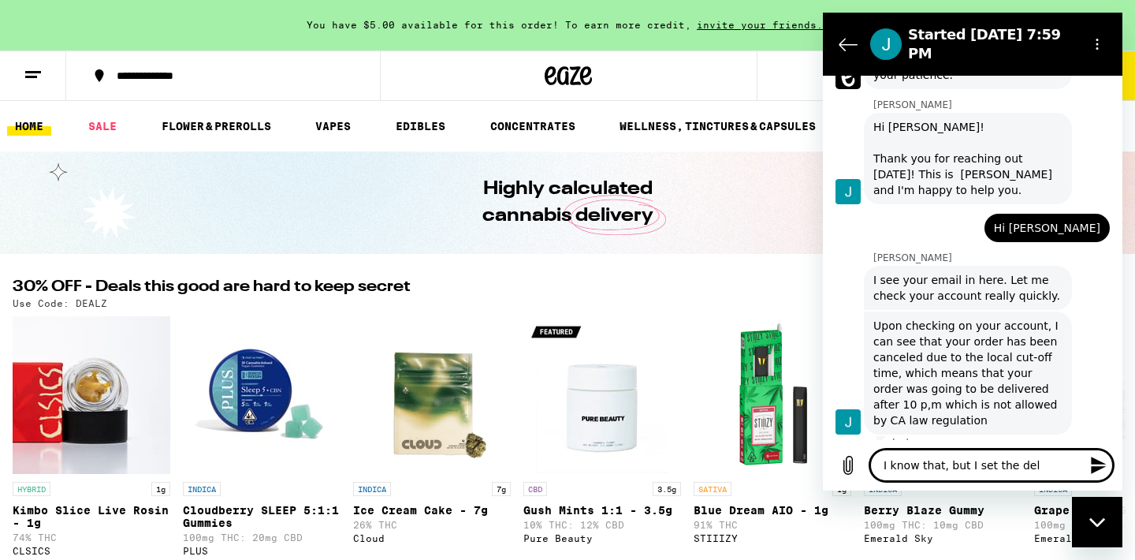
type textarea "I know that, but I set the deli"
type textarea "x"
type textarea "I know that, but I set the deliv"
type textarea "x"
type textarea "I know that, but I set the delive"
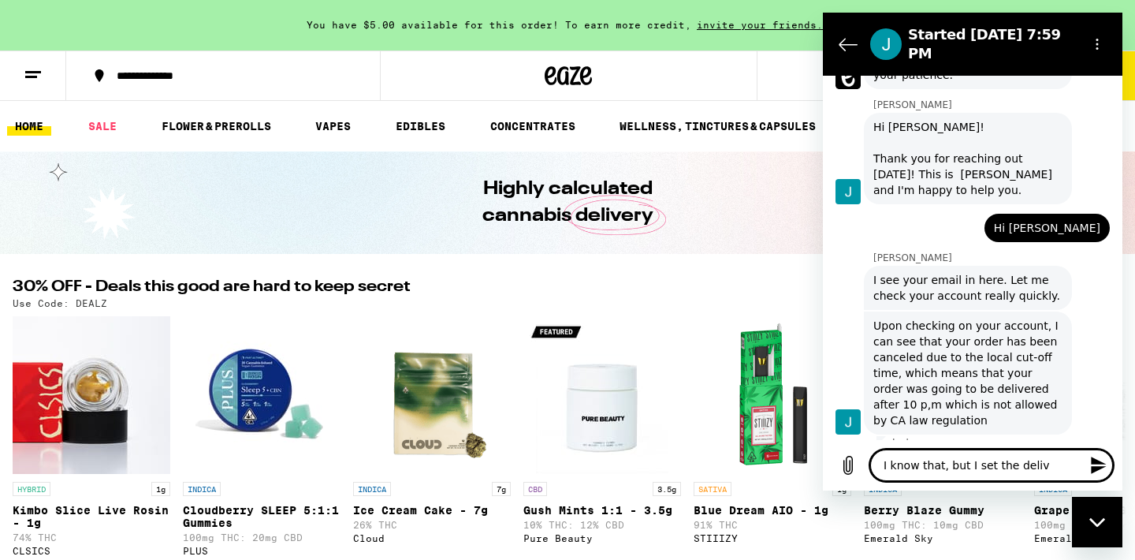
type textarea "x"
type textarea "I know that, but I set the deliver"
type textarea "x"
type textarea "I know that, but I set the delivery"
type textarea "x"
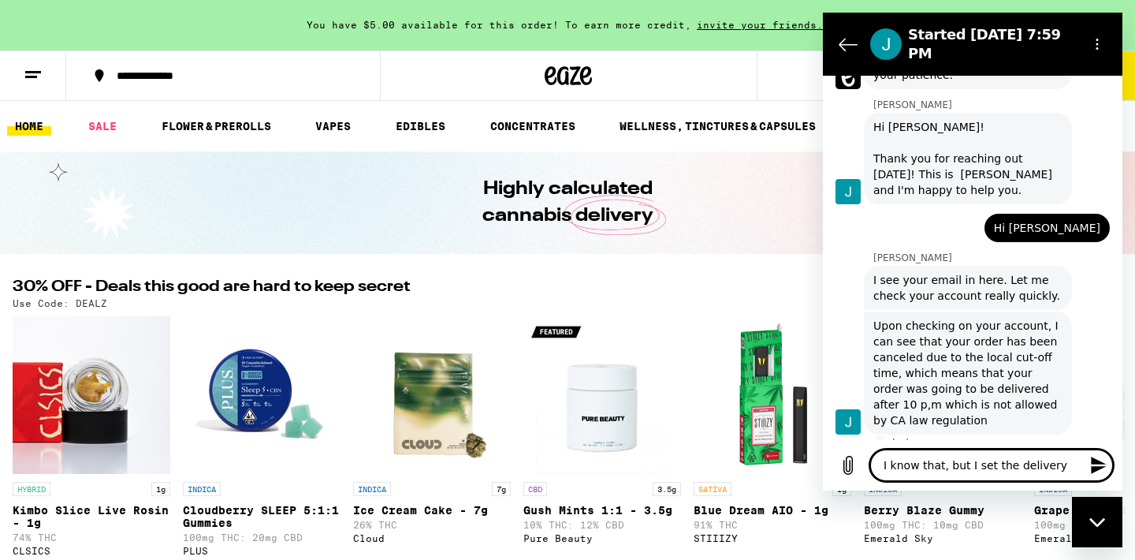
type textarea "I know that, but I set the delivery"
type textarea "x"
type textarea "I know that, but I set the delivery d"
type textarea "x"
type textarea "I know that, but I set the delivery da"
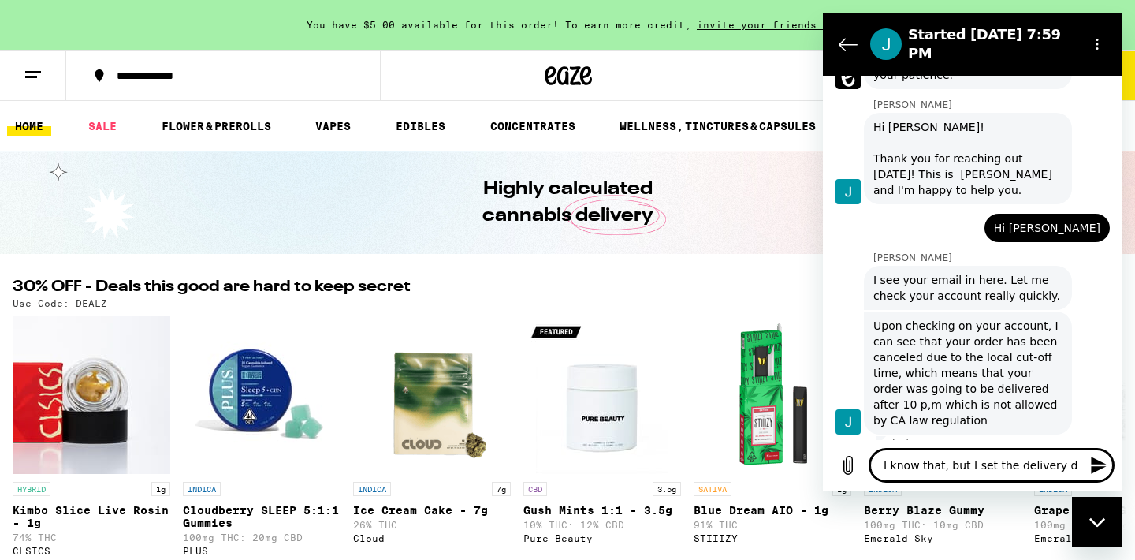
type textarea "x"
type textarea "I know that, but I set the delivery dat"
type textarea "x"
type textarea "I know that, but I set the delivery date"
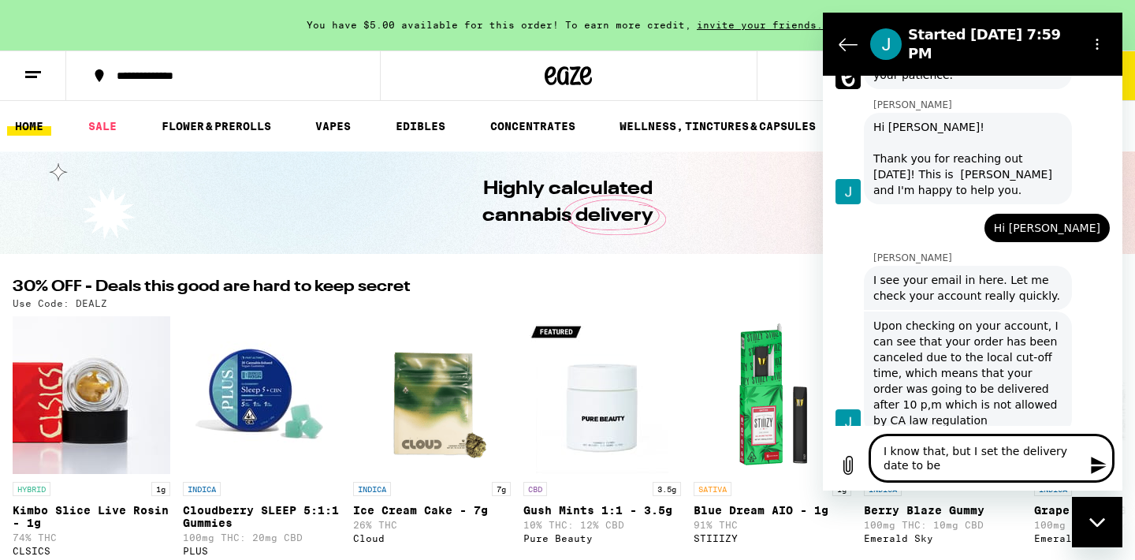
drag, startPoint x: 956, startPoint y: 463, endPoint x: 889, endPoint y: 439, distance: 71.1
click at [889, 439] on textarea "I know that, but I set the delivery date to be" at bounding box center [991, 458] width 243 height 46
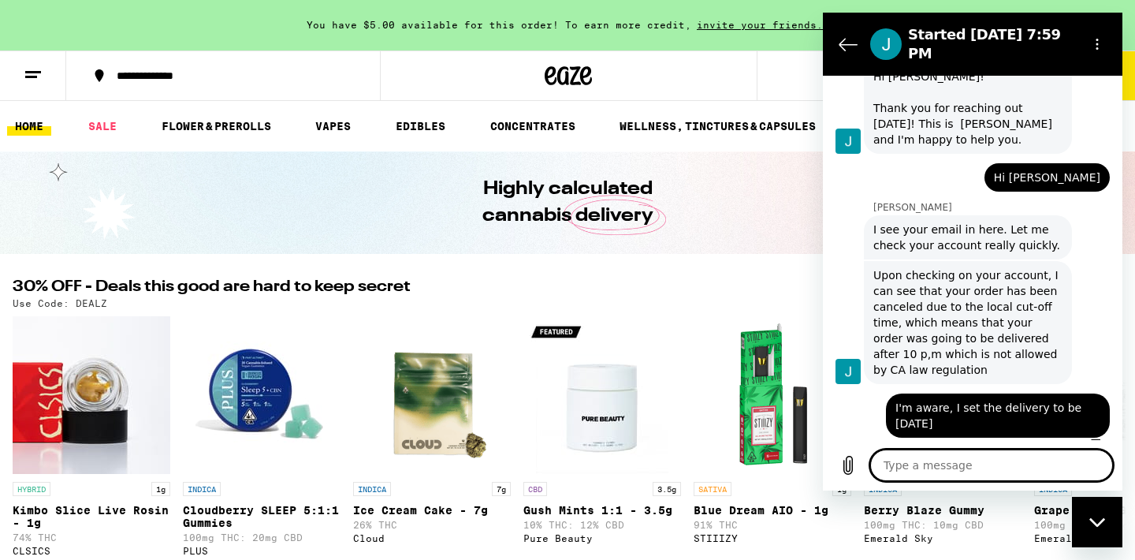
scroll to position [1285, 0]
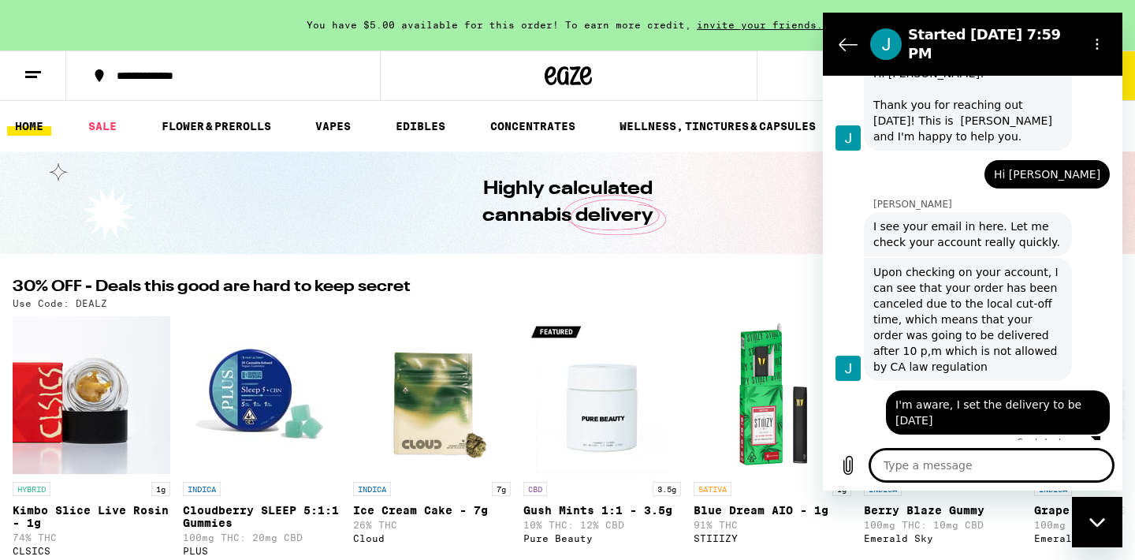
click at [44, 80] on button at bounding box center [33, 76] width 66 height 50
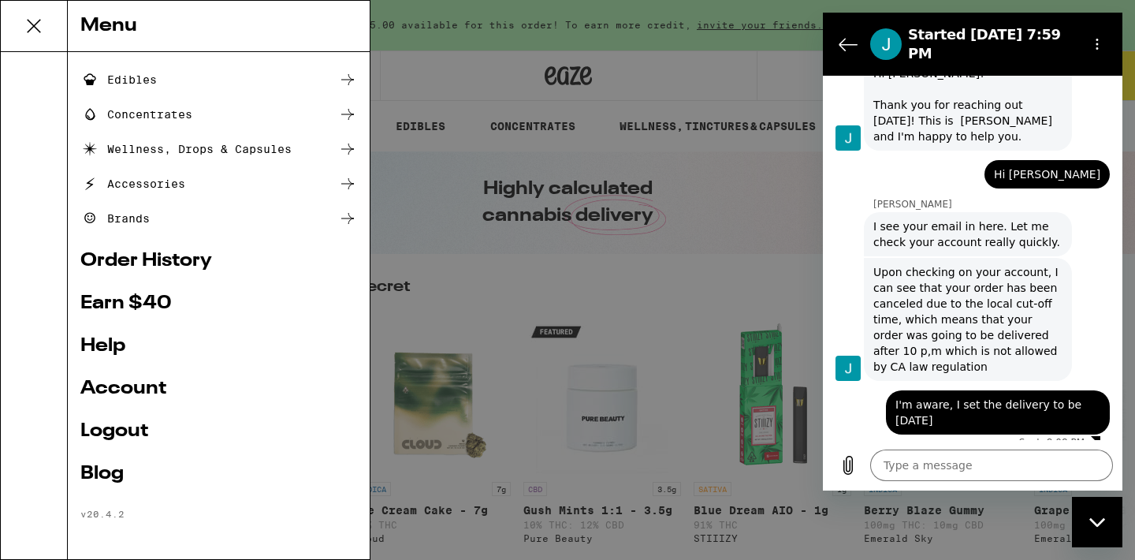
scroll to position [165, 0]
click at [192, 264] on link "Order History" at bounding box center [218, 260] width 277 height 19
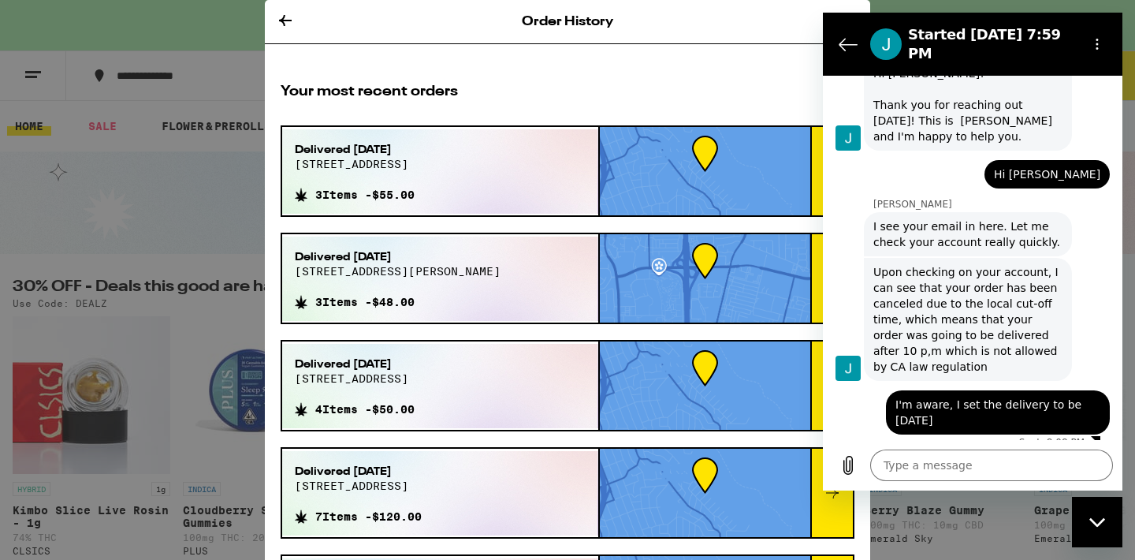
click at [513, 181] on div "Delivered Jul 29, 2025 1502 olive ave 3 Items - $55.00" at bounding box center [440, 171] width 316 height 84
click at [281, 20] on icon at bounding box center [285, 20] width 13 height 11
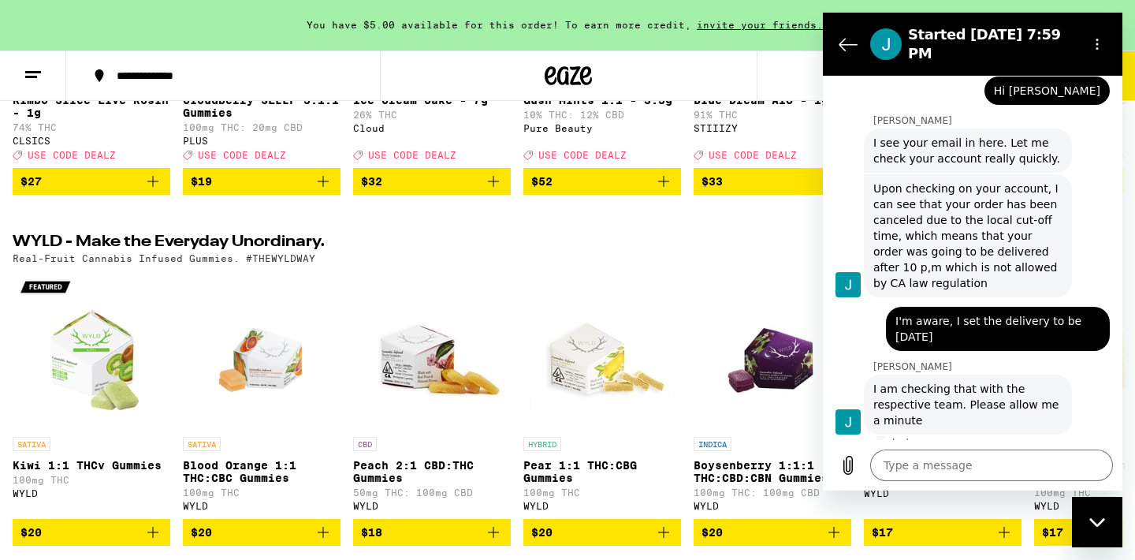
scroll to position [478, 0]
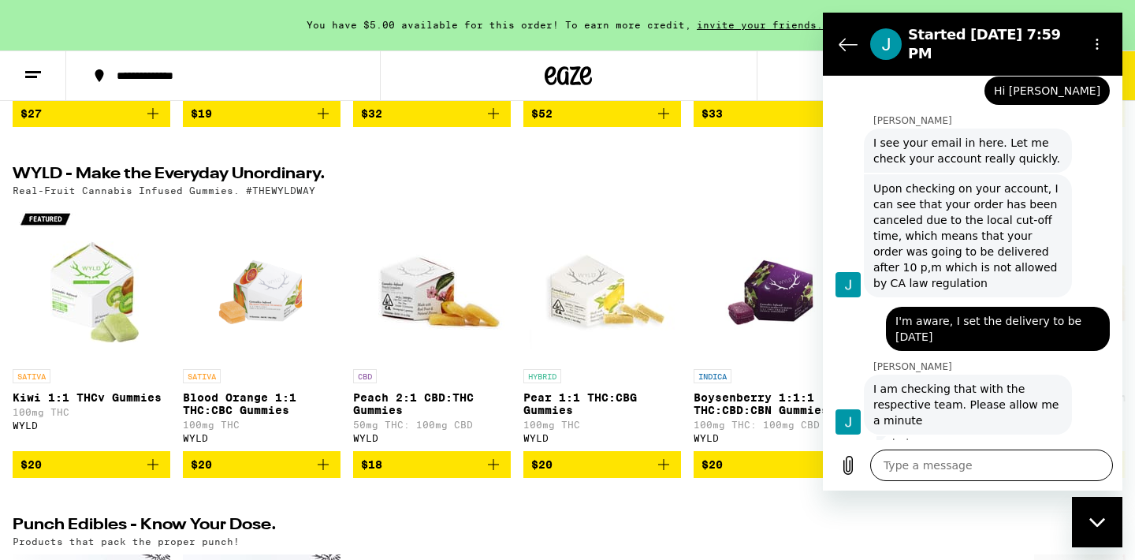
click at [1012, 472] on textarea at bounding box center [991, 465] width 243 height 32
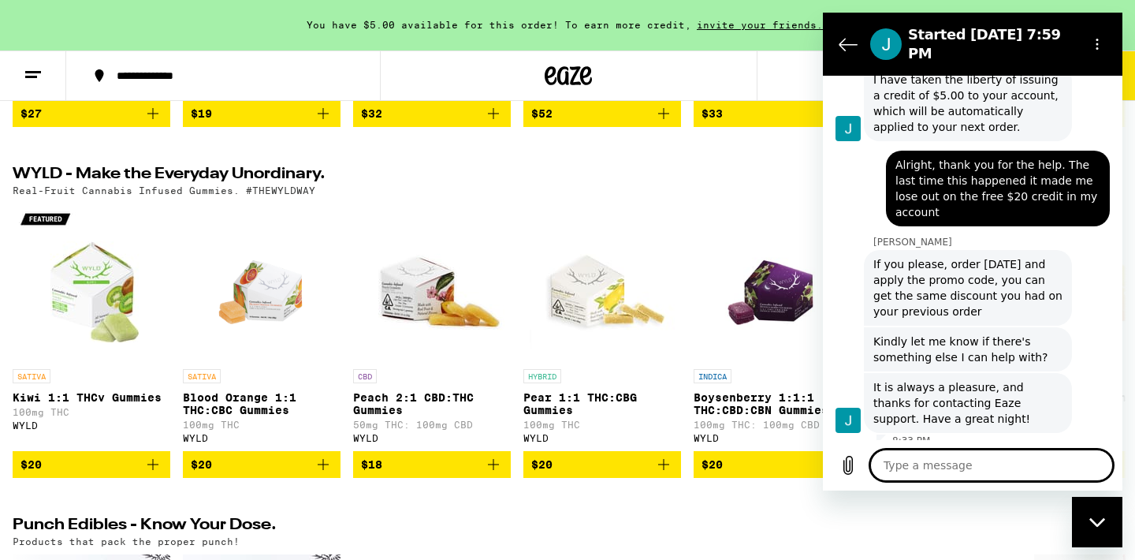
scroll to position [2012, 0]
click at [808, 59] on div "**********" at bounding box center [567, 75] width 1135 height 50
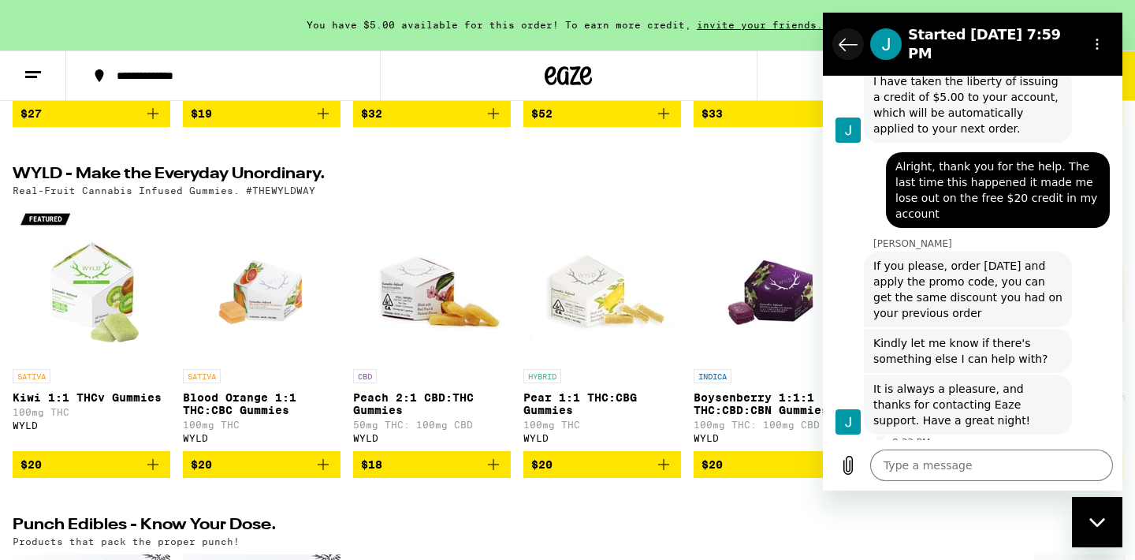
click at [855, 39] on icon "Back to the conversation list" at bounding box center [848, 45] width 17 height 12
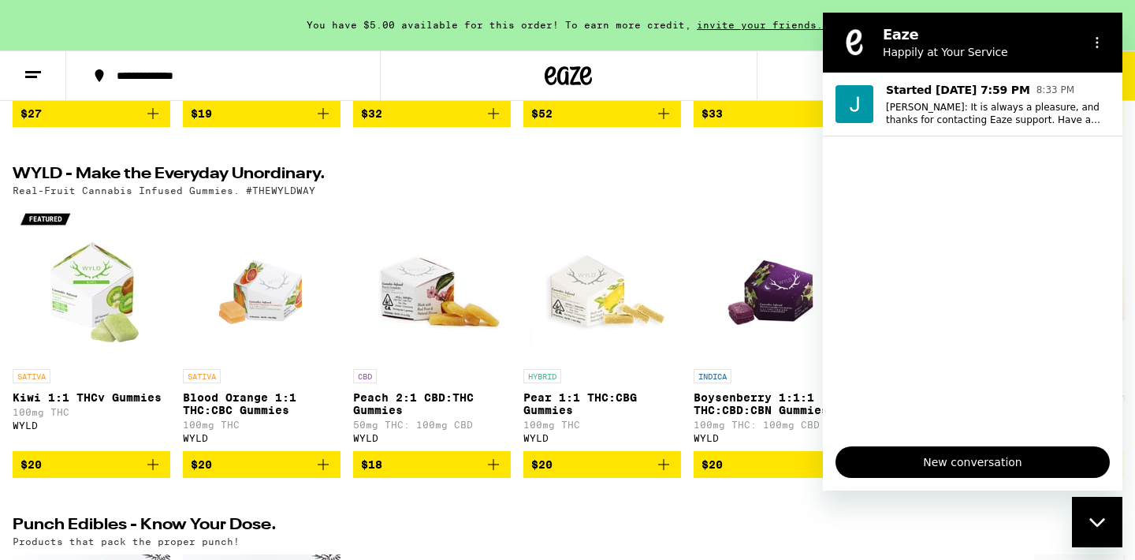
click at [792, 80] on div "**********" at bounding box center [567, 75] width 1135 height 50
click at [783, 42] on div "You have $5.00 available for this order! To earn more credit, invite your frien…" at bounding box center [567, 25] width 1135 height 50
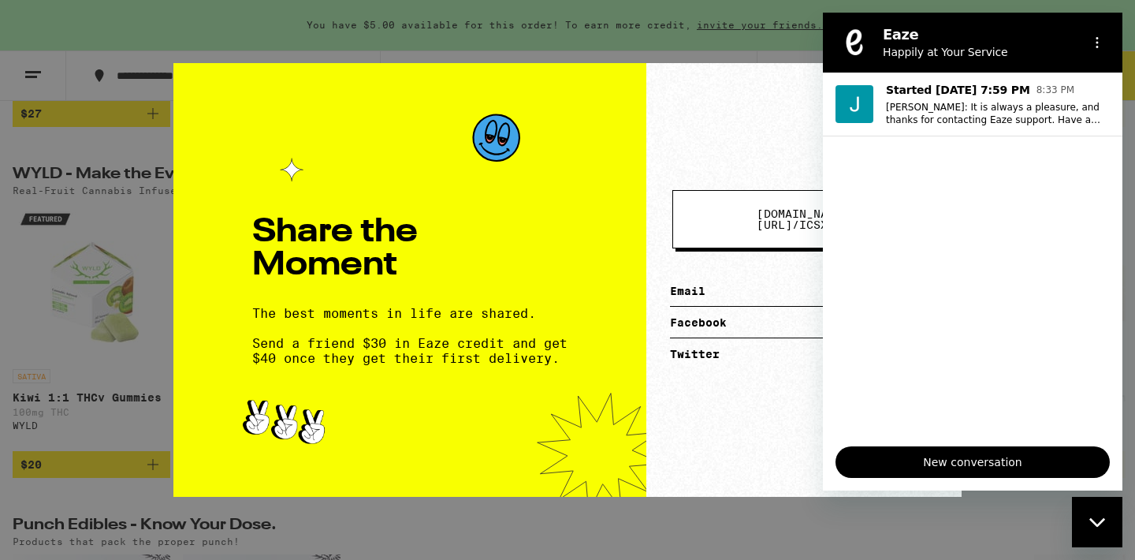
click at [1044, 27] on h2 "Eaze" at bounding box center [979, 34] width 192 height 19
click at [1094, 518] on icon "Close messaging window" at bounding box center [1098, 522] width 17 height 10
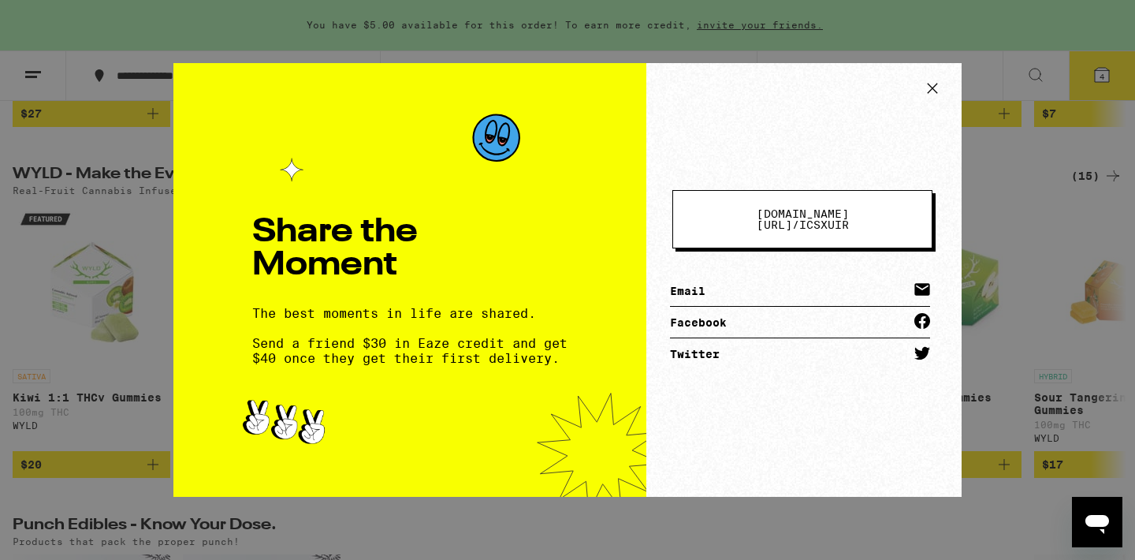
click at [925, 91] on icon at bounding box center [933, 88] width 24 height 24
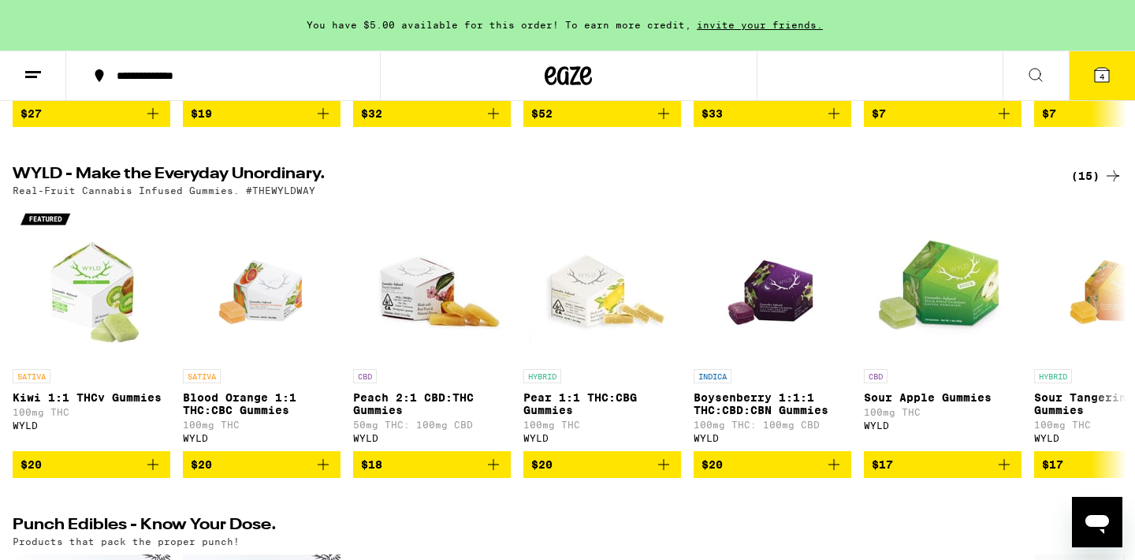
click at [1090, 72] on button "4" at bounding box center [1102, 75] width 66 height 49
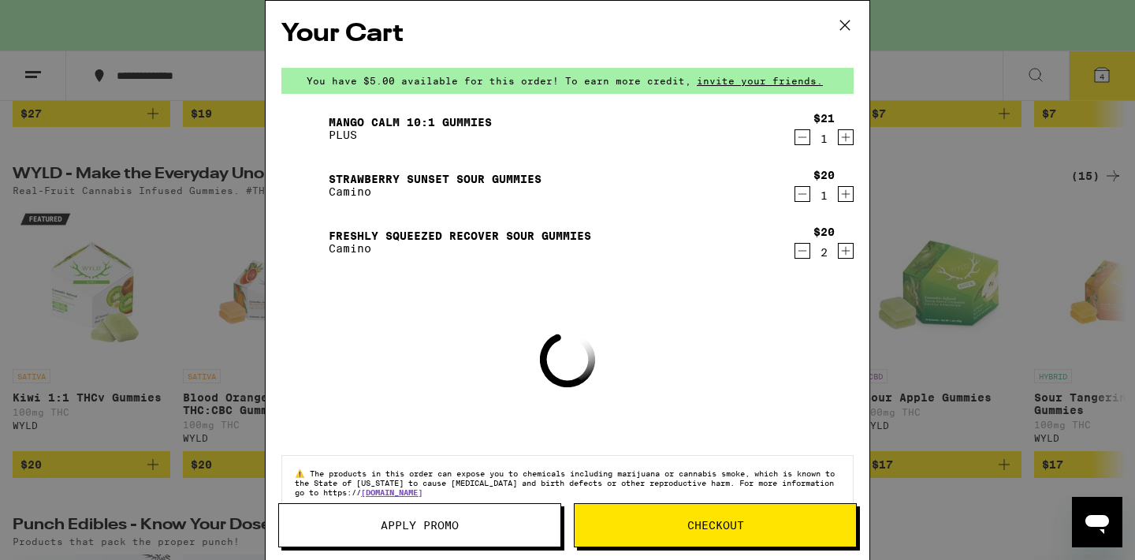
click at [720, 524] on span "Checkout" at bounding box center [715, 525] width 57 height 11
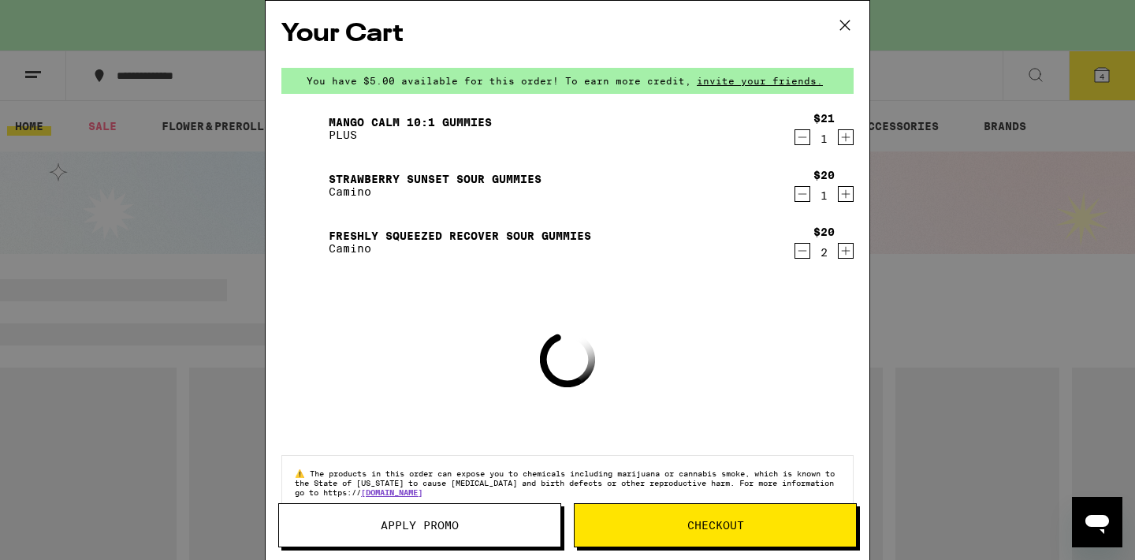
click at [460, 526] on span "Apply Promo" at bounding box center [419, 525] width 281 height 11
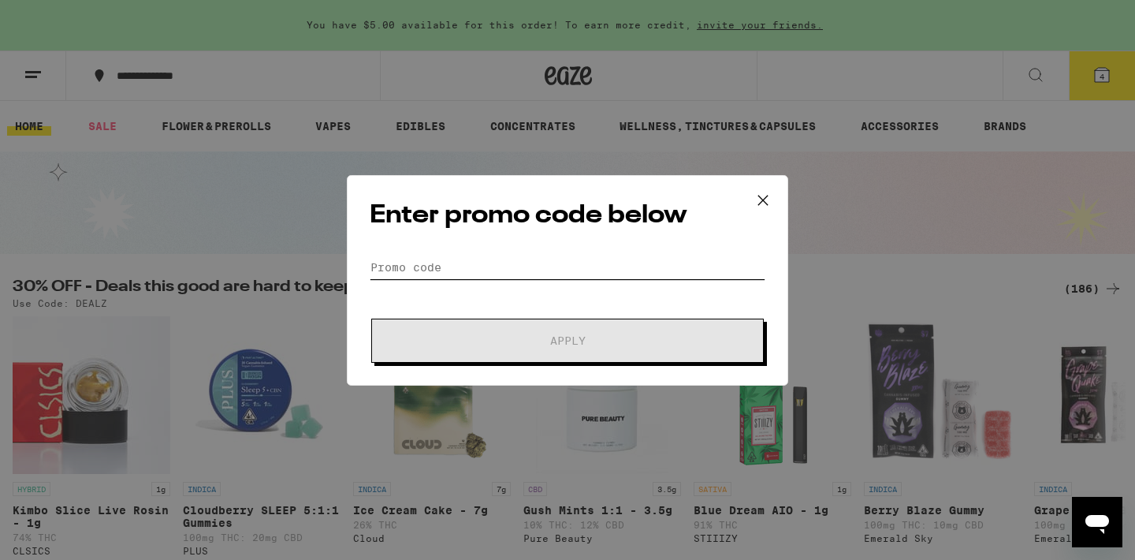
click at [501, 270] on input "Promo Code" at bounding box center [568, 267] width 396 height 24
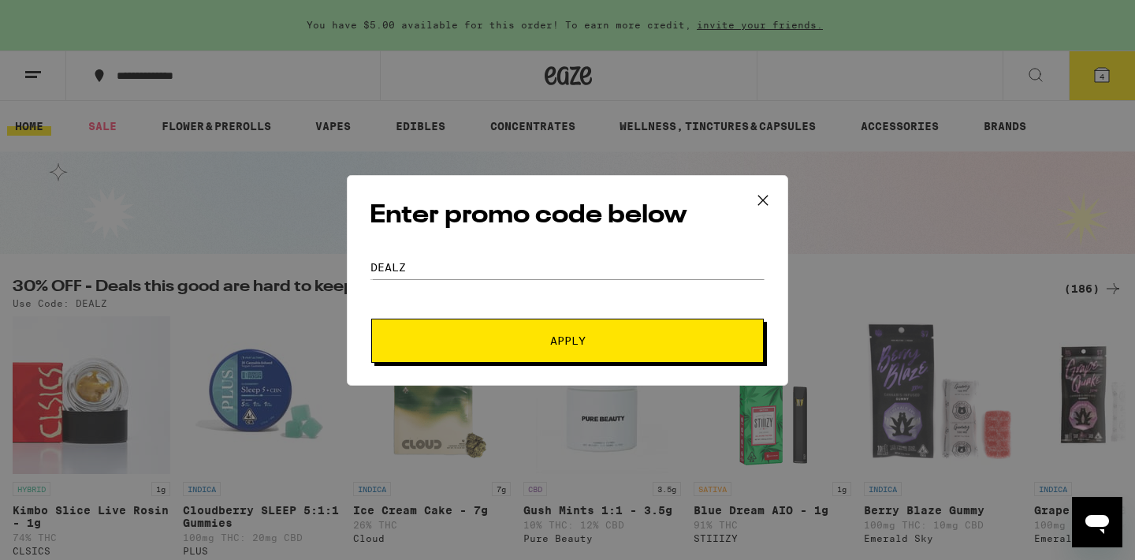
click at [558, 349] on button "Apply" at bounding box center [567, 341] width 393 height 44
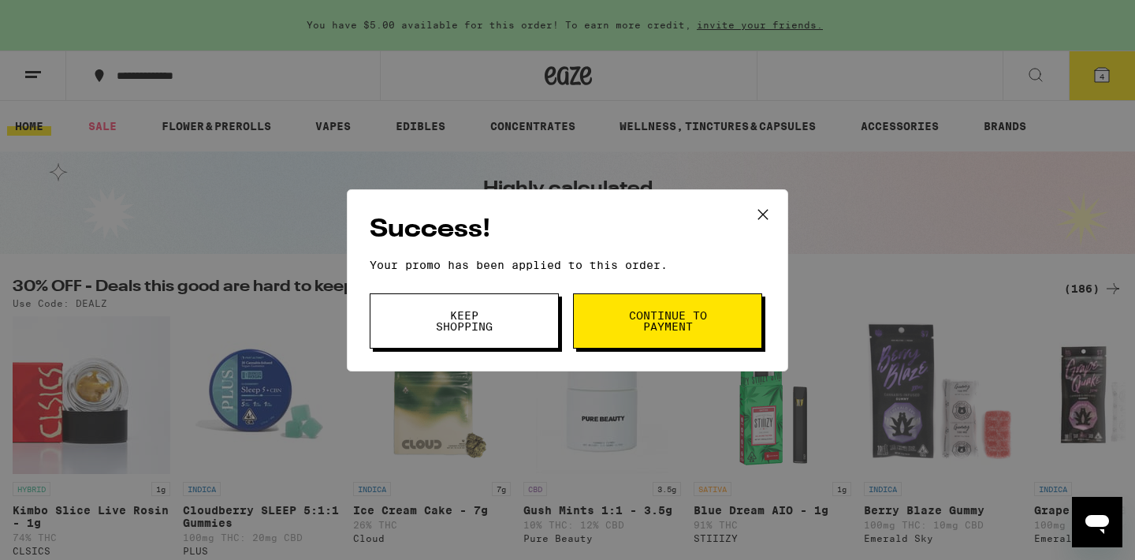
click at [628, 328] on span "Continue to payment" at bounding box center [668, 321] width 80 height 22
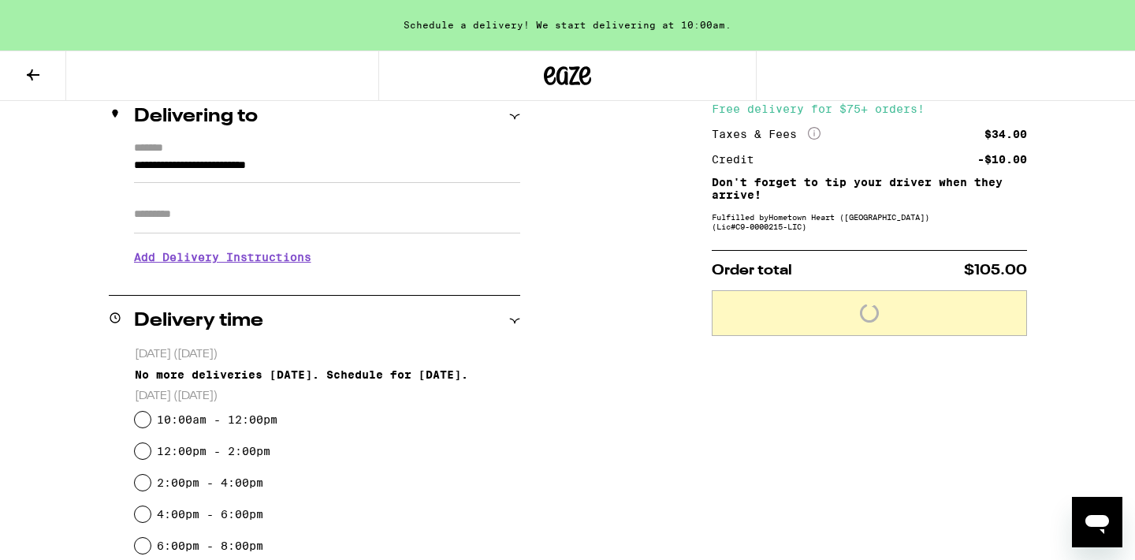
scroll to position [282, 0]
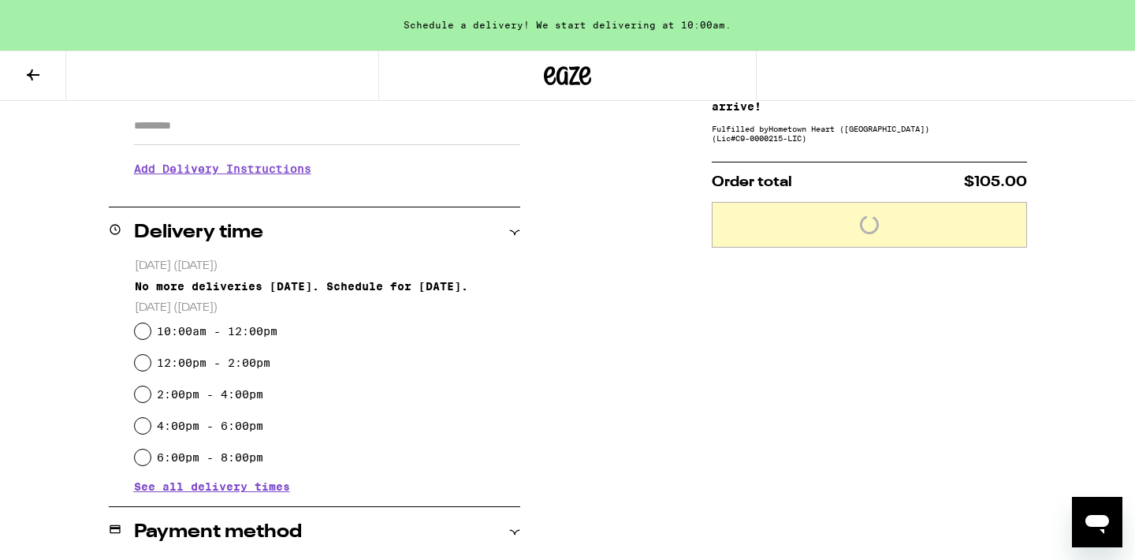
click at [143, 328] on input "10:00am - 12:00pm" at bounding box center [143, 331] width 16 height 16
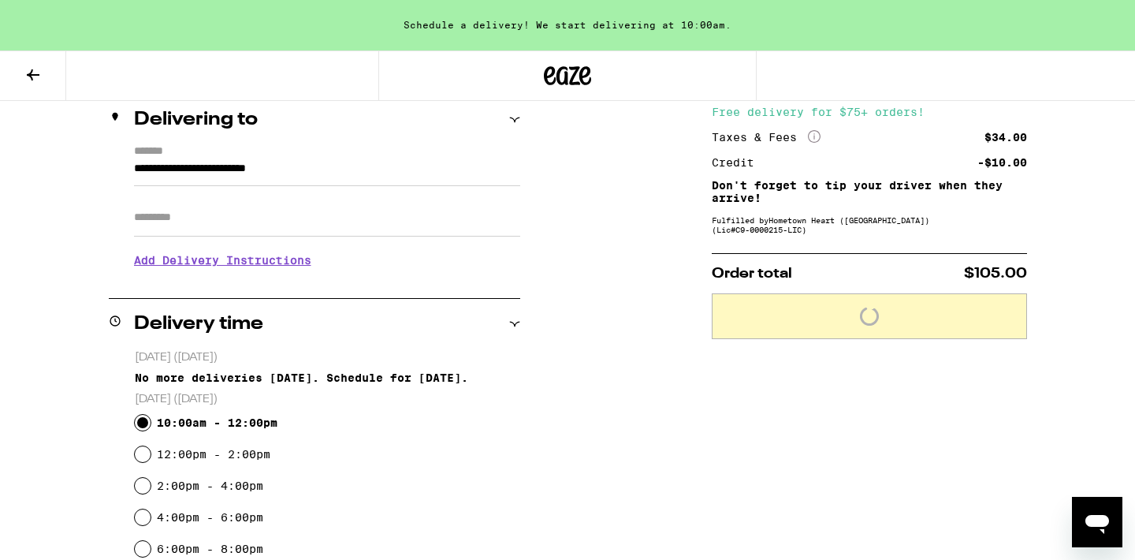
scroll to position [166, 0]
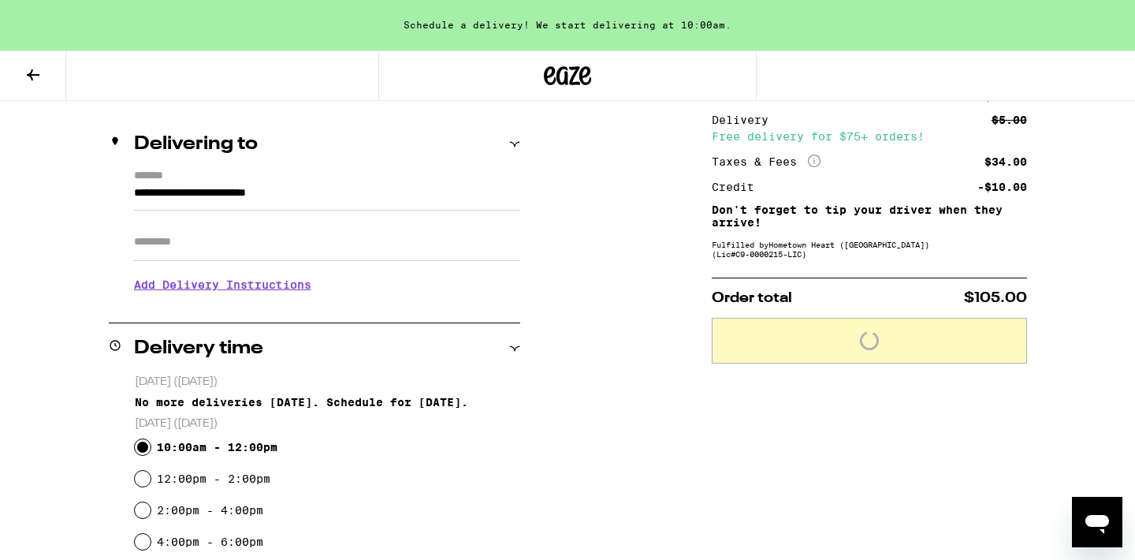
click at [232, 289] on h3 "Add Delivery Instructions" at bounding box center [327, 284] width 386 height 36
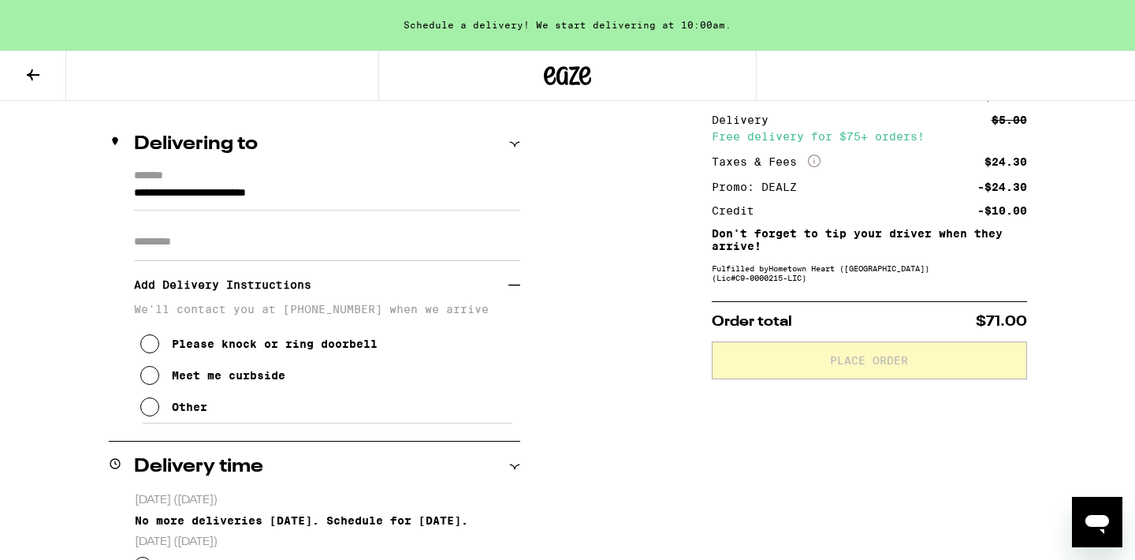
click at [156, 408] on icon at bounding box center [149, 406] width 19 height 19
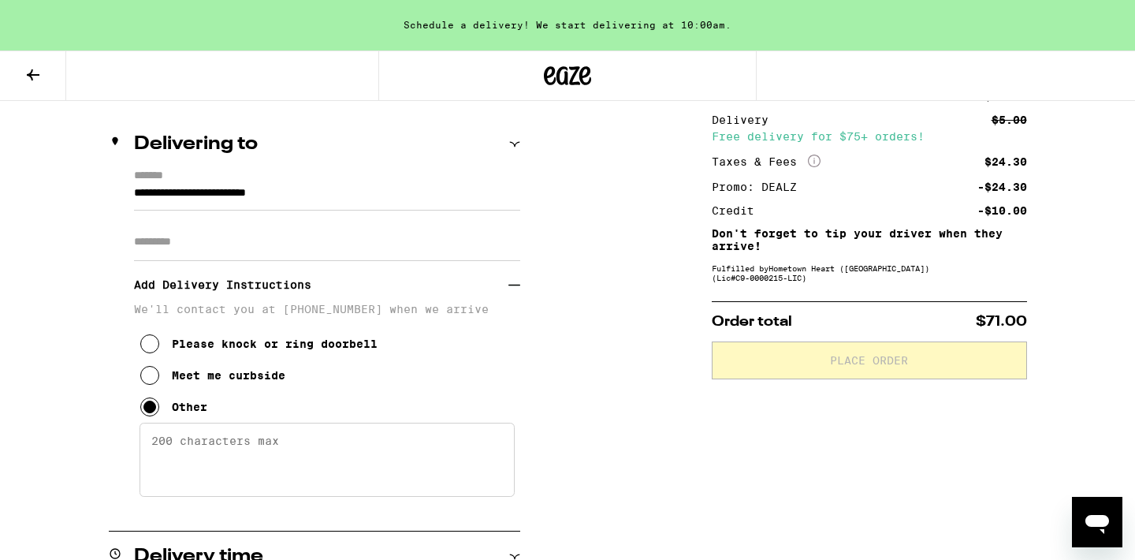
click at [207, 490] on textarea "Enter any other delivery instructions you want driver to know" at bounding box center [327, 460] width 375 height 74
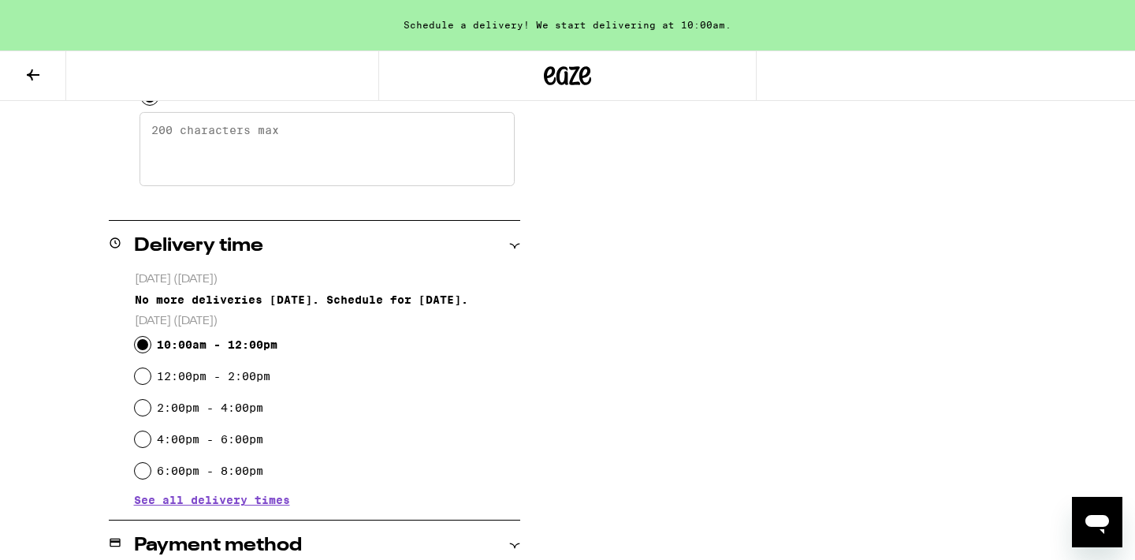
scroll to position [486, 0]
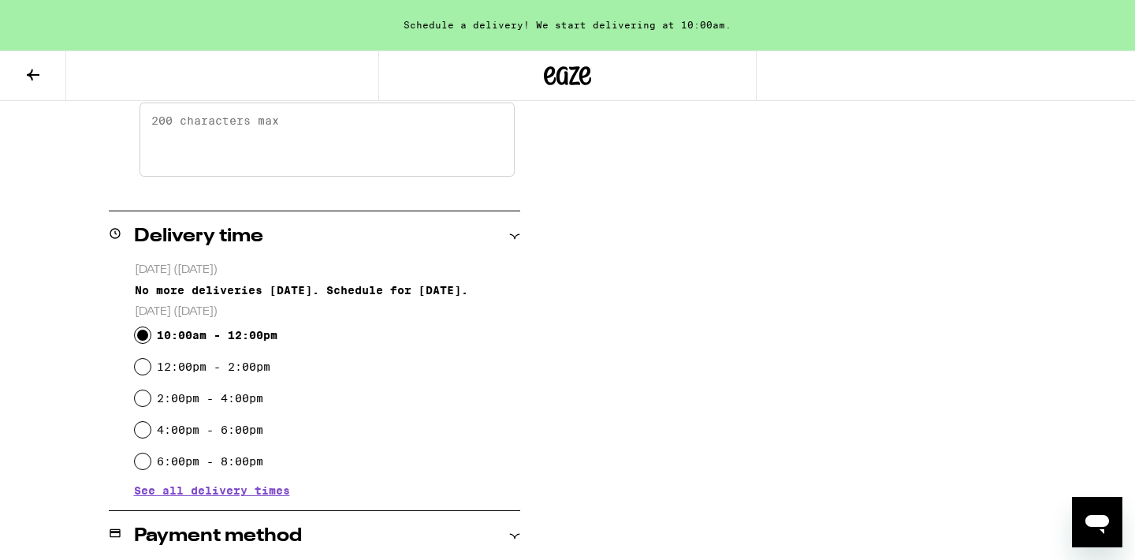
click at [147, 462] on input "6:00pm - 8:00pm" at bounding box center [143, 461] width 16 height 16
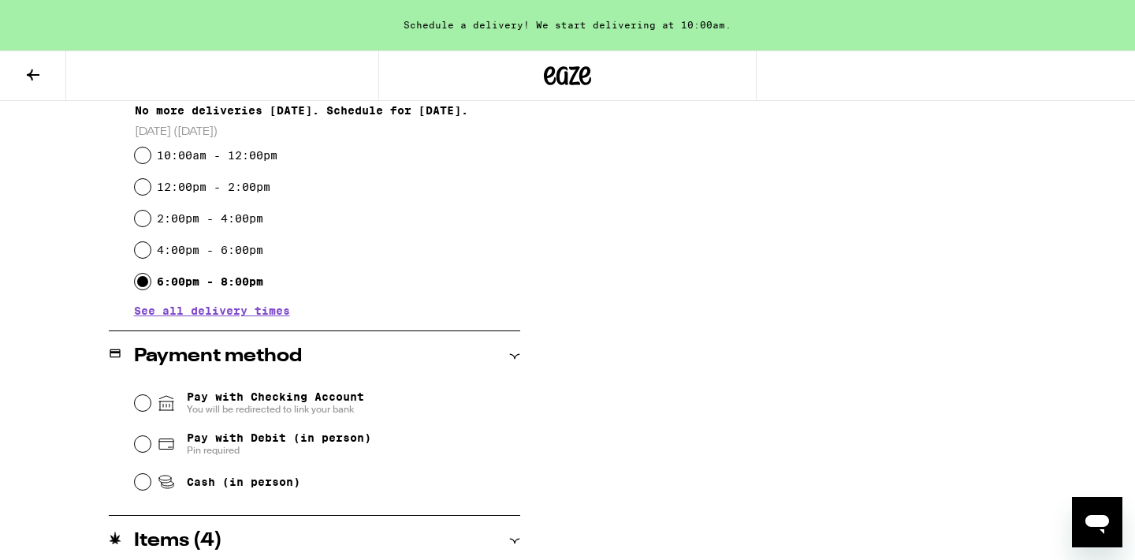
scroll to position [659, 0]
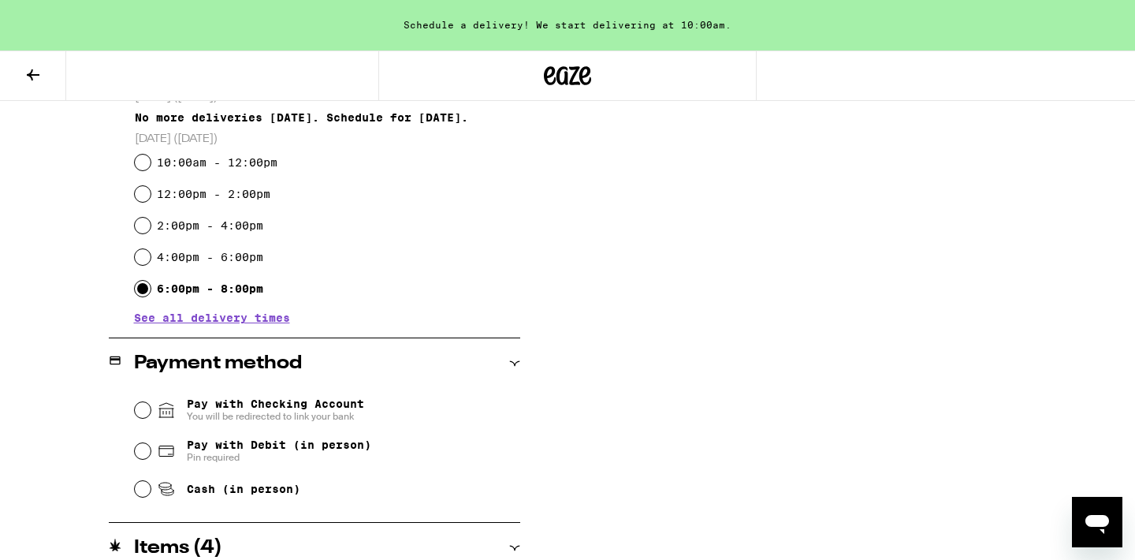
click at [228, 318] on span "See all delivery times" at bounding box center [212, 317] width 156 height 11
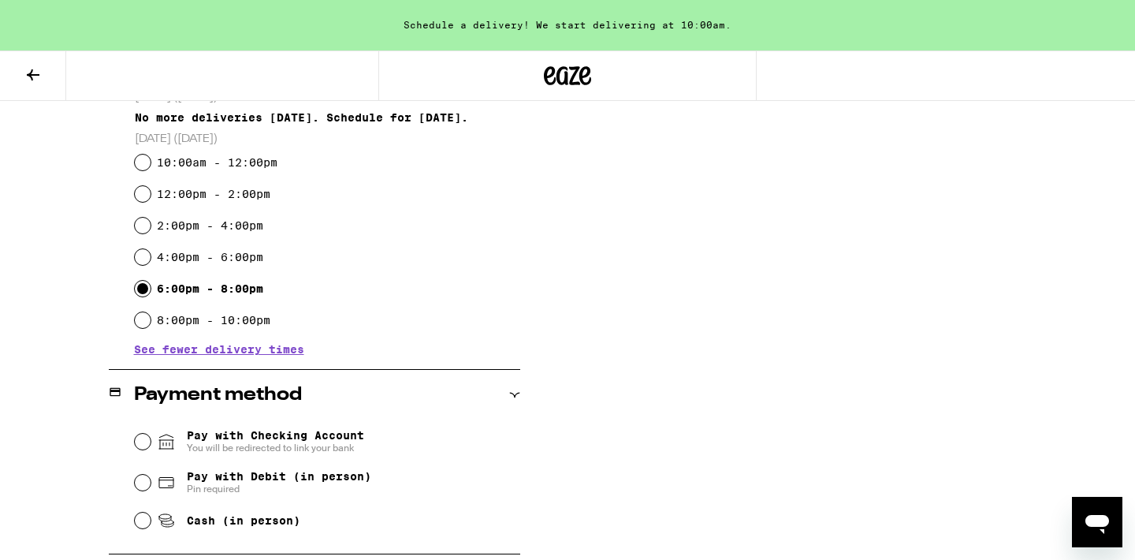
click at [248, 320] on label "8:00pm - 10:00pm" at bounding box center [214, 320] width 114 height 13
click at [151, 320] on input "8:00pm - 10:00pm" at bounding box center [143, 320] width 16 height 16
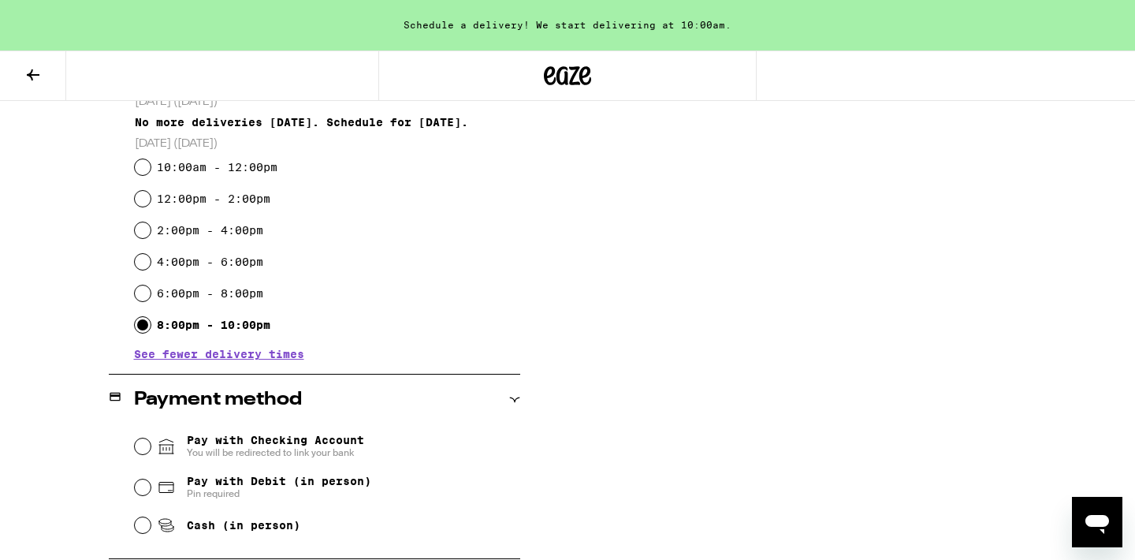
click at [248, 169] on label "10:00am - 12:00pm" at bounding box center [217, 167] width 121 height 13
click at [151, 169] on input "10:00am - 12:00pm" at bounding box center [143, 167] width 16 height 16
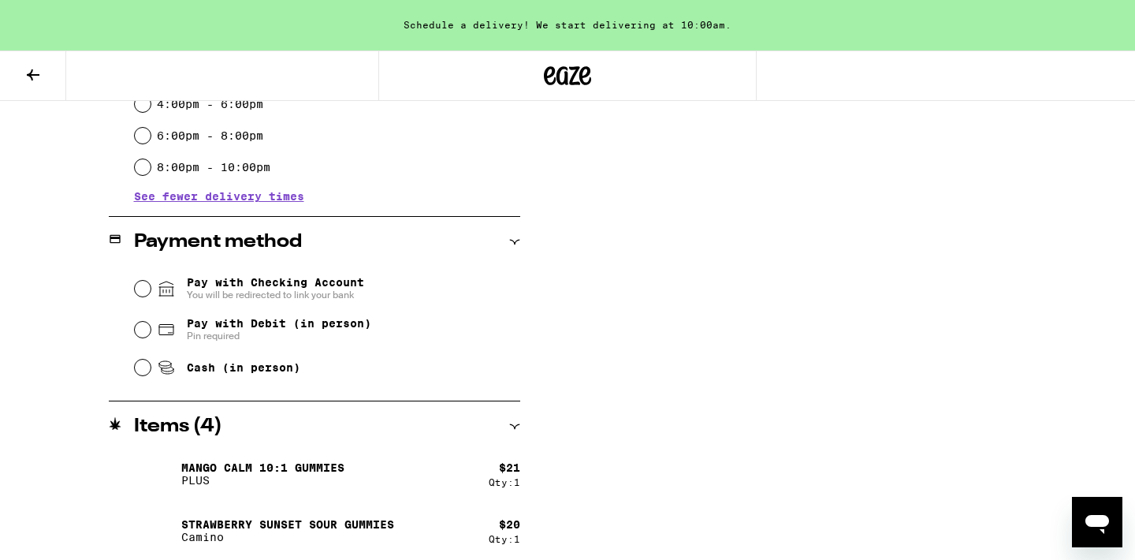
scroll to position [814, 0]
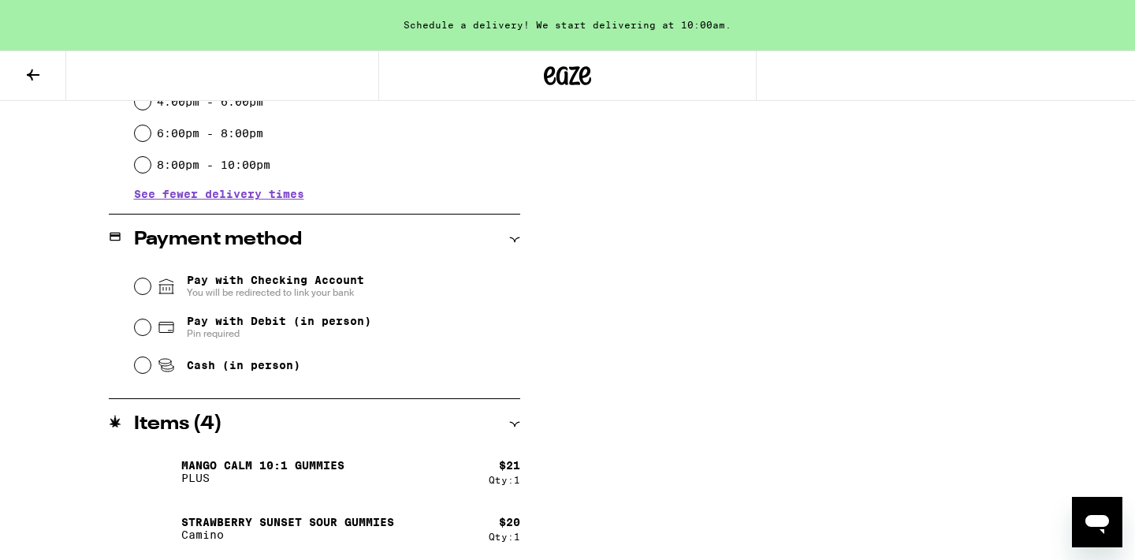
click at [289, 327] on span "Pay with Debit (in person)" at bounding box center [279, 321] width 184 height 13
click at [151, 328] on input "Pay with Debit (in person) Pin required" at bounding box center [143, 327] width 16 height 16
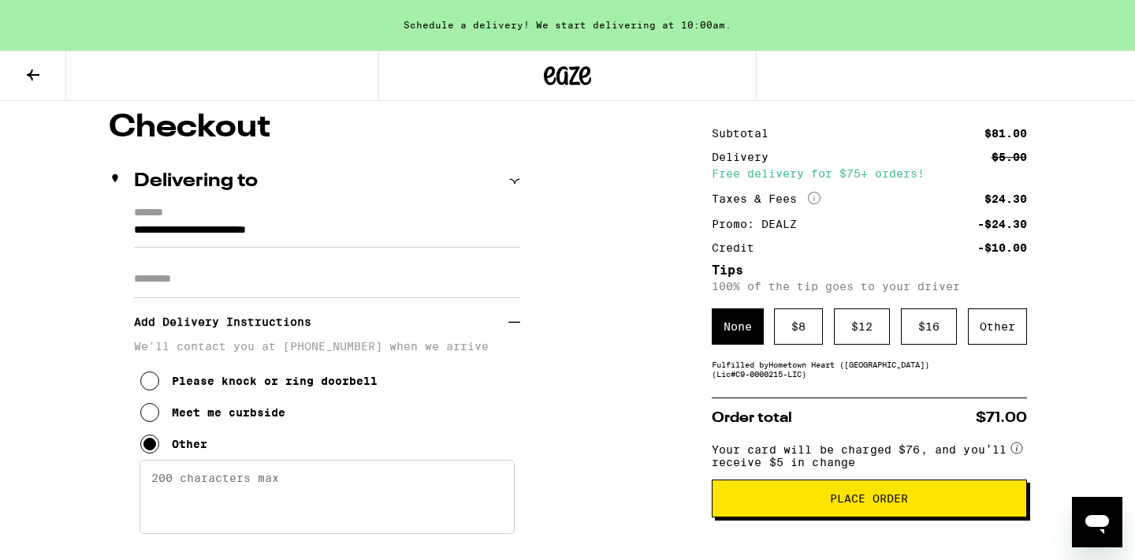
scroll to position [129, 0]
click at [787, 505] on span "Place Order" at bounding box center [869, 499] width 289 height 11
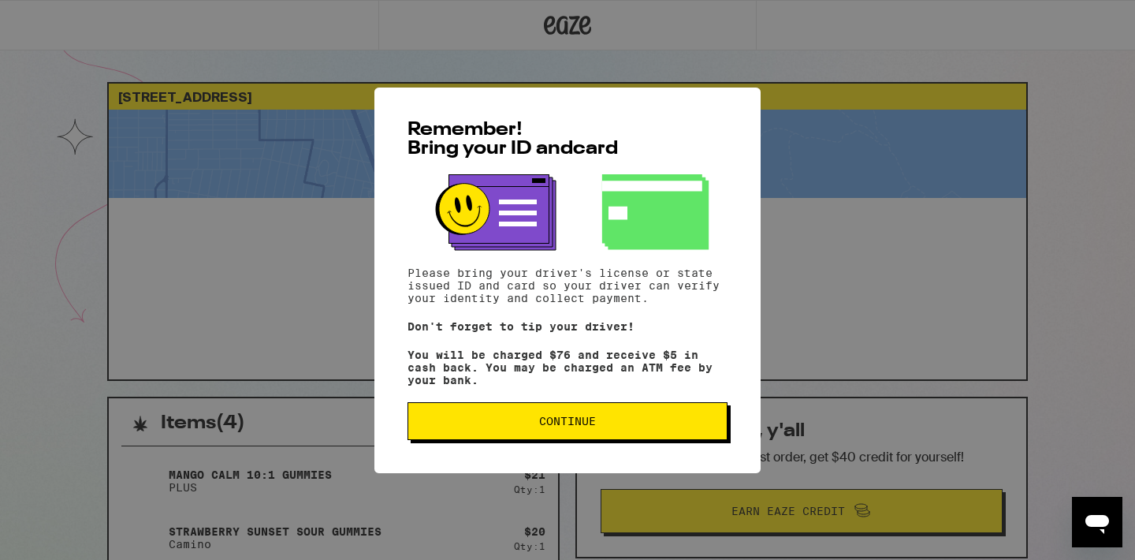
click at [587, 438] on button "Continue" at bounding box center [568, 421] width 320 height 38
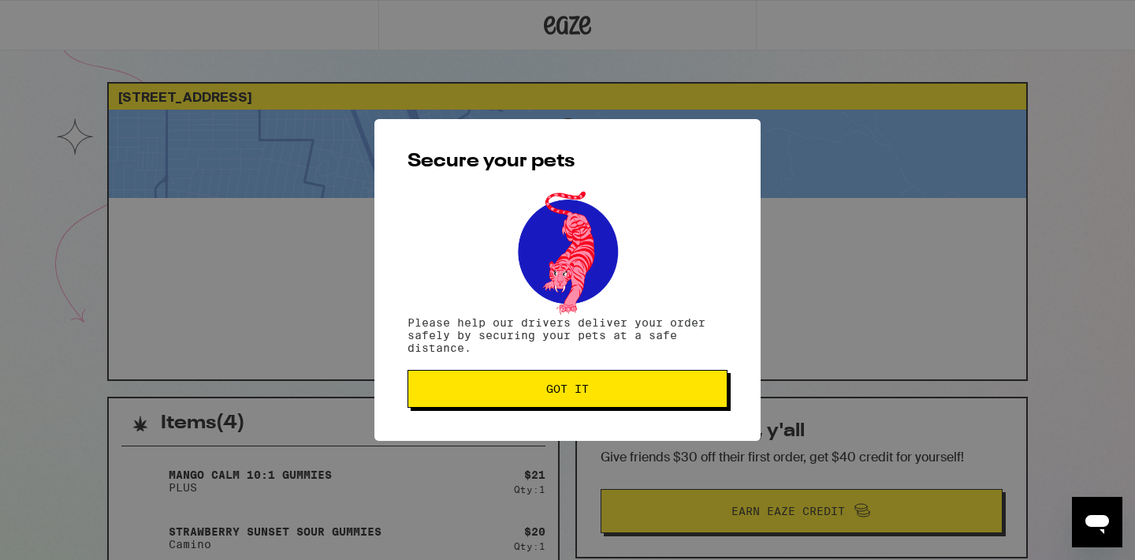
click at [599, 389] on span "Got it" at bounding box center [567, 388] width 293 height 11
